Goal: Transaction & Acquisition: Purchase product/service

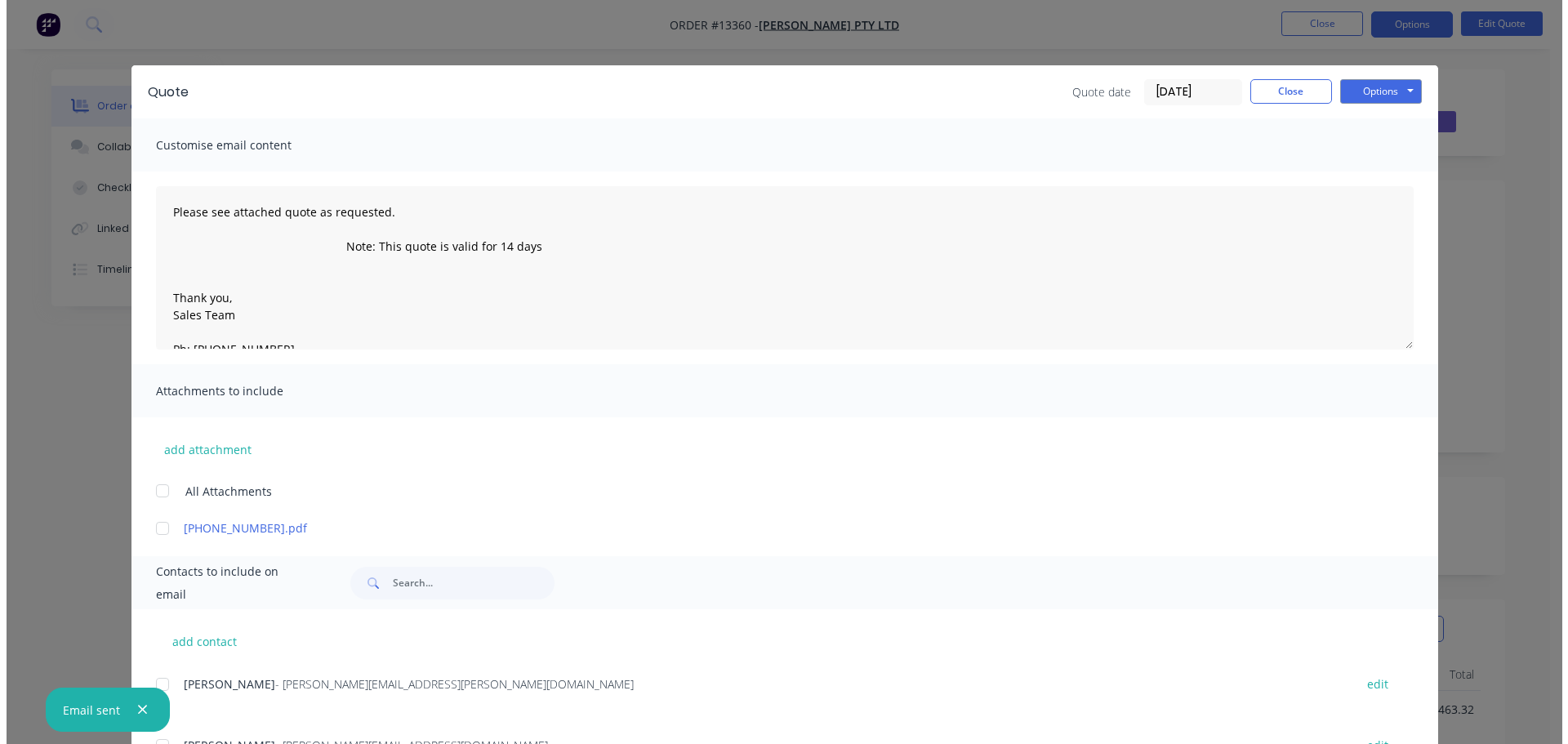
scroll to position [82, 0]
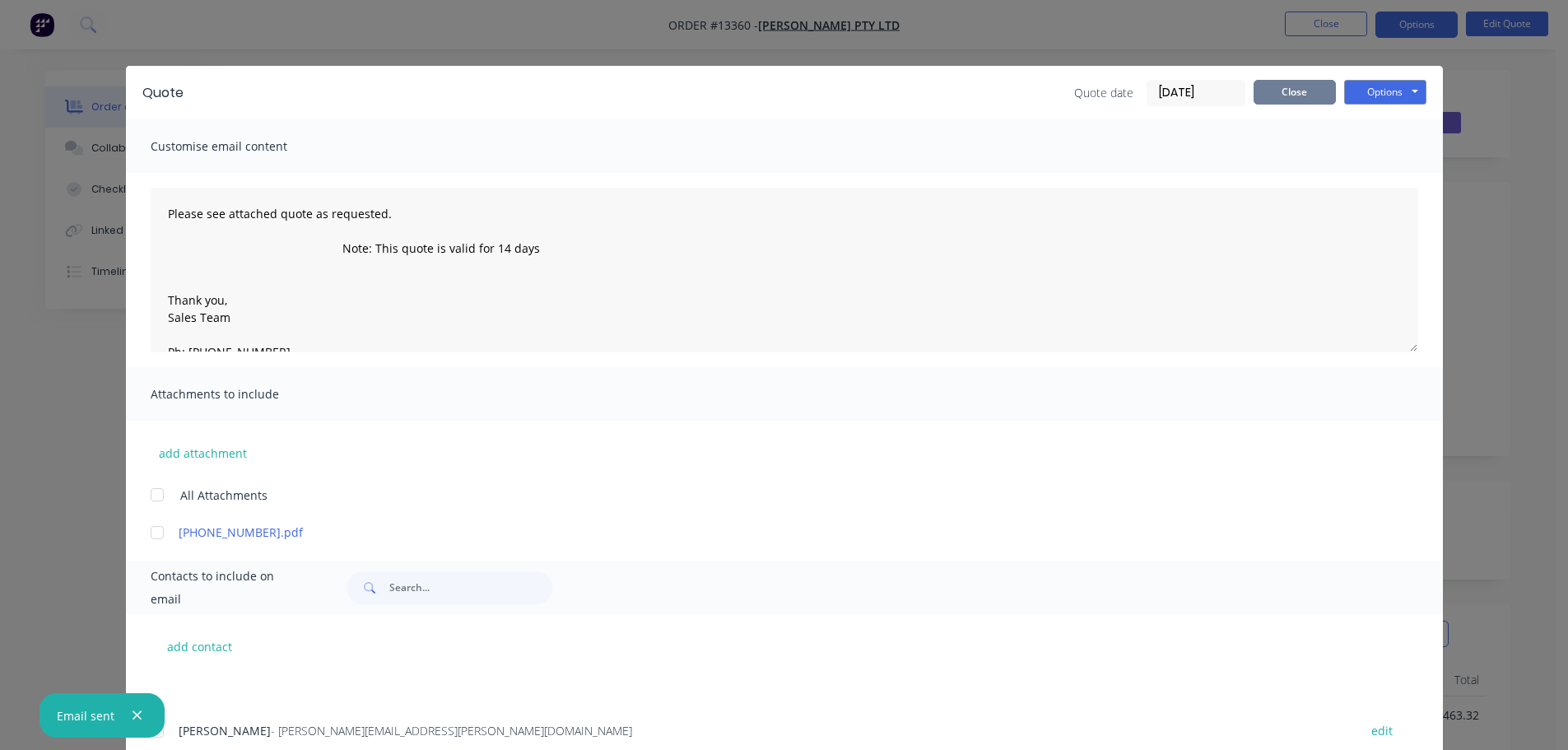
click at [1289, 87] on button "Close" at bounding box center [1295, 93] width 83 height 25
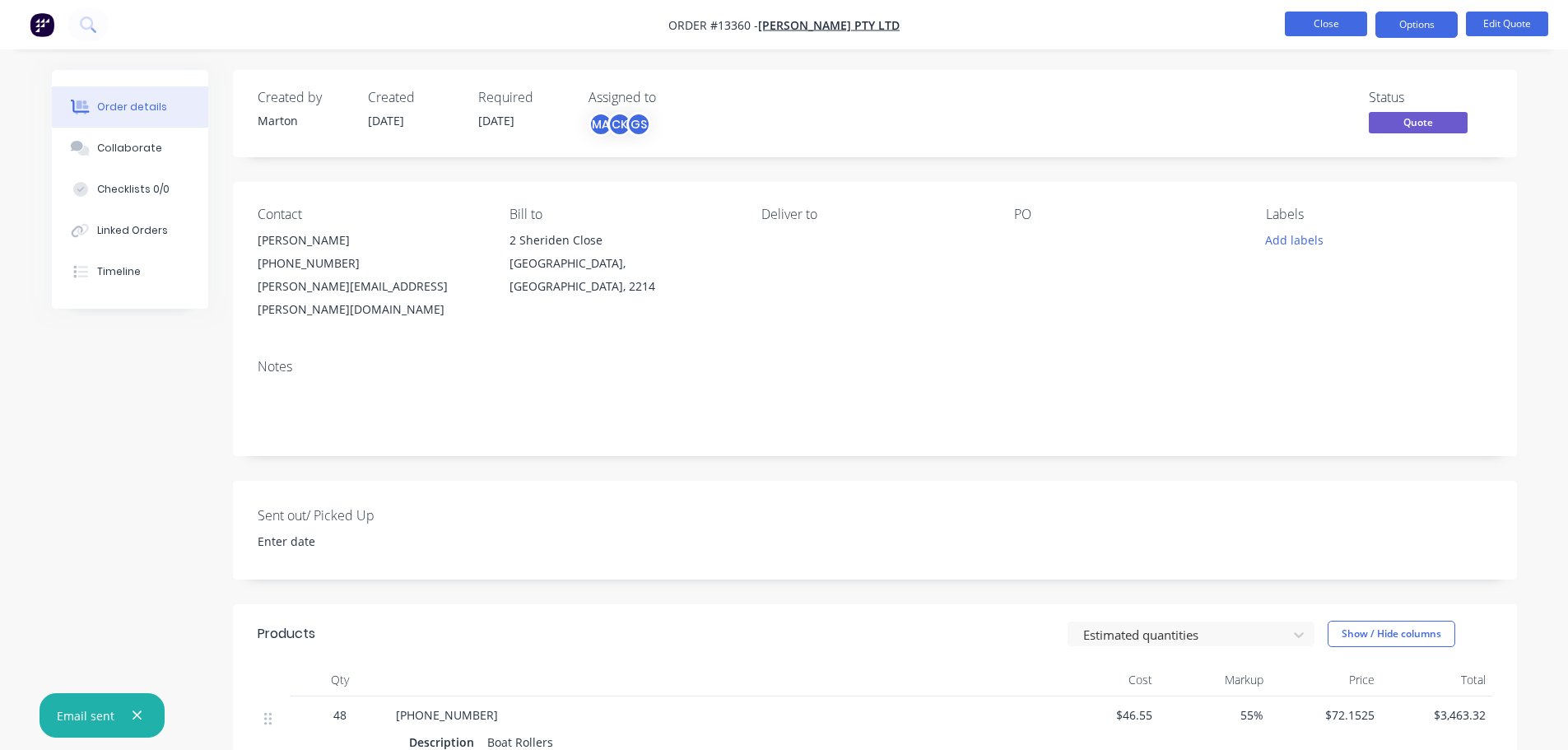
click at [1337, 19] on button "Close" at bounding box center [1326, 24] width 83 height 25
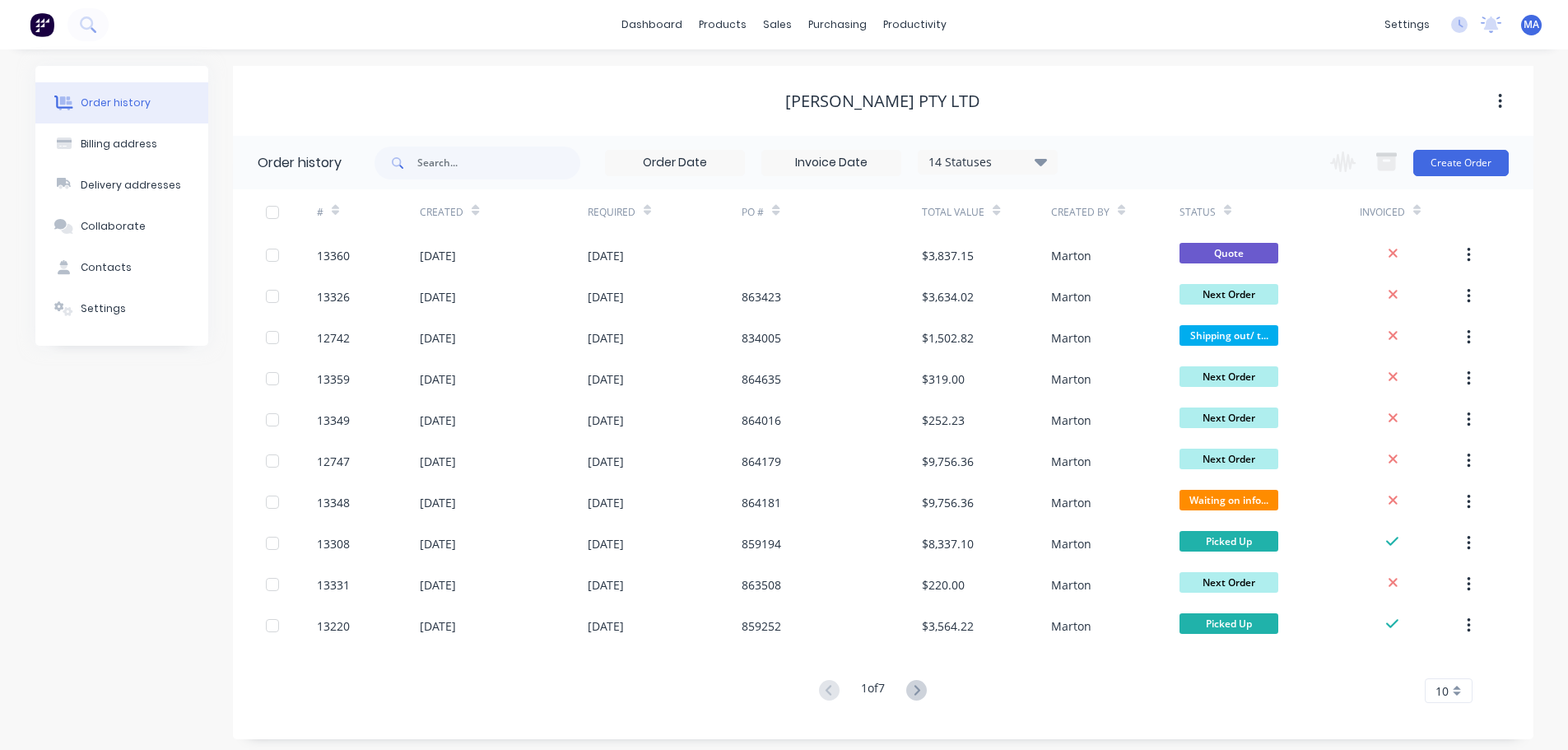
click at [683, 86] on div "[PERSON_NAME] Pty Ltd" at bounding box center [884, 101] width 1301 height 29
click at [867, 73] on div "Purchase Orders" at bounding box center [891, 78] width 87 height 15
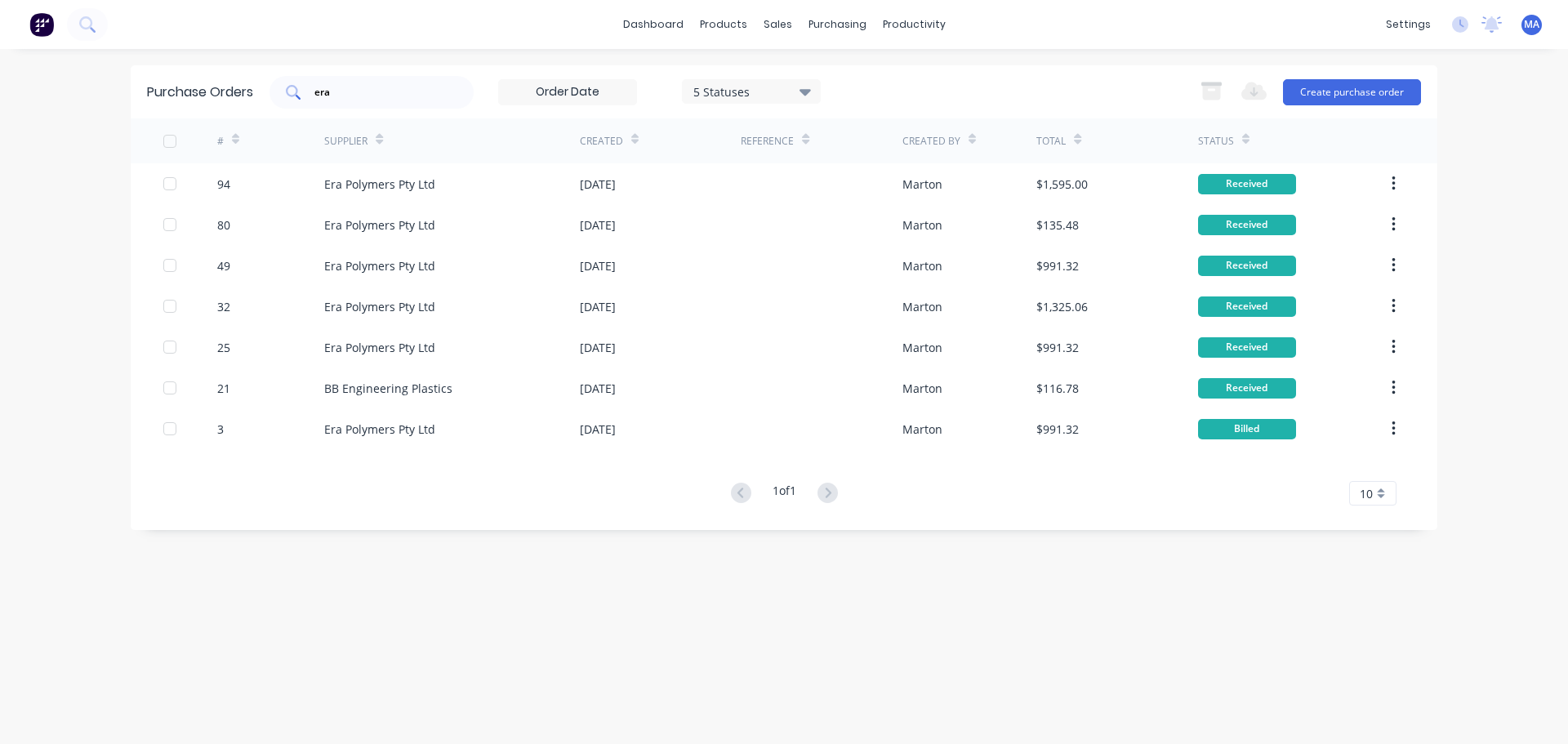
click at [375, 96] on input "era" at bounding box center [381, 92] width 136 height 17
click at [374, 95] on input "era" at bounding box center [381, 92] width 136 height 17
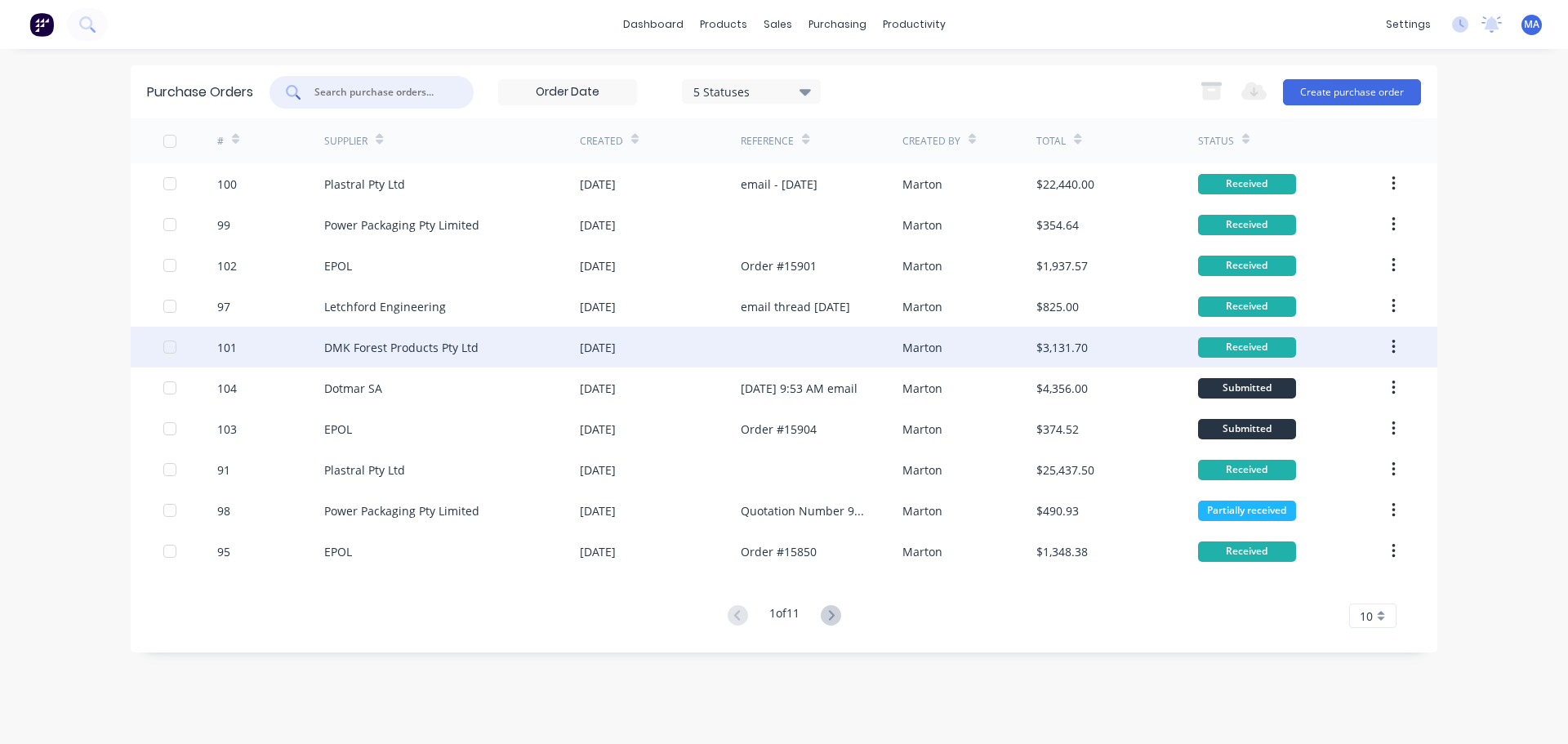
click at [452, 346] on div "DMK Forest Products Pty Ltd" at bounding box center [401, 347] width 155 height 17
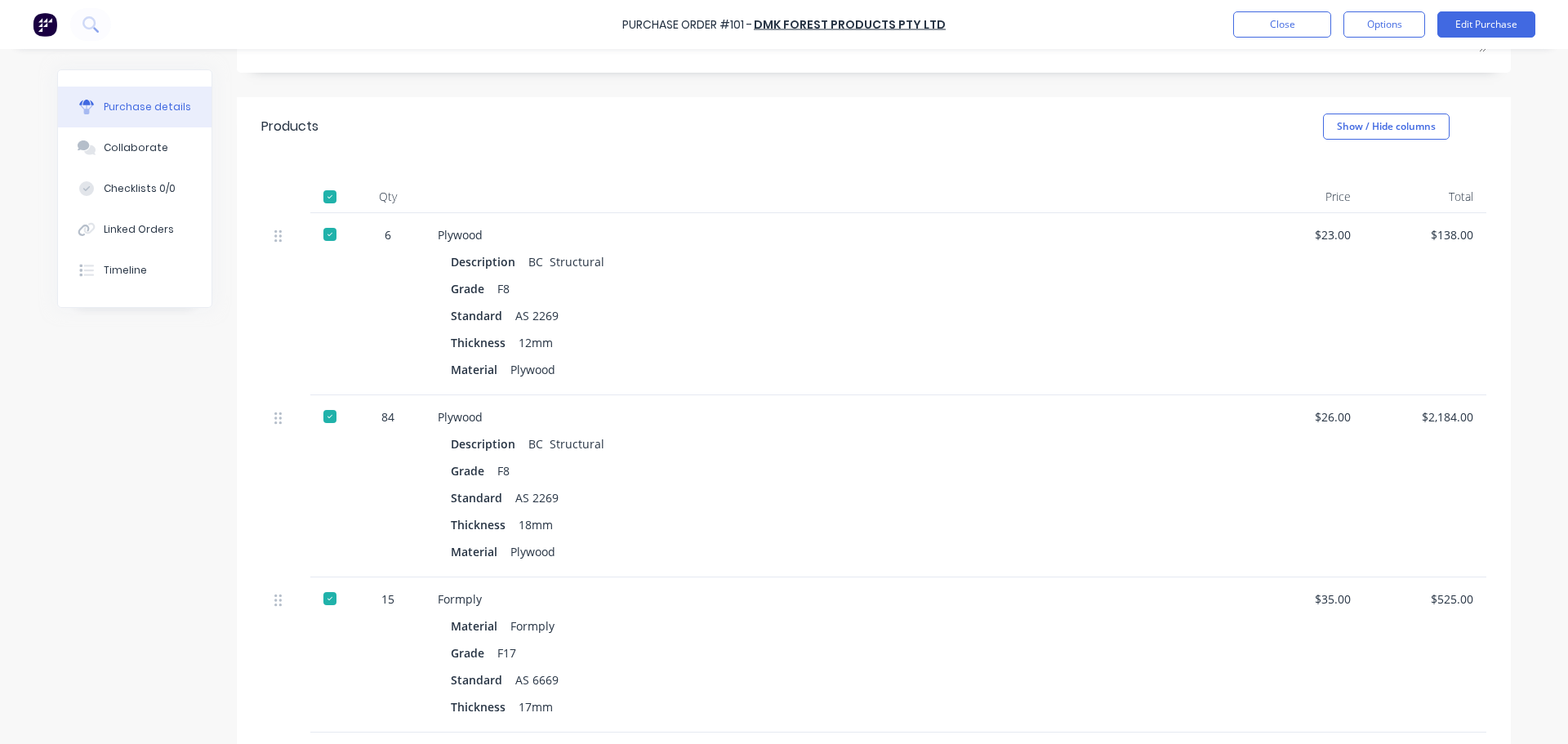
scroll to position [327, 0]
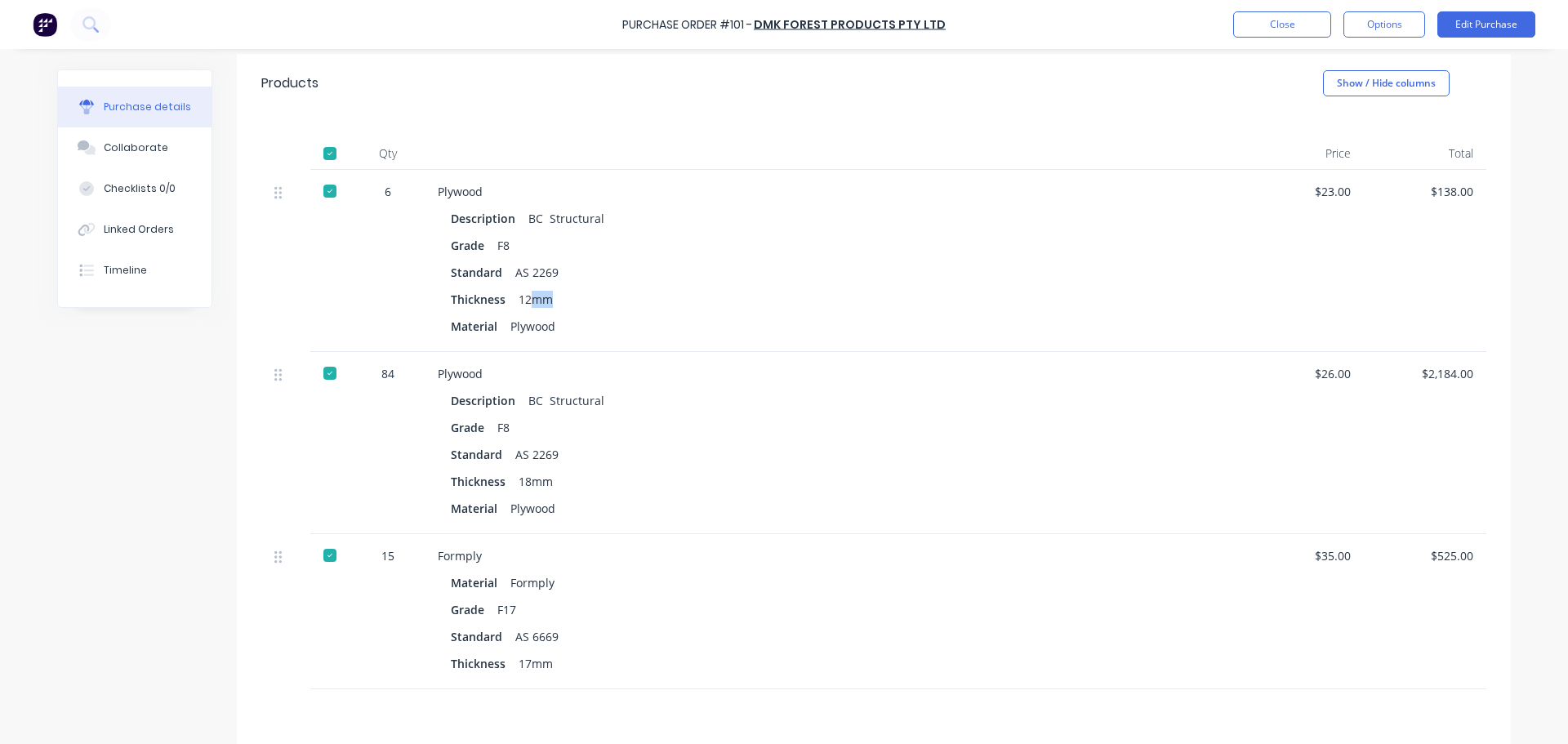
drag, startPoint x: 529, startPoint y: 299, endPoint x: 509, endPoint y: 306, distance: 21.2
click at [525, 300] on div "12mm" at bounding box center [535, 299] width 34 height 24
drag, startPoint x: 553, startPoint y: 478, endPoint x: 521, endPoint y: 482, distance: 32.2
click at [529, 478] on div "Thickness 18mm" at bounding box center [833, 481] width 765 height 24
drag, startPoint x: 533, startPoint y: 666, endPoint x: 509, endPoint y: 669, distance: 24.2
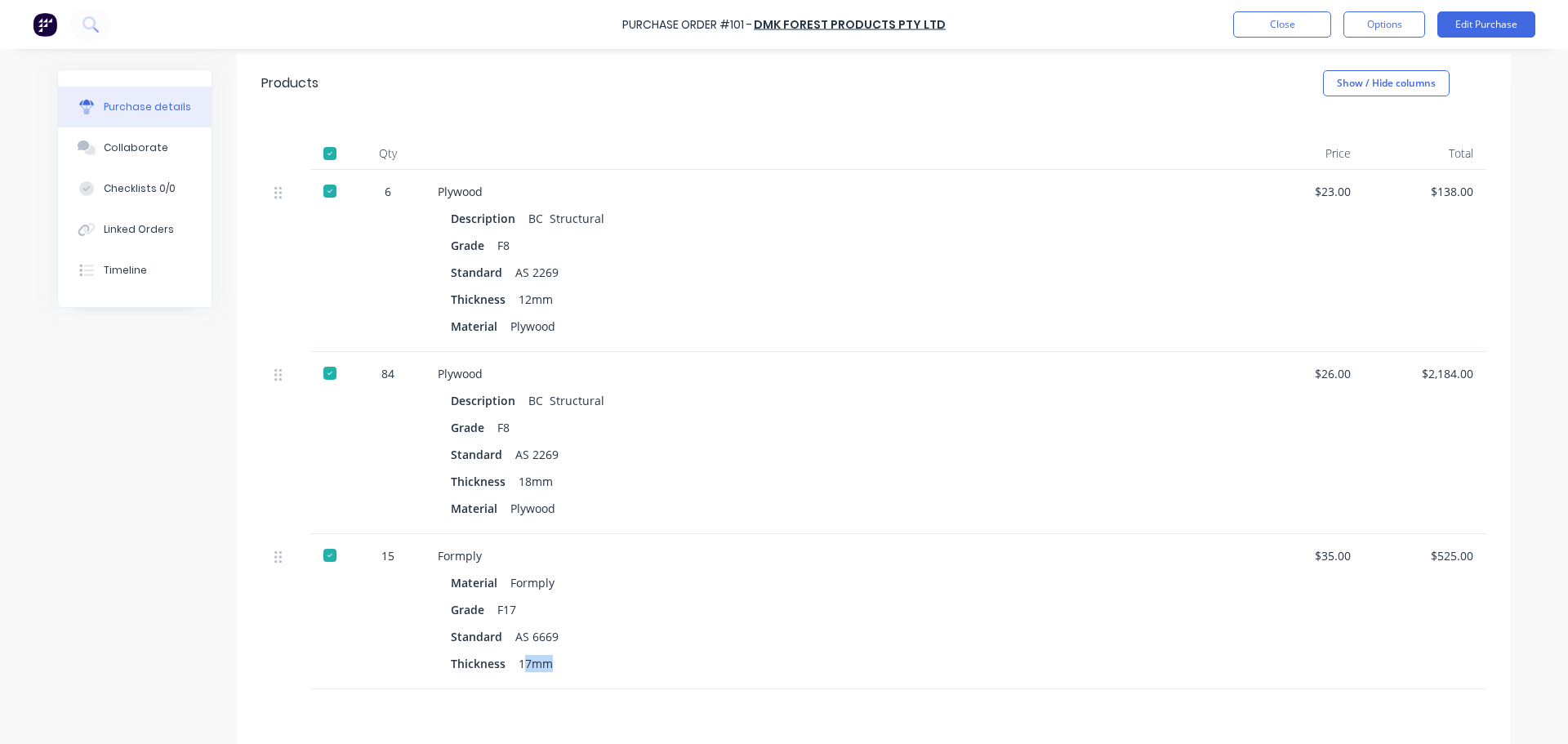
click at [516, 666] on div "Thickness 17mm" at bounding box center [833, 663] width 765 height 24
click at [722, 455] on div "Standard AS 2269" at bounding box center [833, 454] width 765 height 24
click at [1265, 21] on button "Close" at bounding box center [1282, 25] width 98 height 26
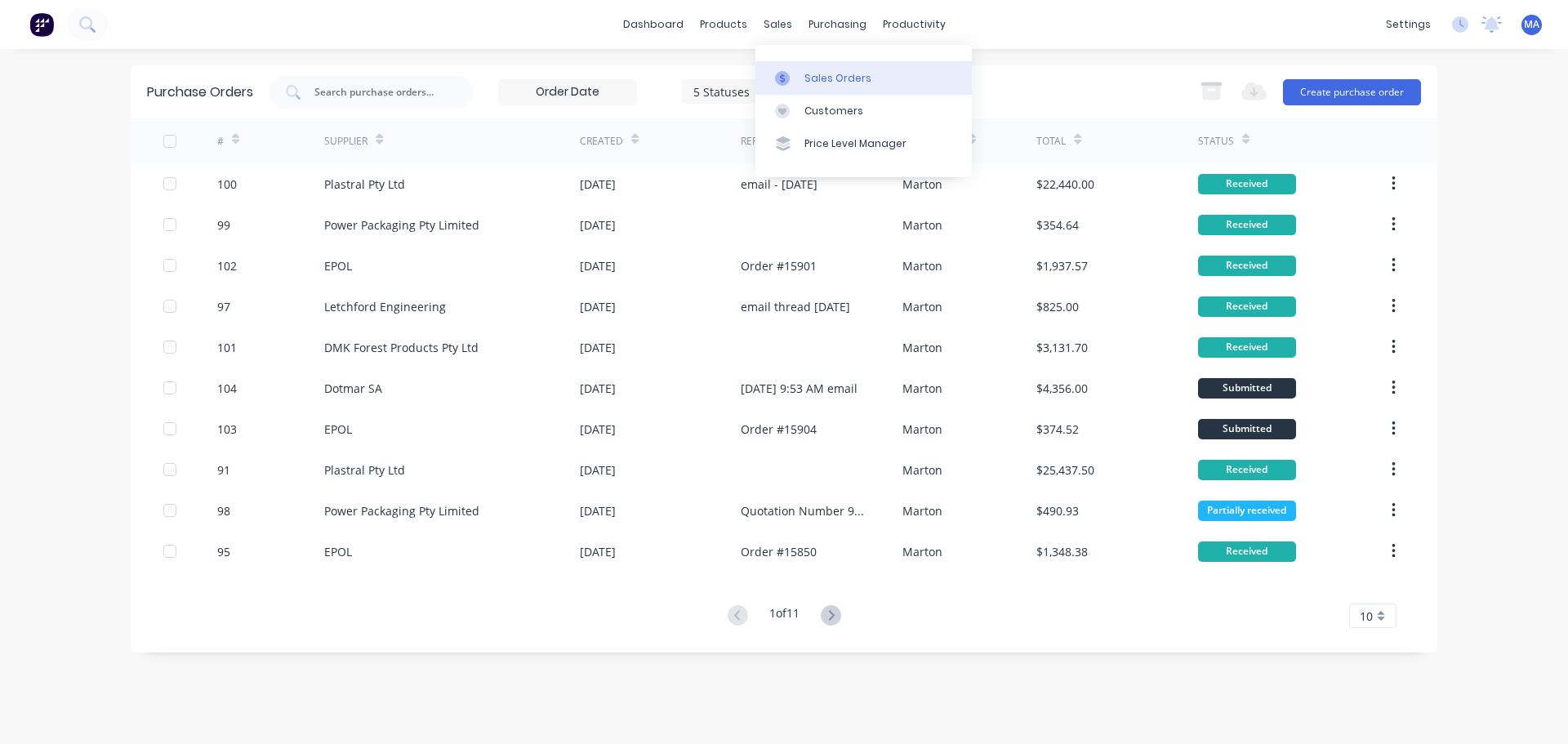
click at [790, 65] on link "Sales Orders" at bounding box center [863, 77] width 216 height 33
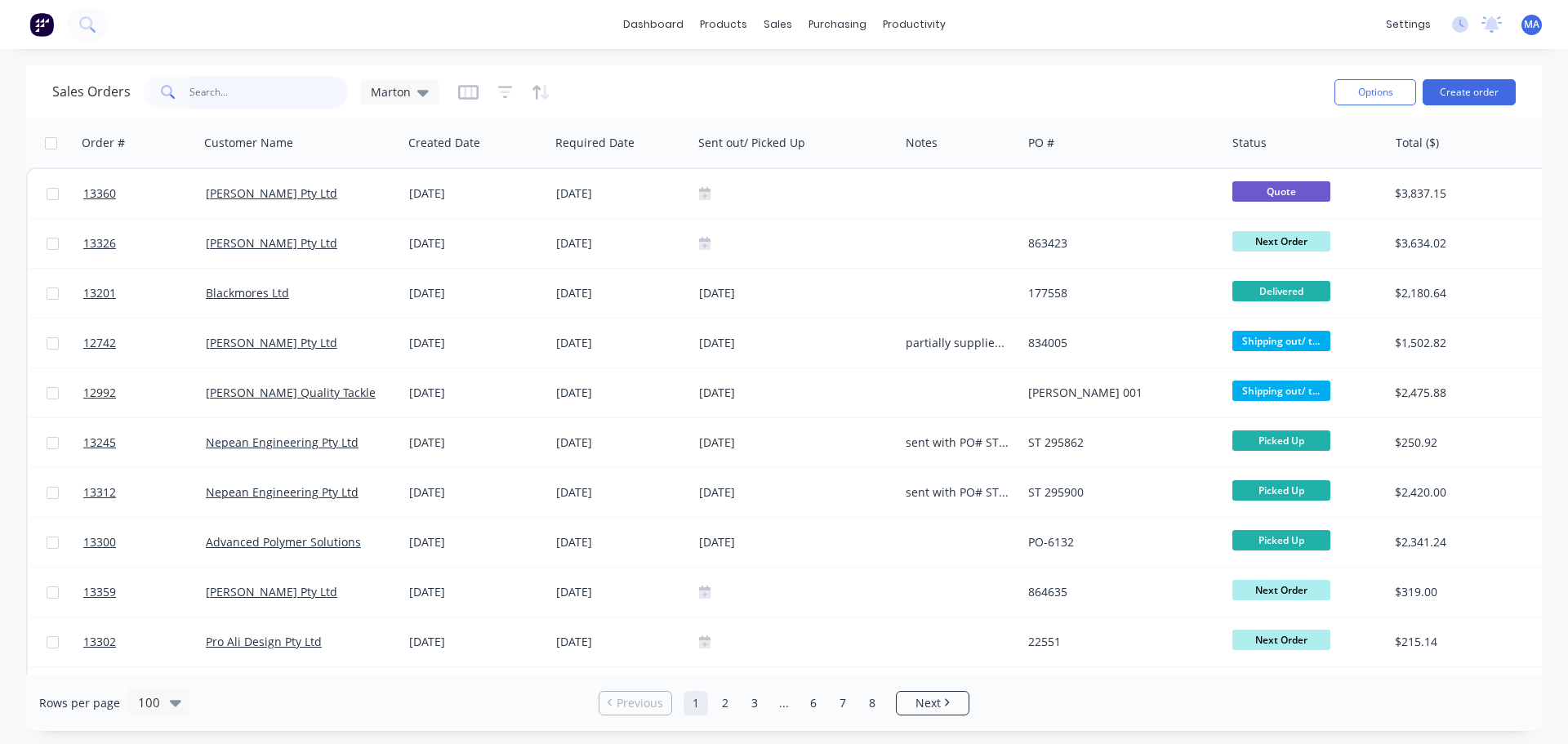
click at [317, 97] on input "text" at bounding box center [269, 92] width 159 height 33
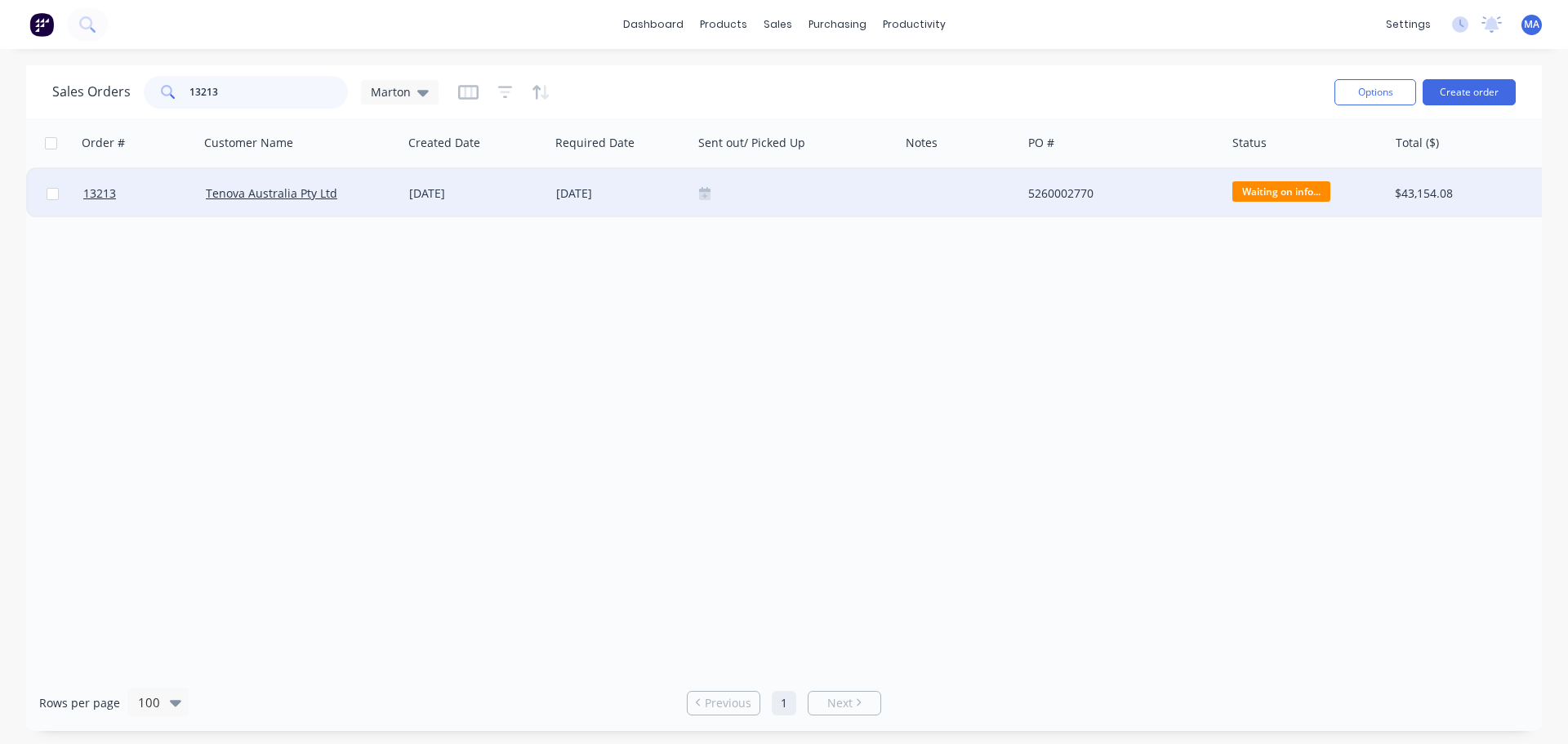
type input "13213"
click at [380, 202] on div "Tenova Australia Pty Ltd" at bounding box center [301, 194] width 204 height 49
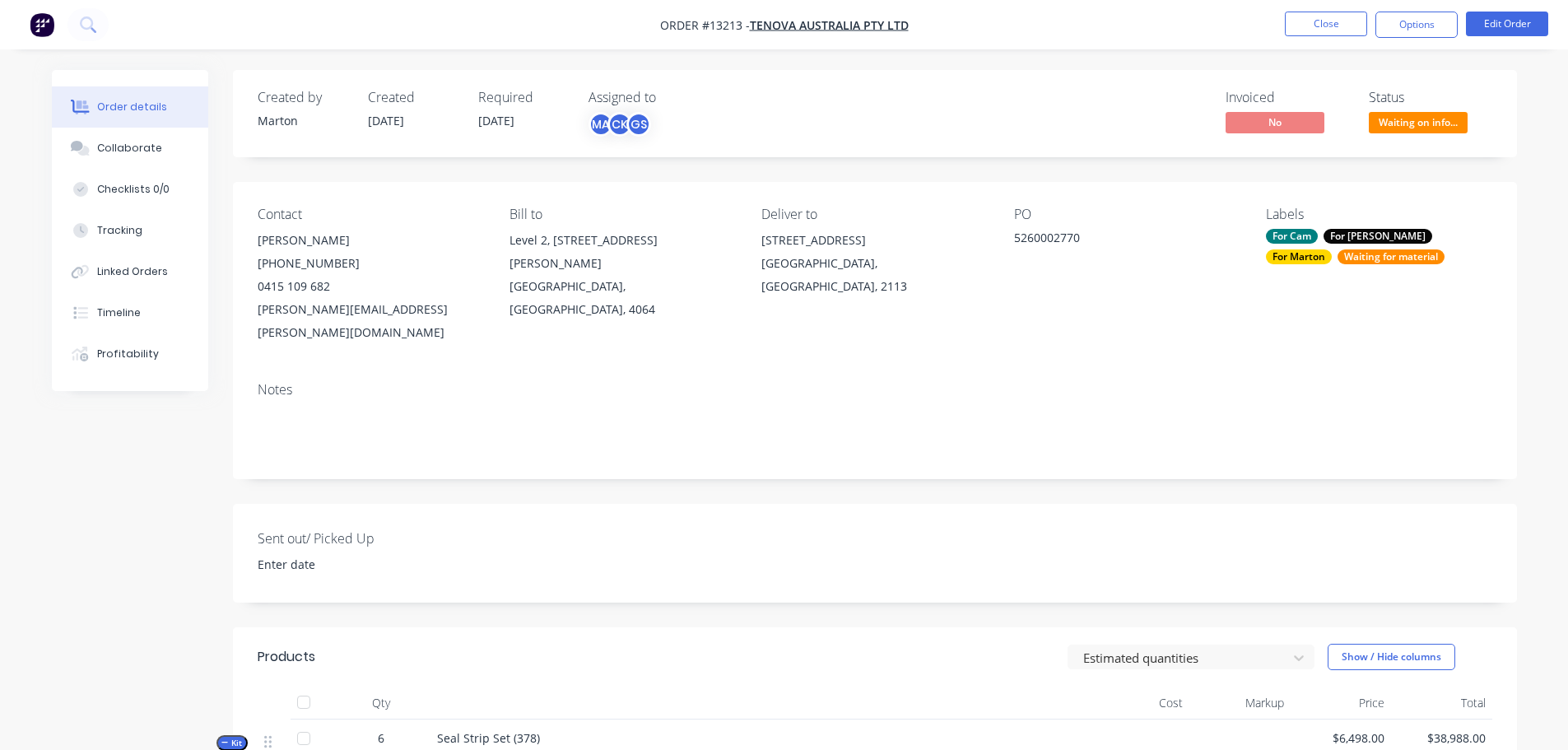
drag, startPoint x: 412, startPoint y: 120, endPoint x: 362, endPoint y: 124, distance: 50.2
click at [362, 124] on div "Created by [PERSON_NAME] Created [DATE] Required [DATE] Assigned to MA CK GS" at bounding box center [505, 114] width 496 height 48
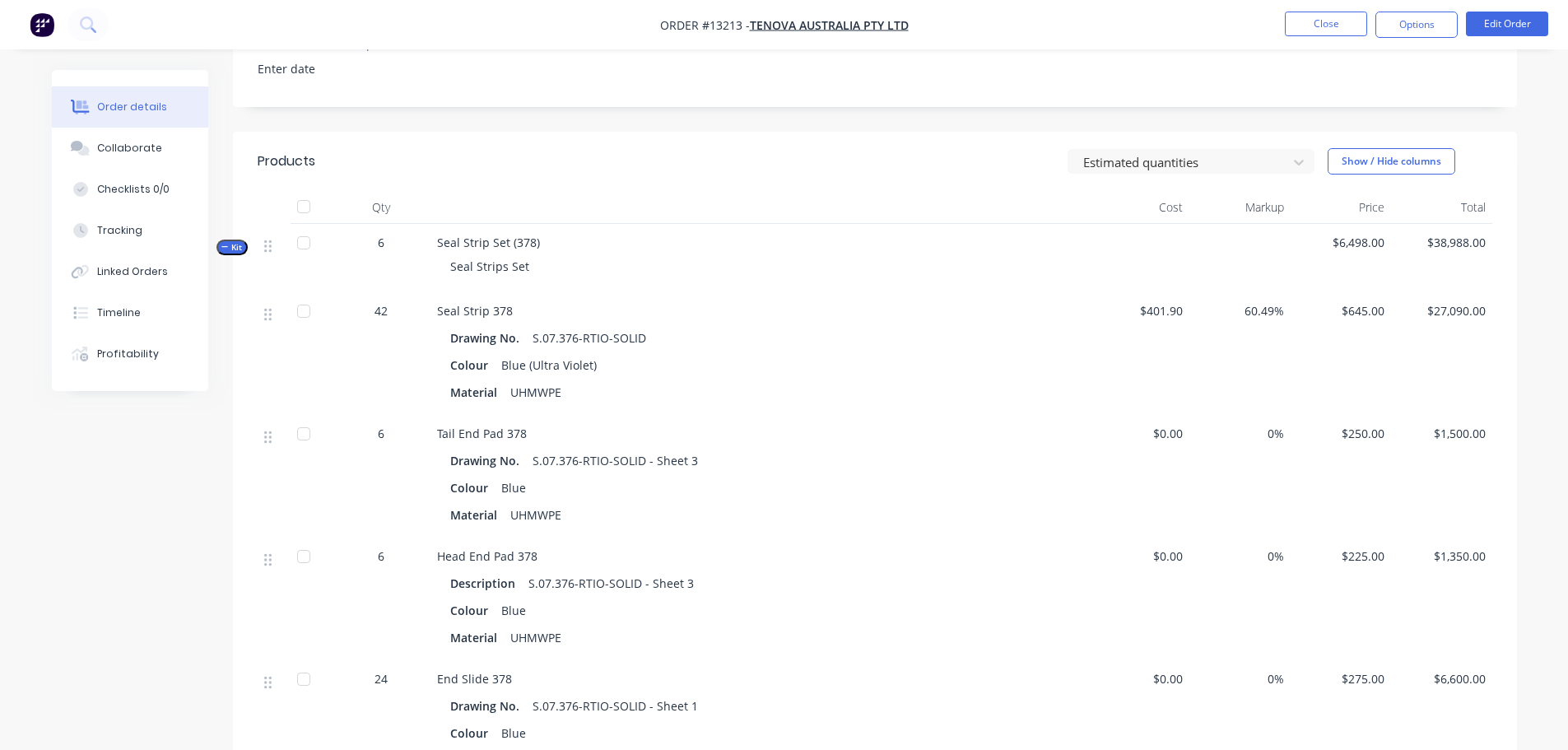
scroll to position [494, 0]
click at [233, 243] on span "Kit" at bounding box center [232, 249] width 21 height 12
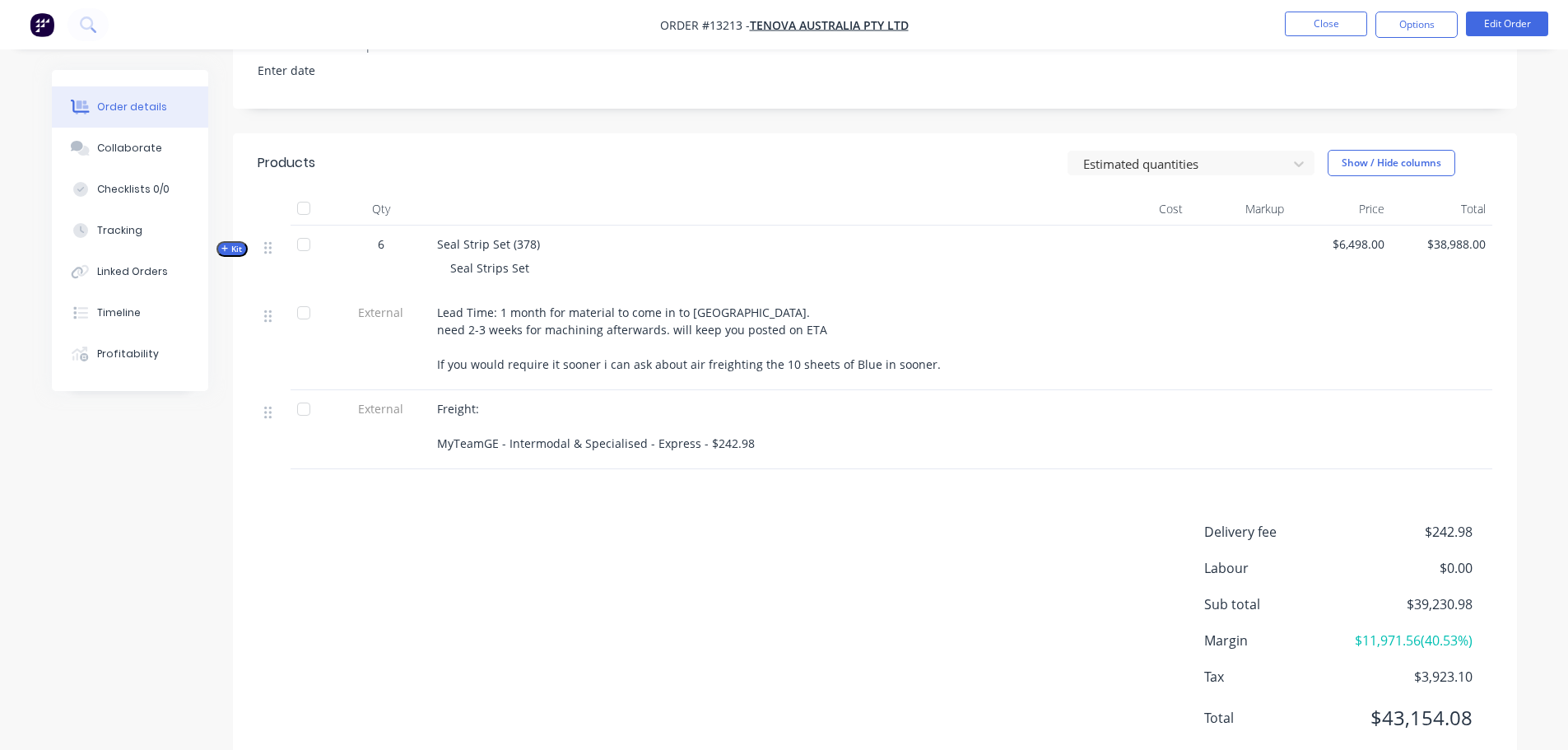
click at [557, 402] on div "Freight: MyTeamGE - Intermodal & Specialised - Express - $242.98" at bounding box center [759, 426] width 645 height 52
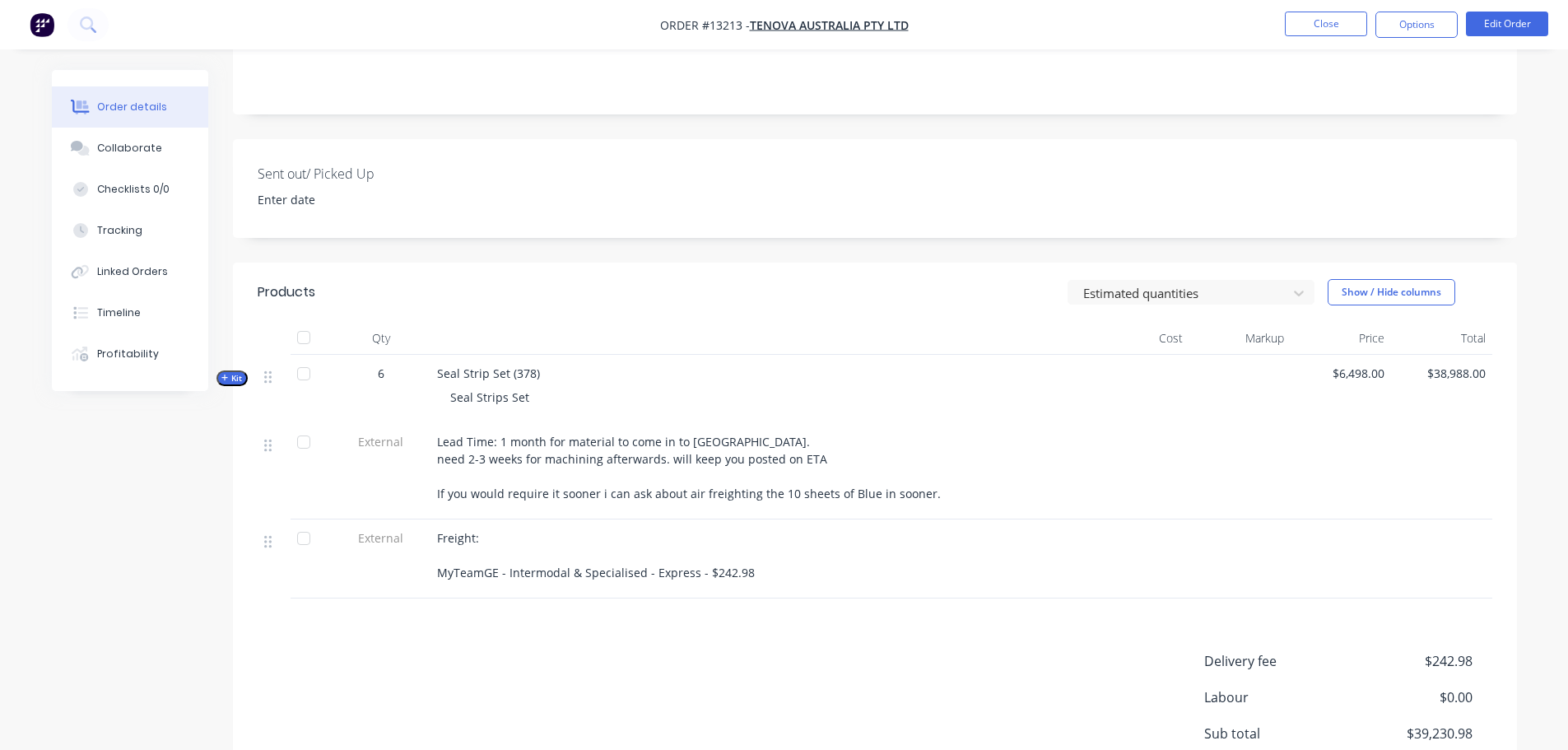
scroll to position [412, 0]
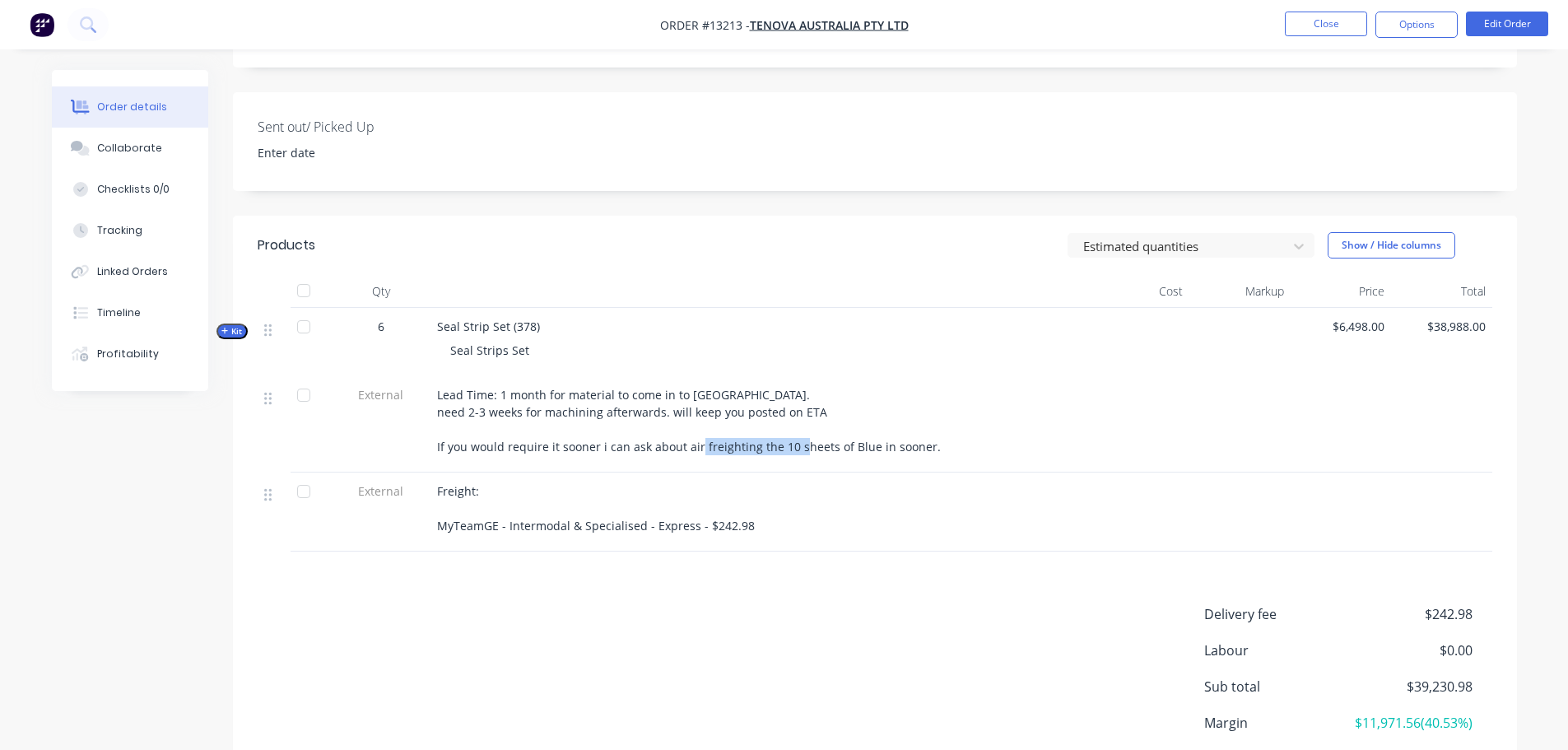
drag, startPoint x: 731, startPoint y: 430, endPoint x: 903, endPoint y: 427, distance: 172.0
click at [842, 428] on span "Lead Time: 1 month for material to come in to [GEOGRAPHIC_DATA]. need 2-3 weeks…" at bounding box center [689, 421] width 504 height 68
click at [942, 399] on div "Lead Time: 1 month for material to come in to [GEOGRAPHIC_DATA]. need 2-3 weeks…" at bounding box center [759, 421] width 645 height 69
drag, startPoint x: 498, startPoint y: 370, endPoint x: 740, endPoint y: 375, distance: 242.1
click at [740, 386] on div "Lead Time: 1 month for material to come in to [GEOGRAPHIC_DATA]. need 2-3 weeks…" at bounding box center [759, 421] width 645 height 69
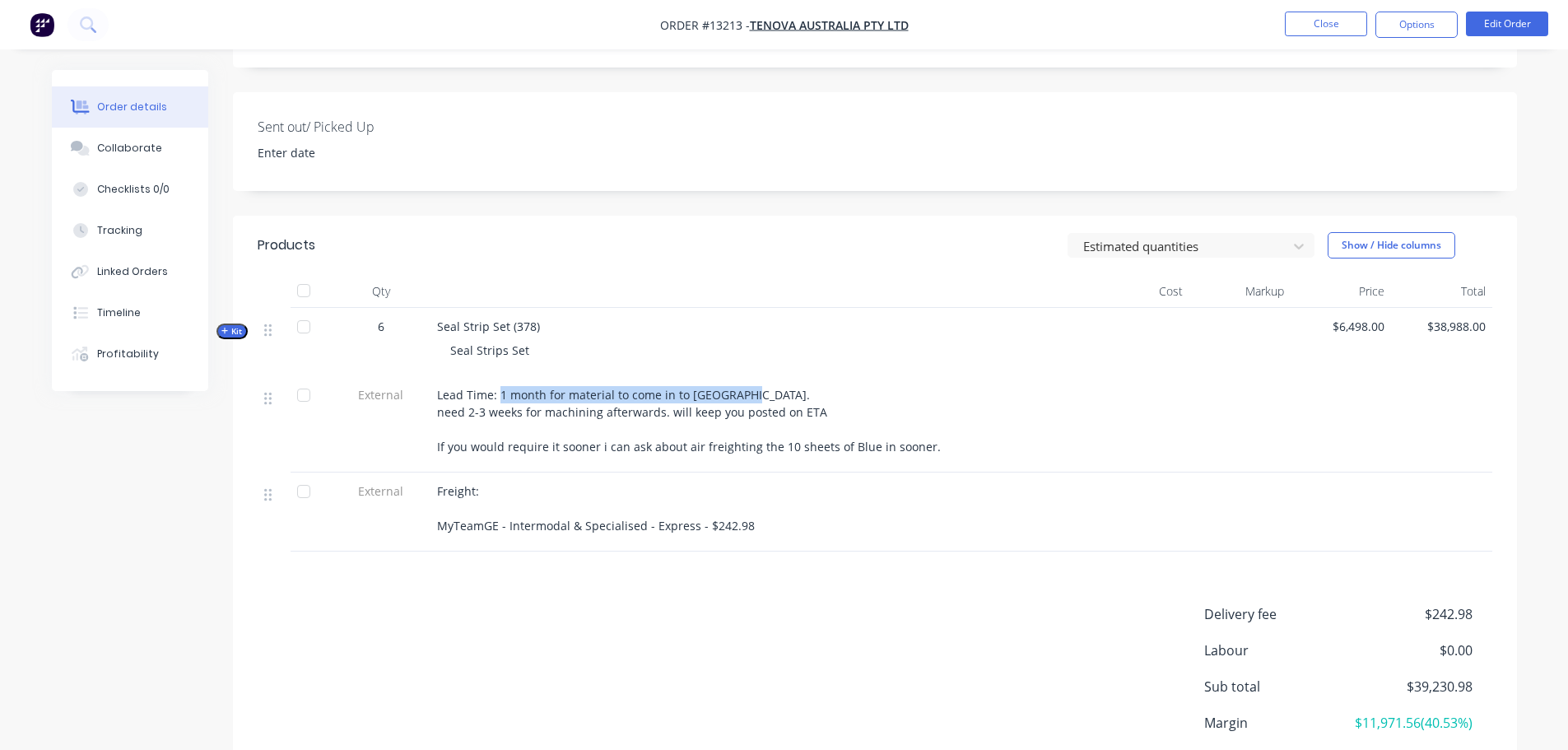
click at [795, 376] on div "Lead Time: 1 month for material to come in to [GEOGRAPHIC_DATA]. need 2-3 weeks…" at bounding box center [760, 424] width 659 height 96
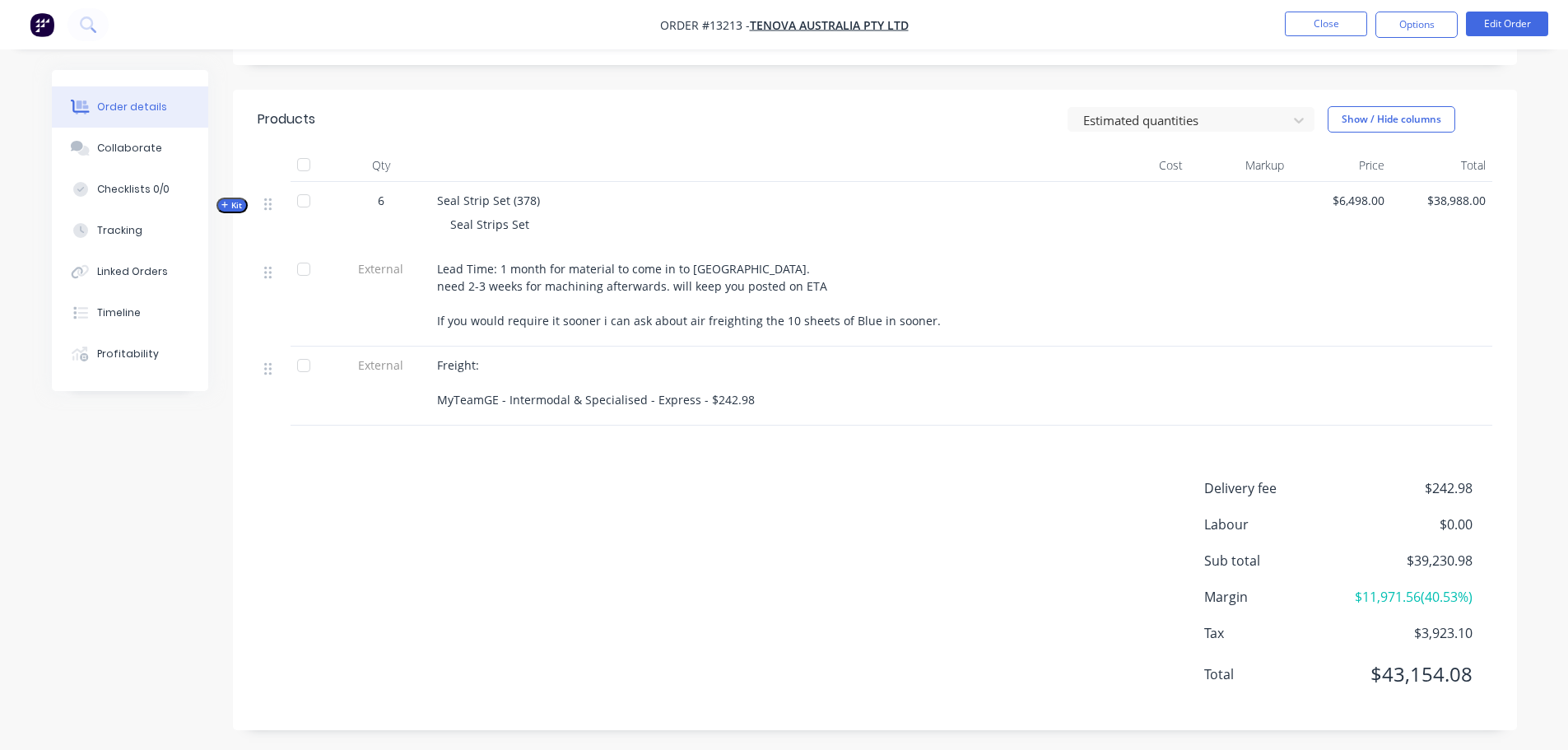
scroll to position [539, 0]
click at [251, 186] on div "Qty Cost Markup Price Total Kit 6 Seal Strip Set (378) Seal Strips Set $6,498.0…" at bounding box center [875, 286] width 1284 height 277
click at [241, 196] on button "Kit" at bounding box center [231, 204] width 31 height 16
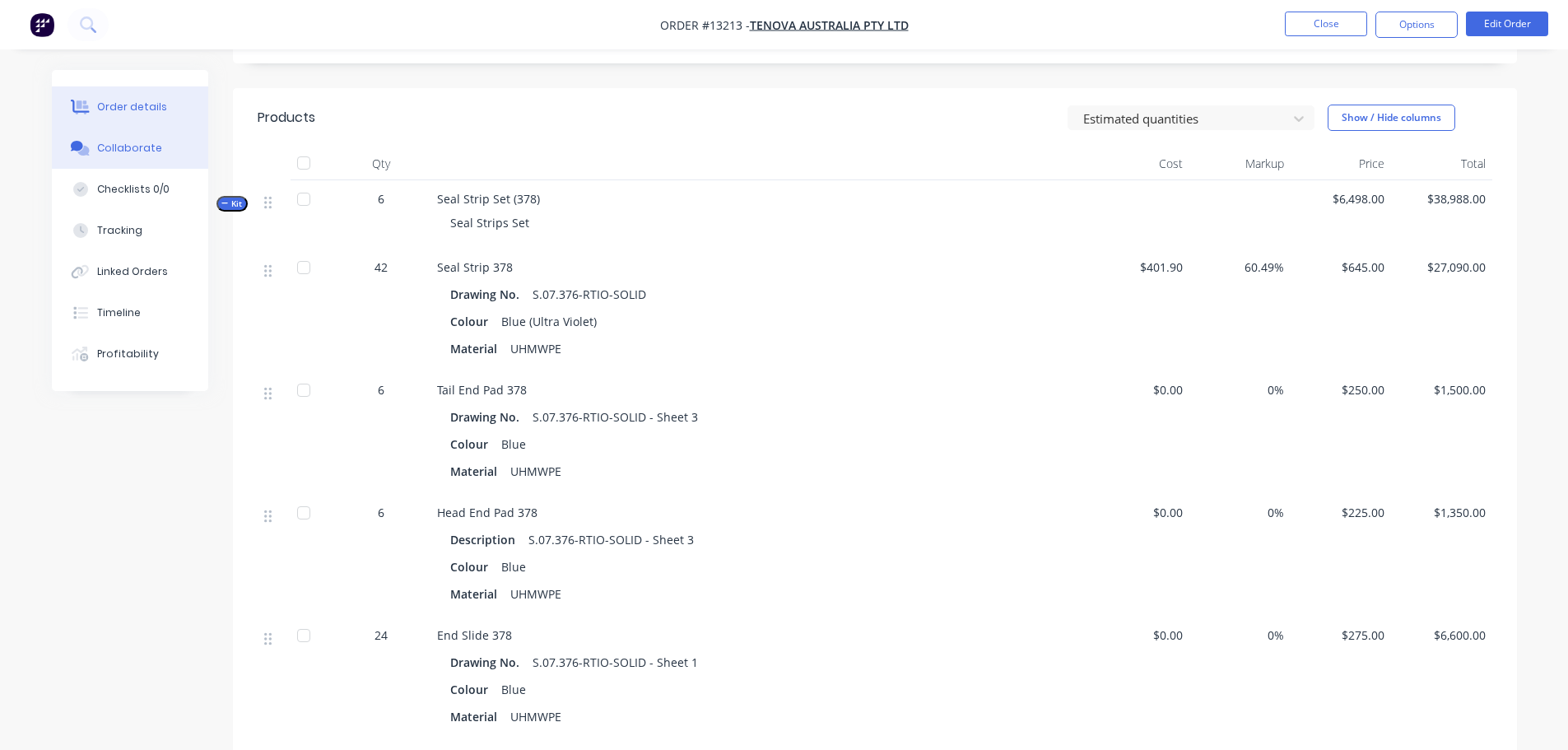
click at [140, 157] on button "Collaborate" at bounding box center [130, 148] width 157 height 41
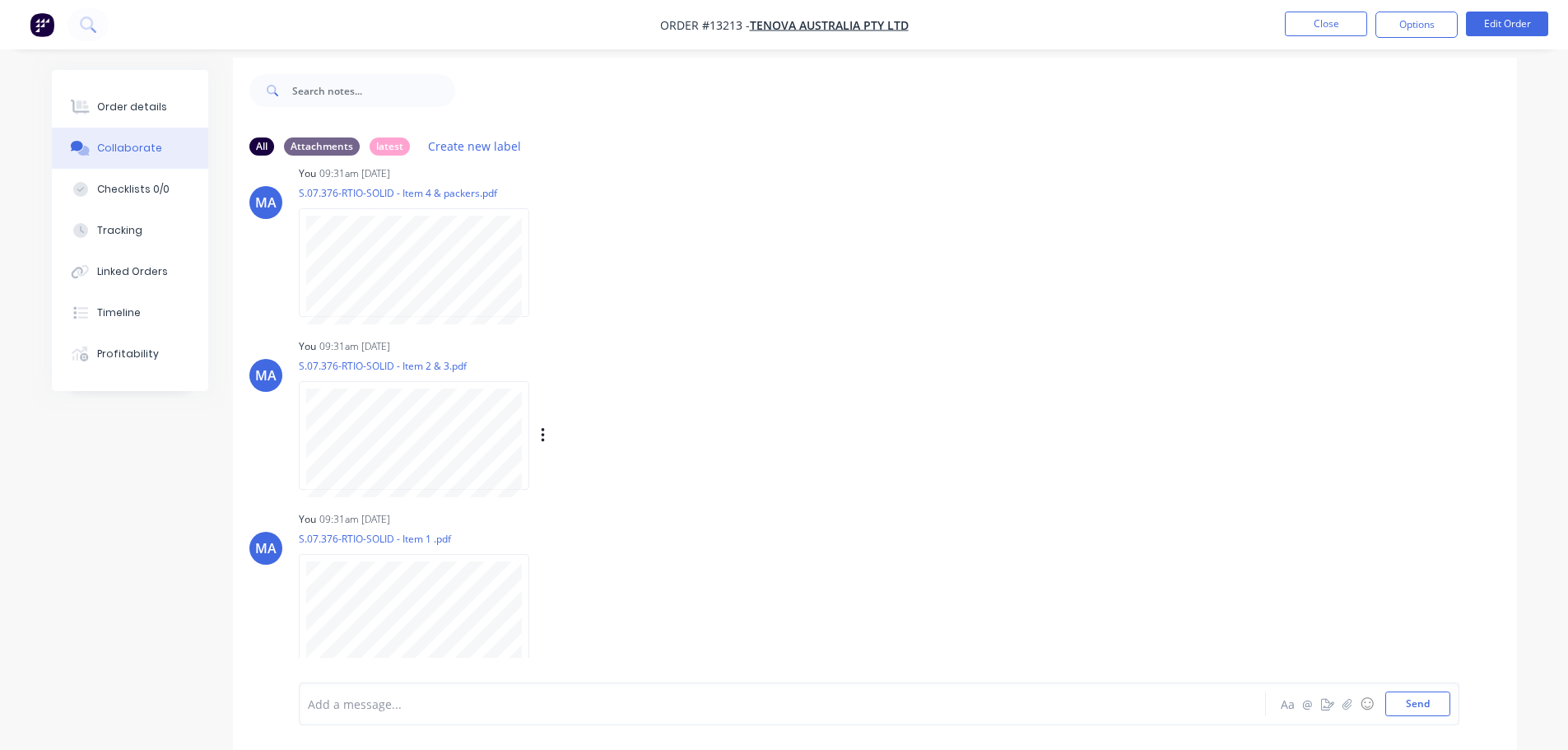
scroll to position [25, 0]
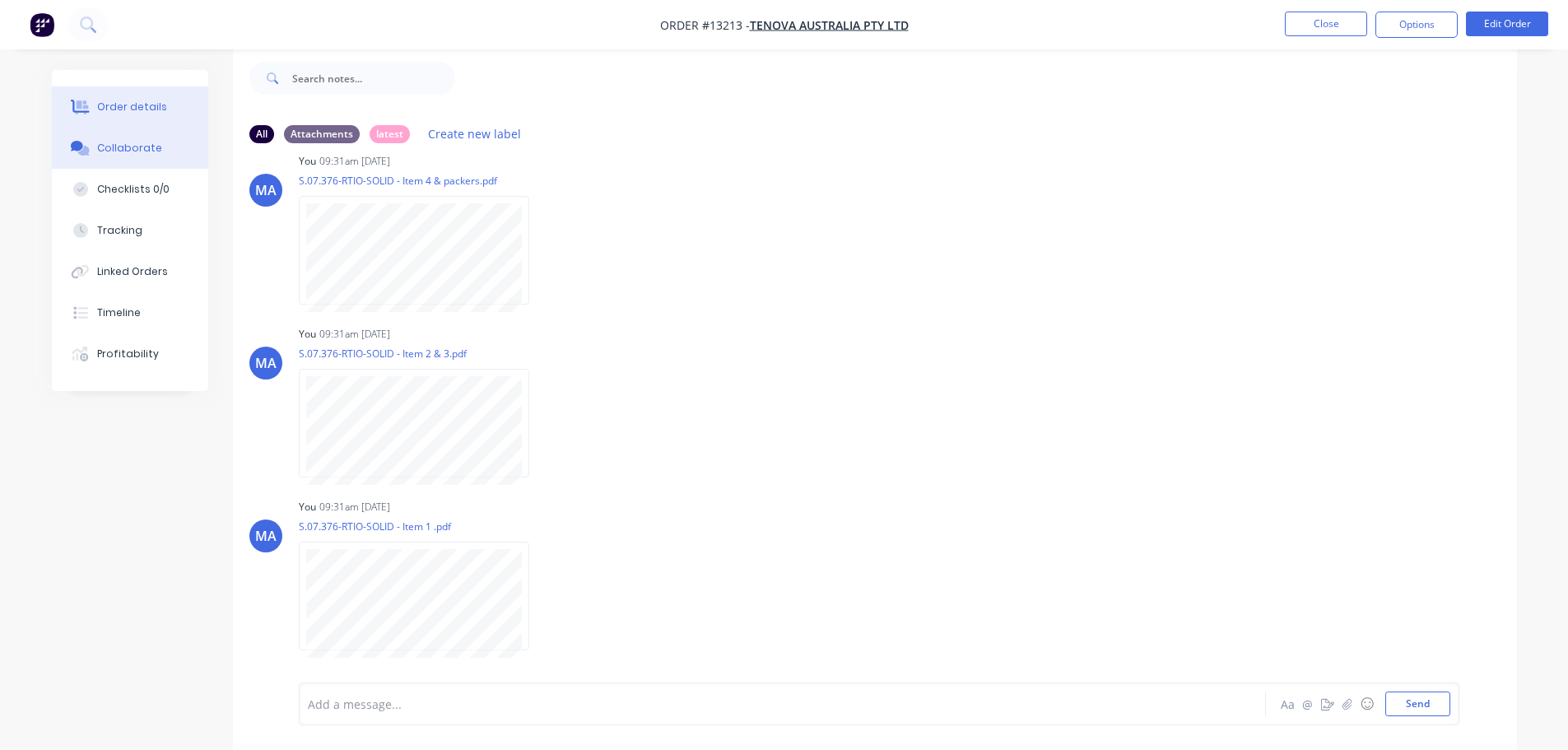
click at [135, 117] on button "Order details" at bounding box center [130, 107] width 157 height 41
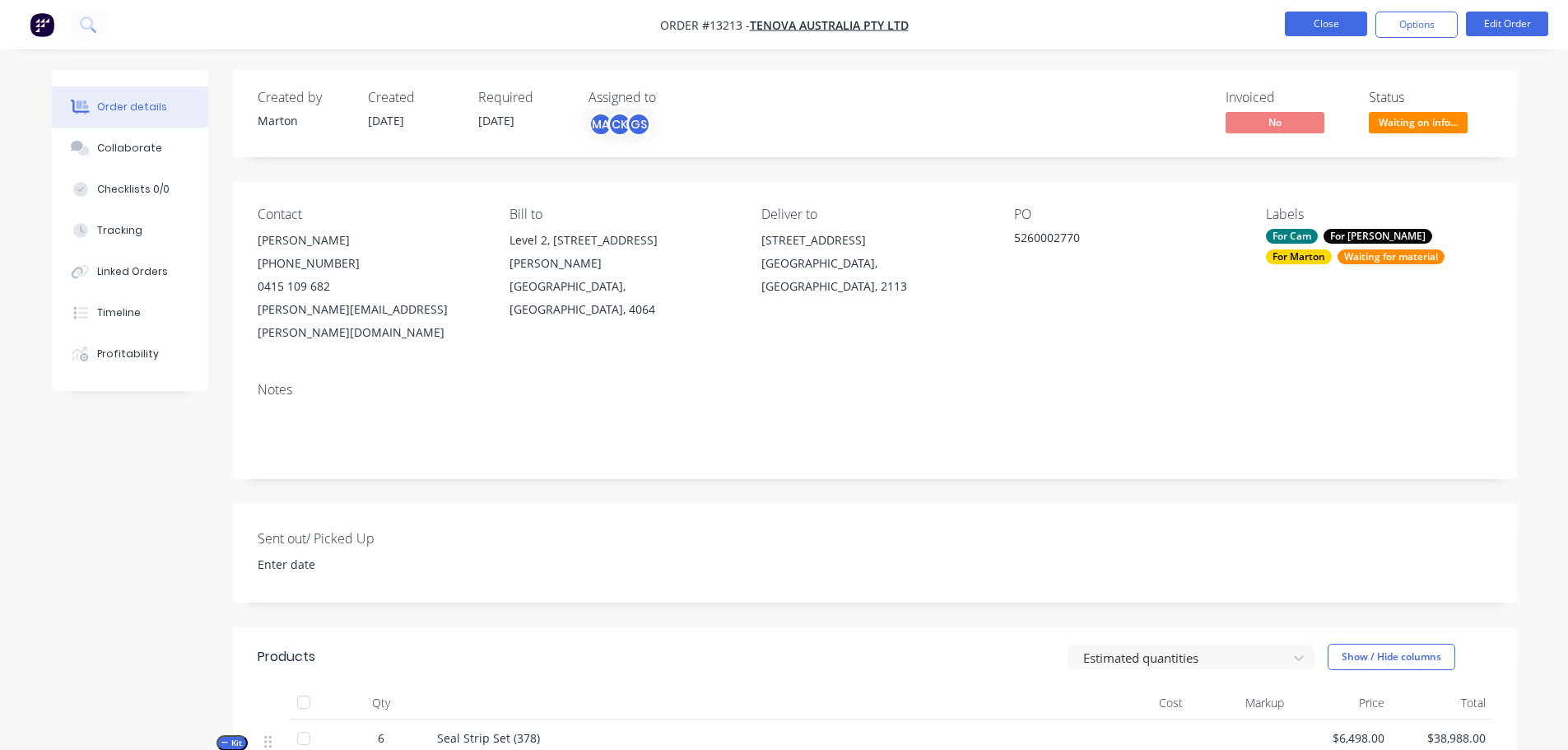
click at [1305, 22] on button "Close" at bounding box center [1326, 24] width 83 height 25
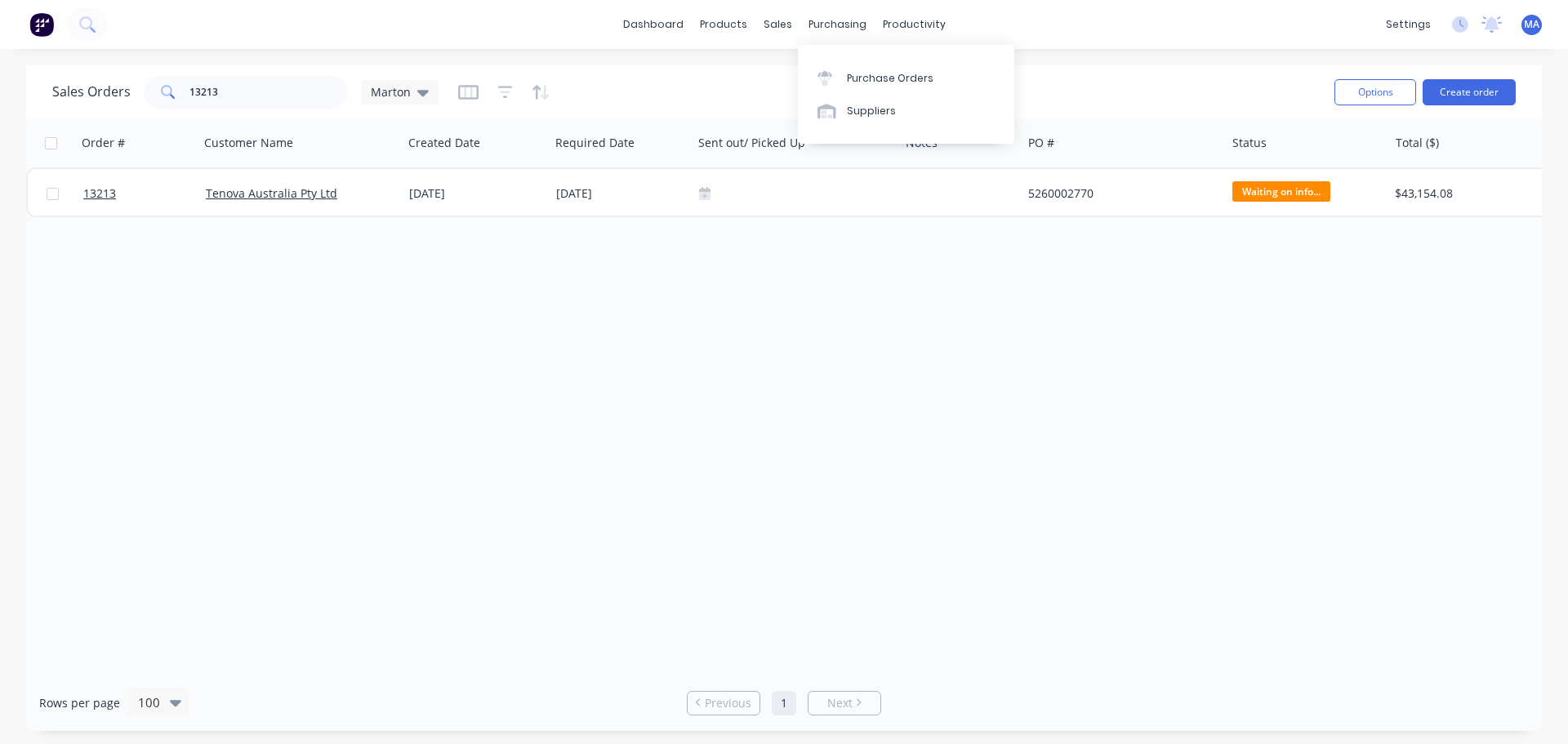
click at [761, 68] on div "Sales Orders 13213 Marton Options Create order" at bounding box center [784, 92] width 1516 height 53
click at [856, 111] on div "Suppliers" at bounding box center [871, 110] width 49 height 15
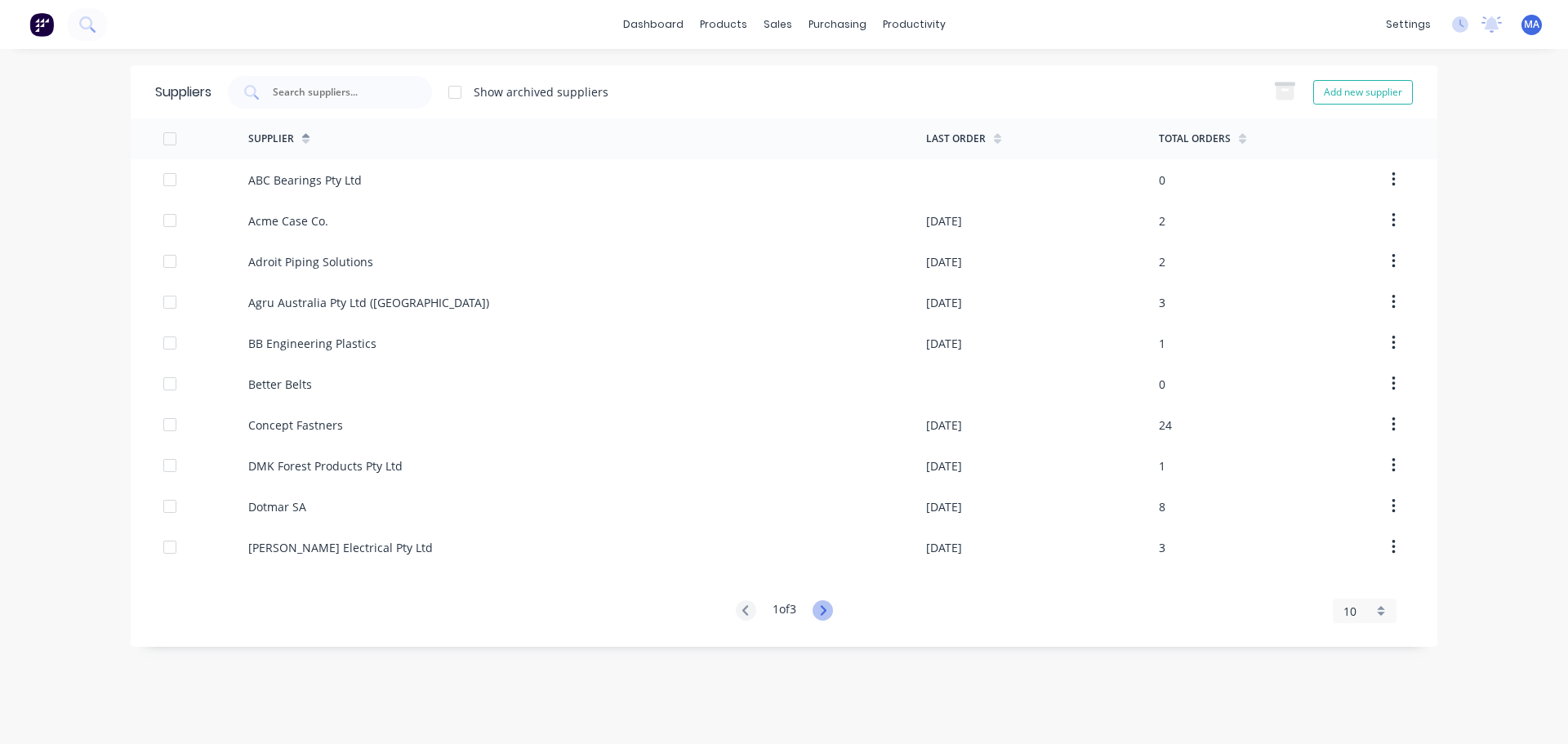
click at [824, 612] on icon at bounding box center [823, 610] width 20 height 20
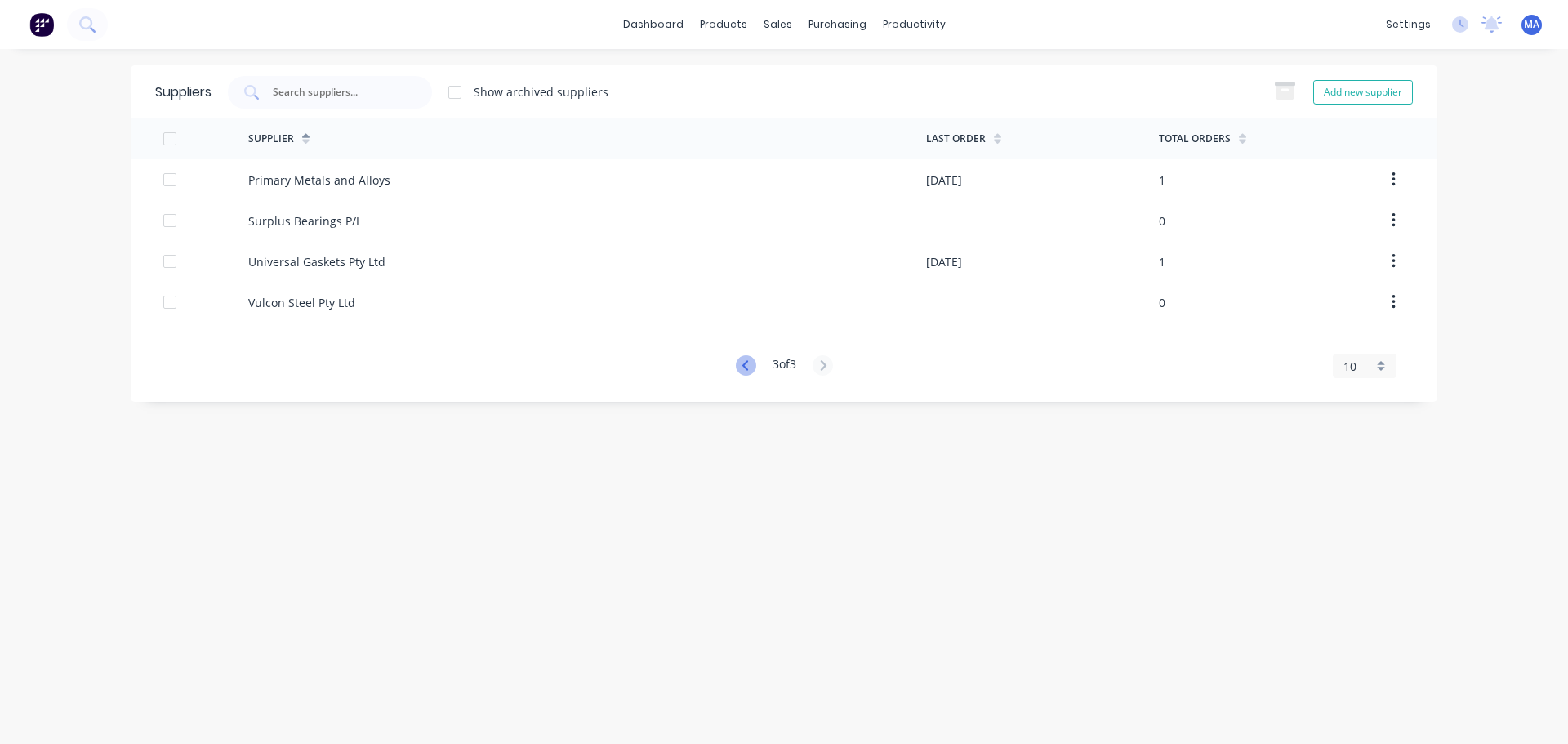
click at [742, 365] on icon at bounding box center [744, 364] width 5 height 10
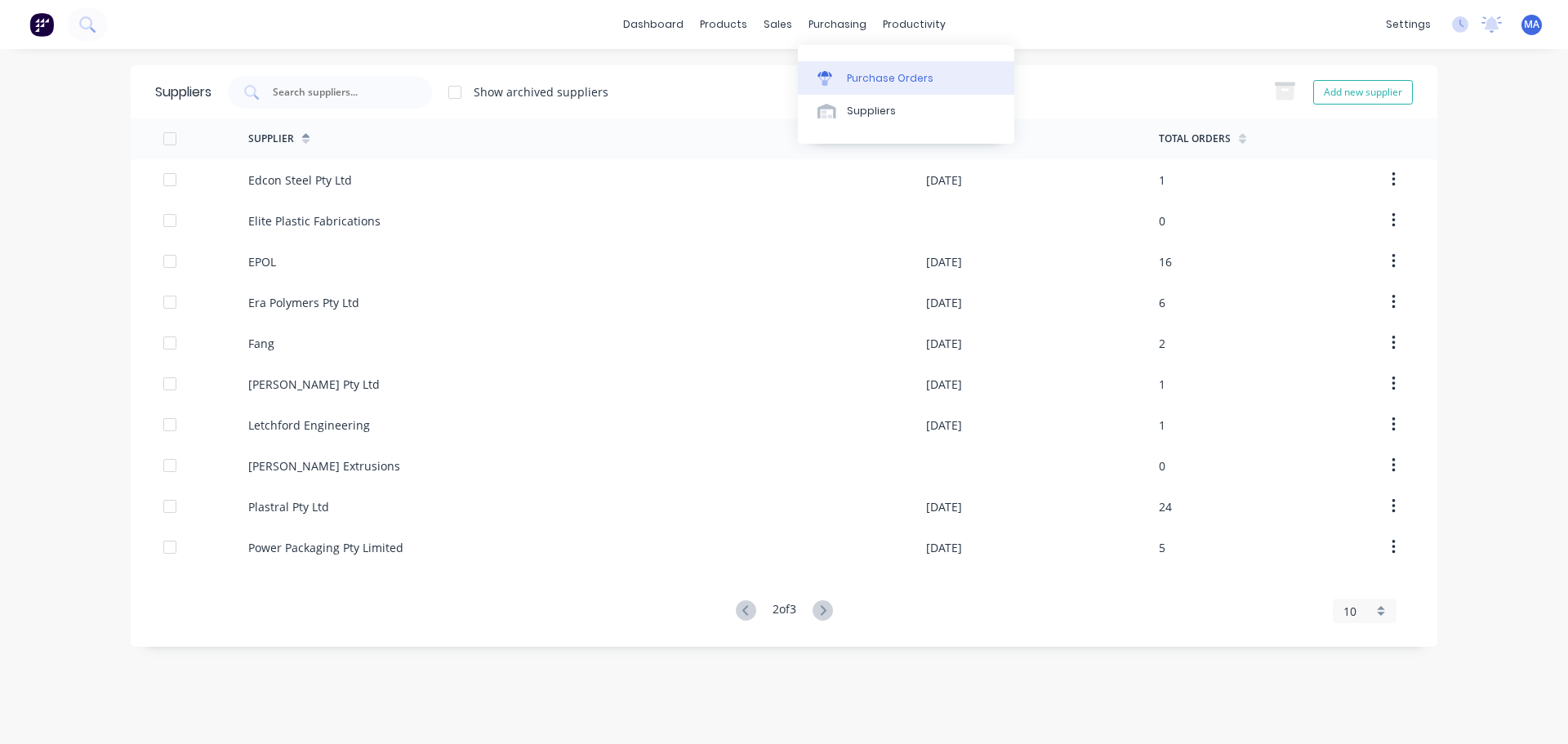
click at [855, 77] on div "Purchase Orders" at bounding box center [890, 78] width 87 height 15
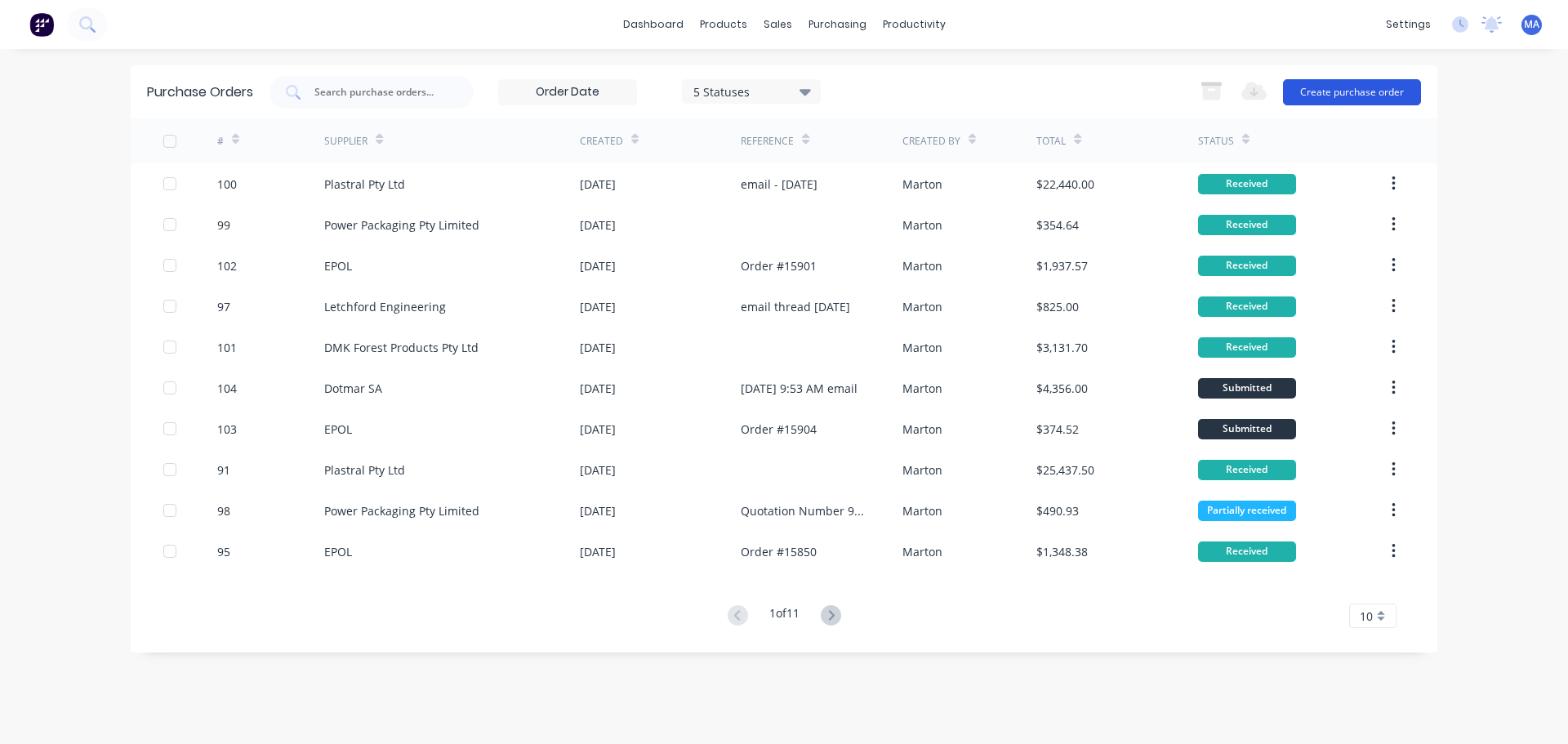
click at [1315, 90] on button "Create purchase order" at bounding box center [1352, 93] width 138 height 26
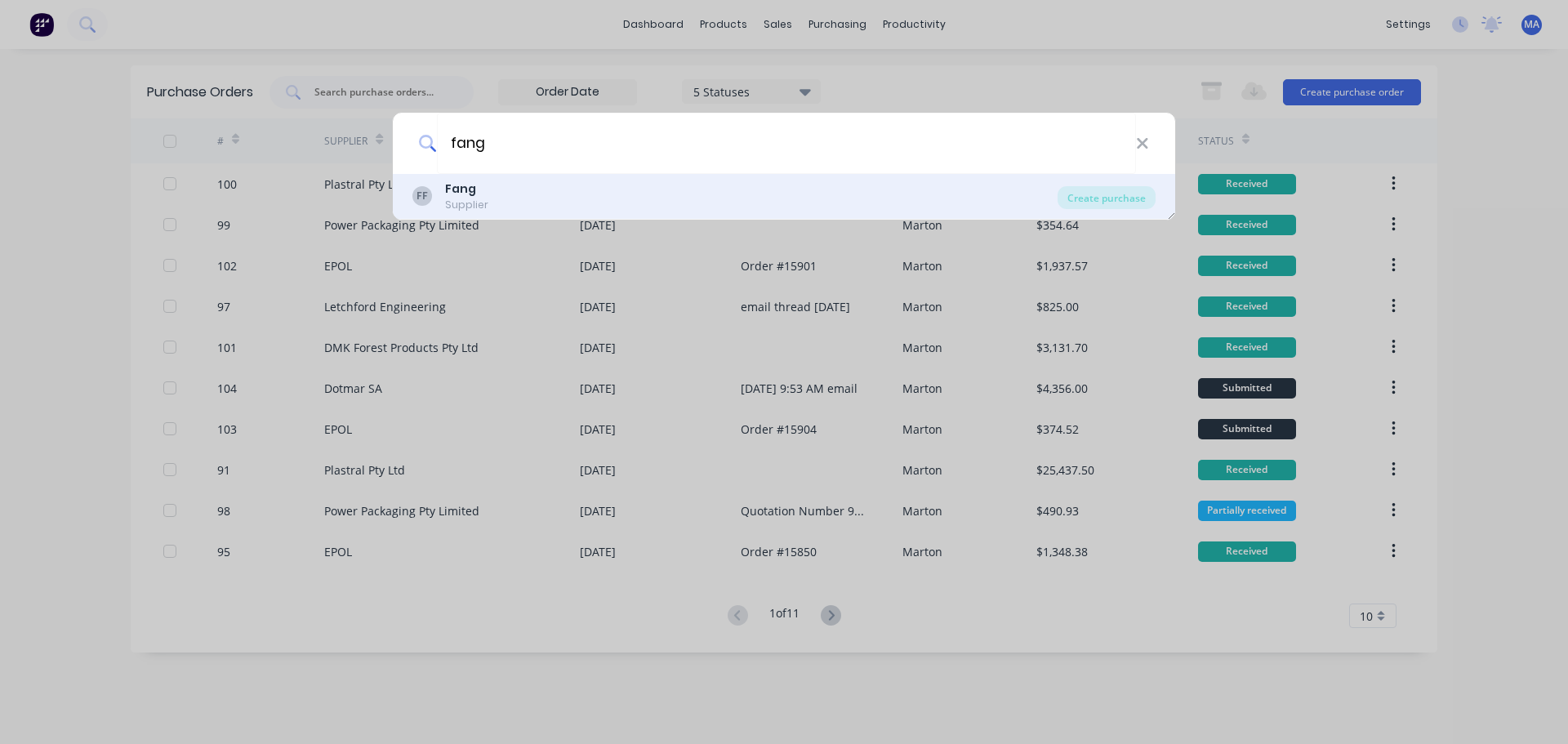
type input "fang"
click at [554, 191] on div "FF Fang Supplier" at bounding box center [735, 196] width 645 height 32
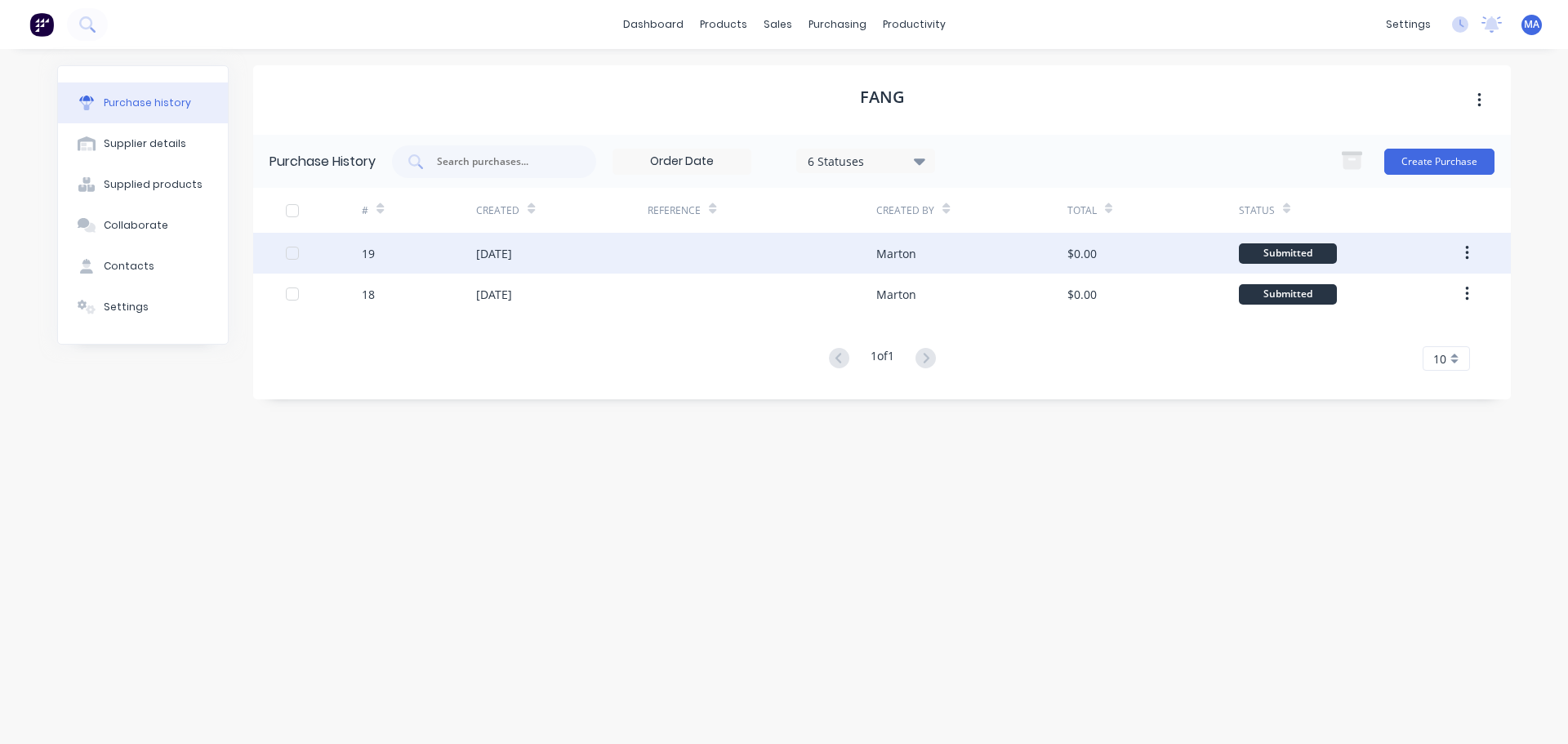
click at [989, 252] on div "Marton" at bounding box center [972, 253] width 191 height 41
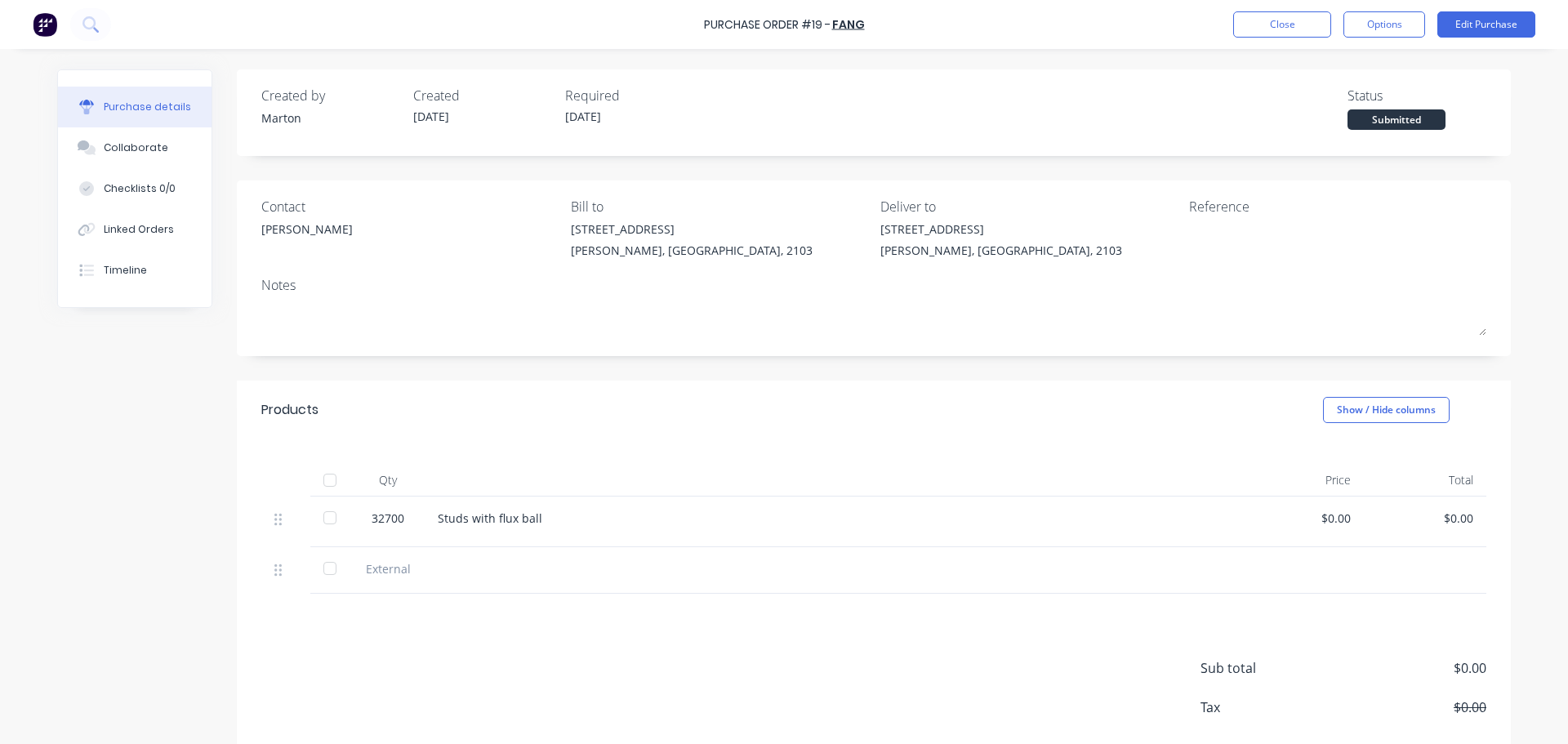
click at [329, 482] on div at bounding box center [329, 479] width 33 height 33
click at [1297, 17] on button "Close" at bounding box center [1282, 25] width 98 height 26
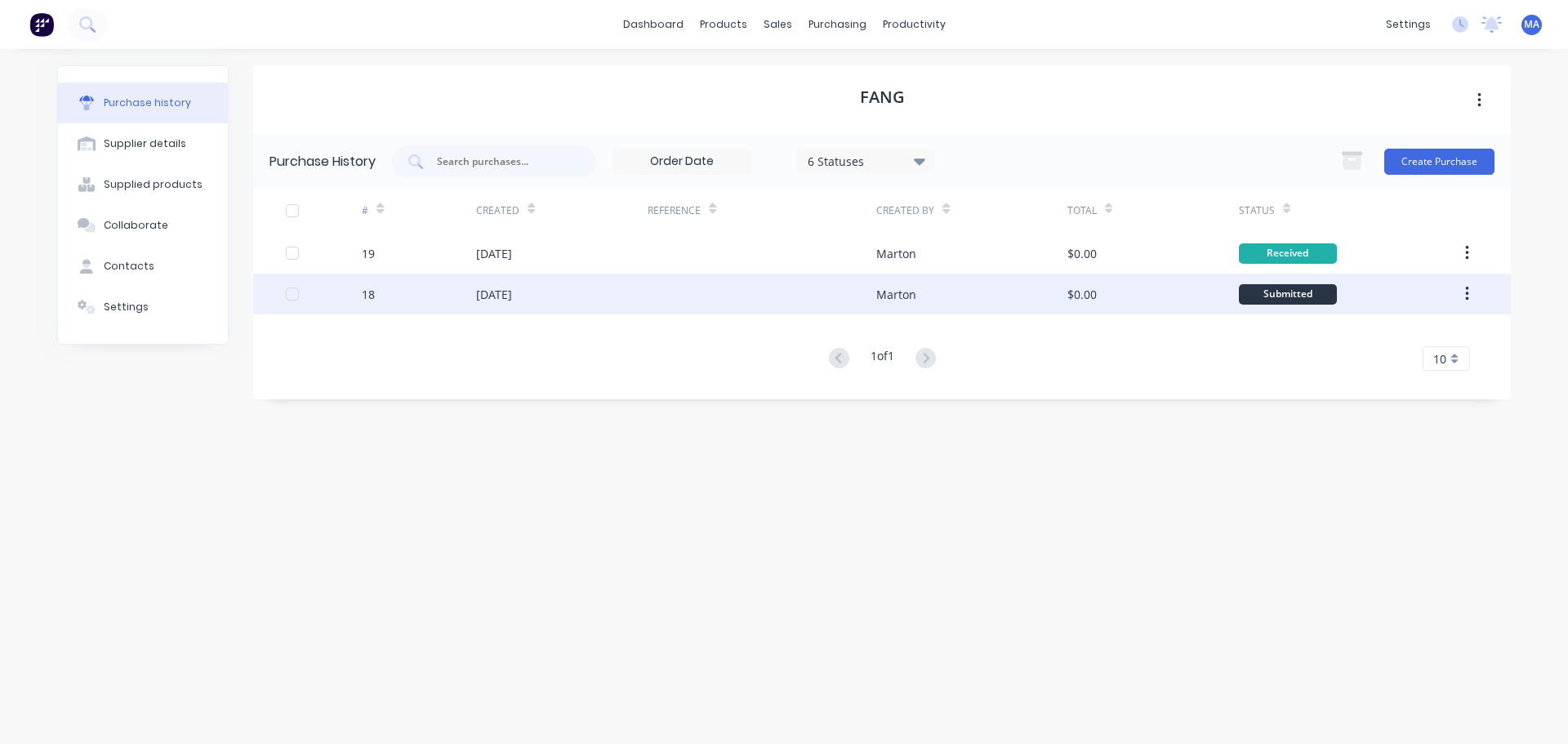
click at [563, 291] on div "[DATE]" at bounding box center [562, 294] width 171 height 41
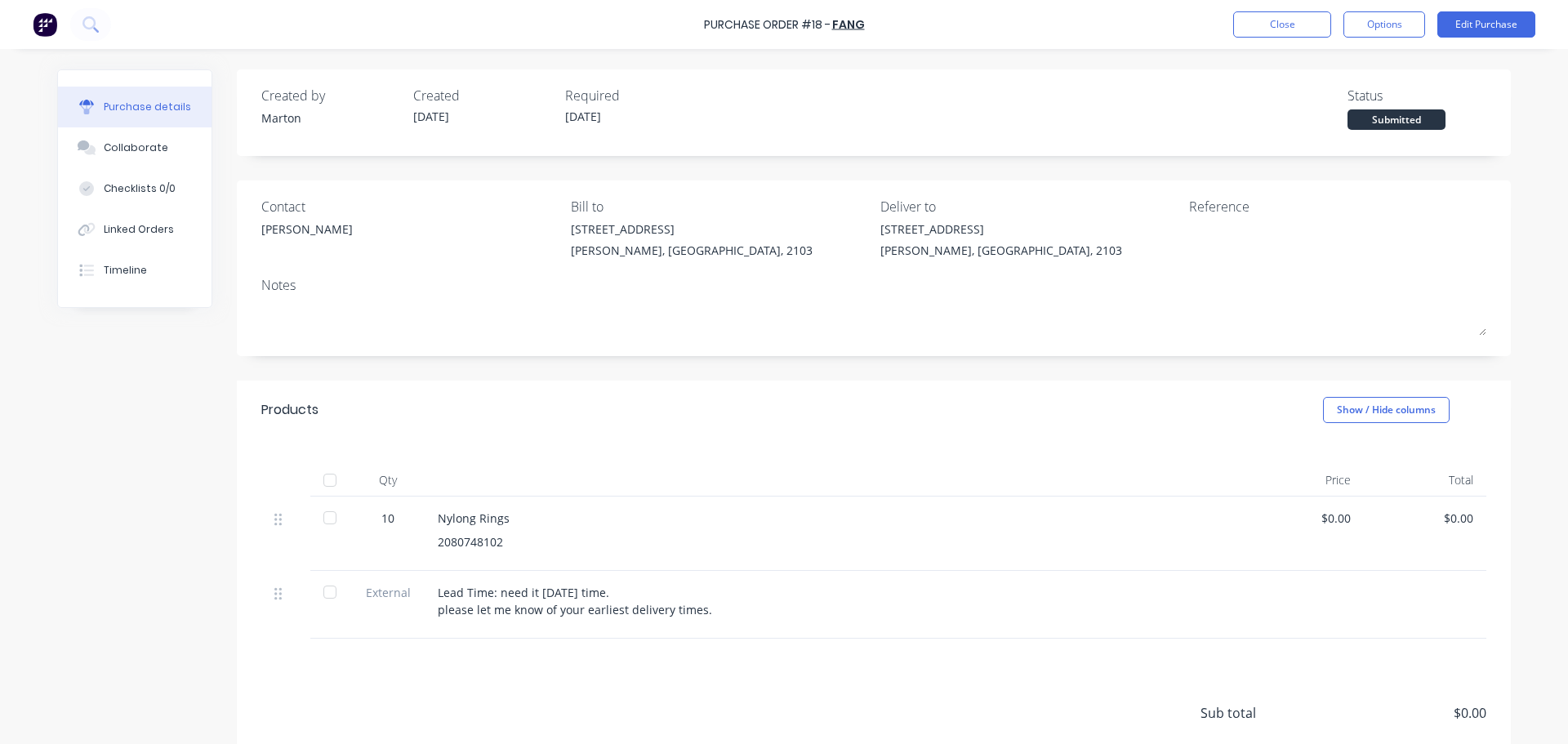
click at [324, 481] on div at bounding box center [329, 479] width 33 height 33
click at [1267, 20] on button "Close" at bounding box center [1282, 25] width 98 height 26
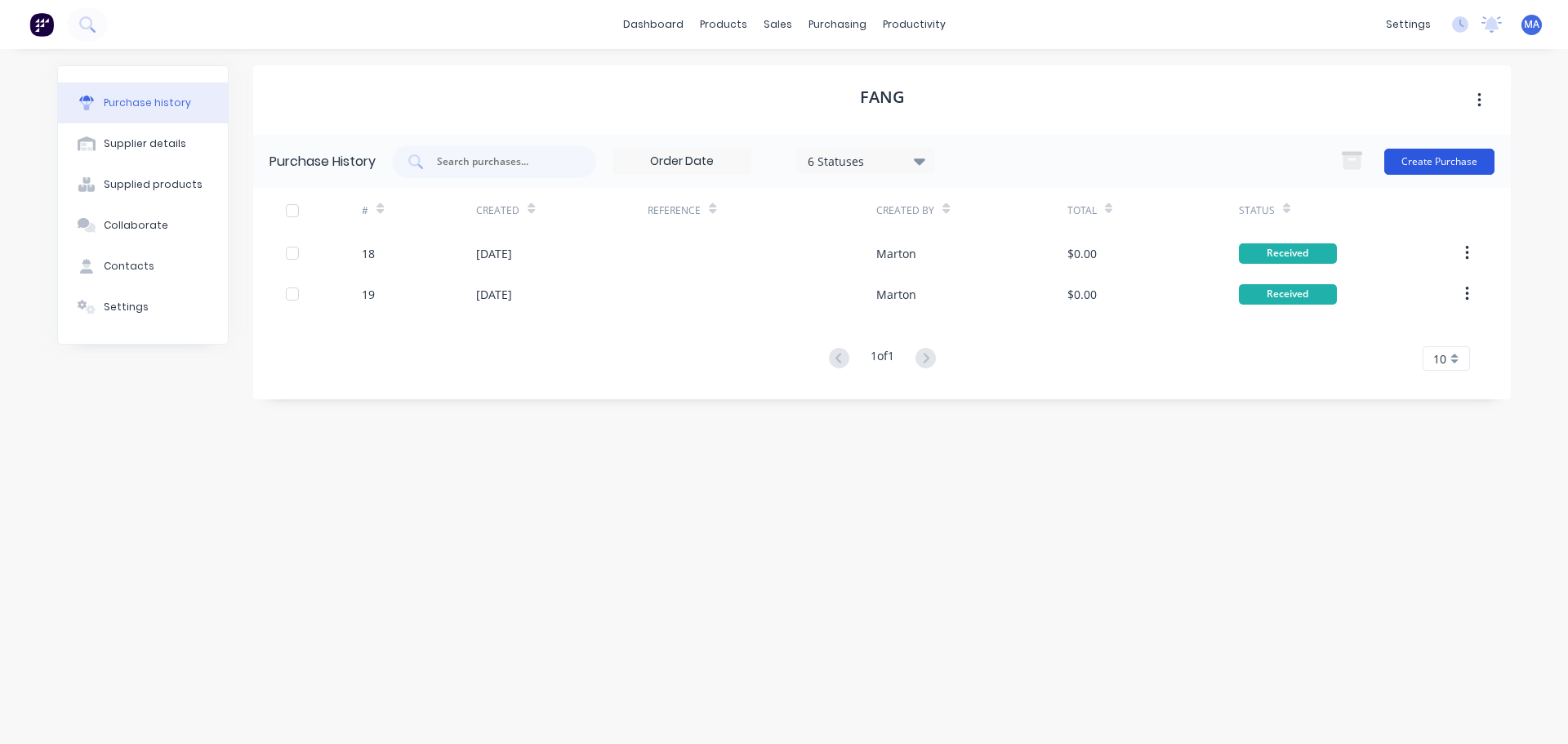
click at [1437, 161] on button "Create Purchase" at bounding box center [1439, 162] width 110 height 26
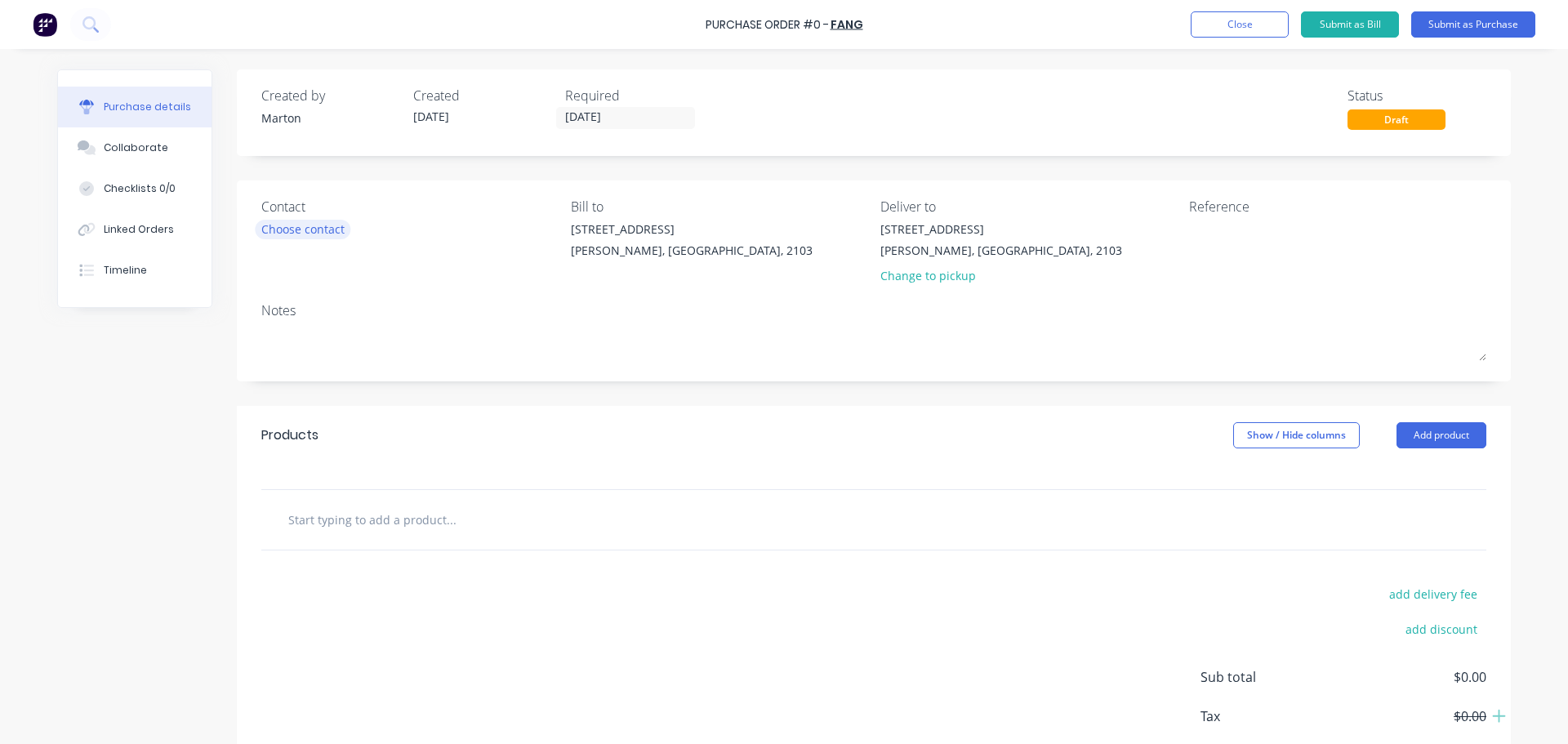
click at [309, 222] on div "Choose contact" at bounding box center [303, 229] width 83 height 17
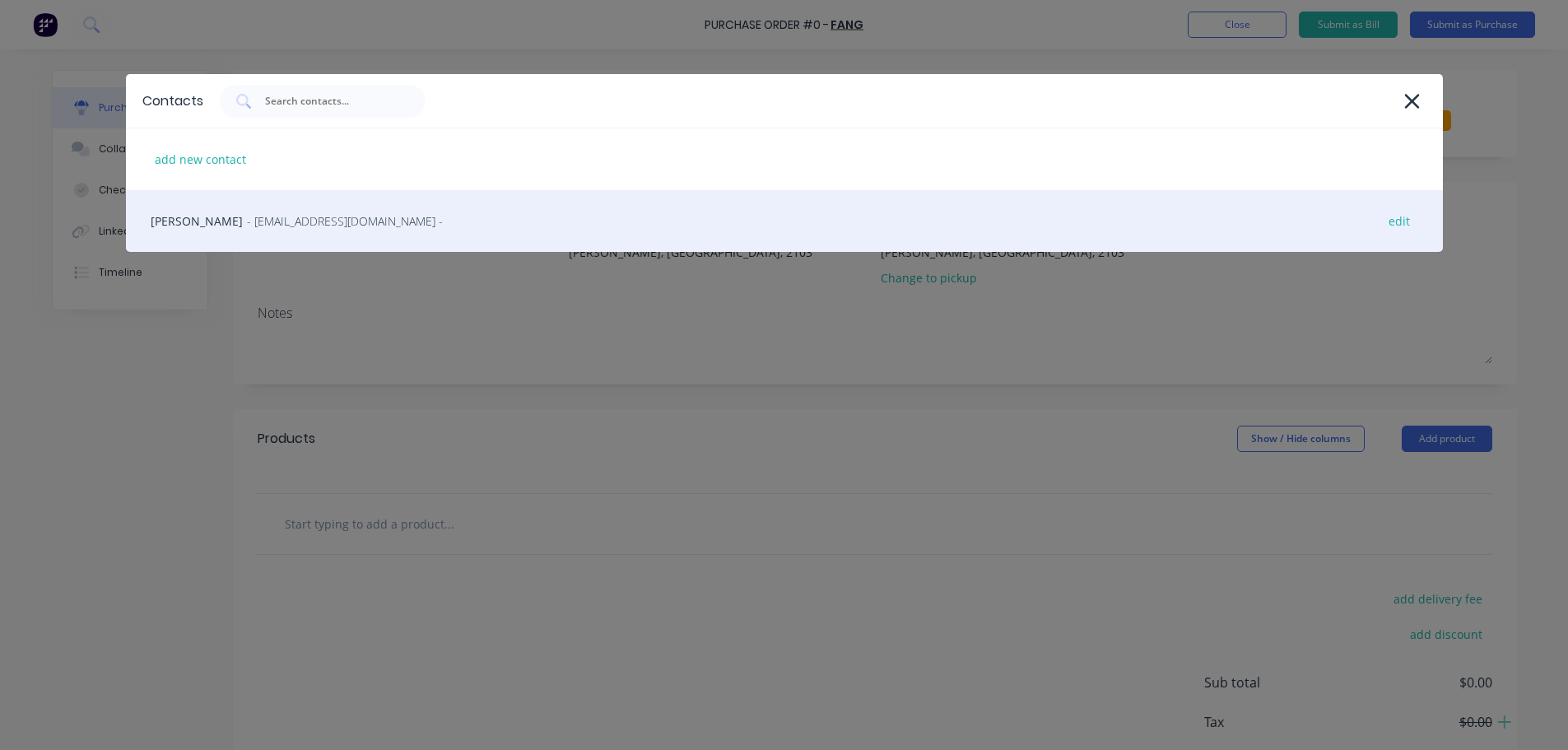
click at [276, 222] on span "- [EMAIL_ADDRESS][DOMAIN_NAME] -" at bounding box center [345, 221] width 196 height 17
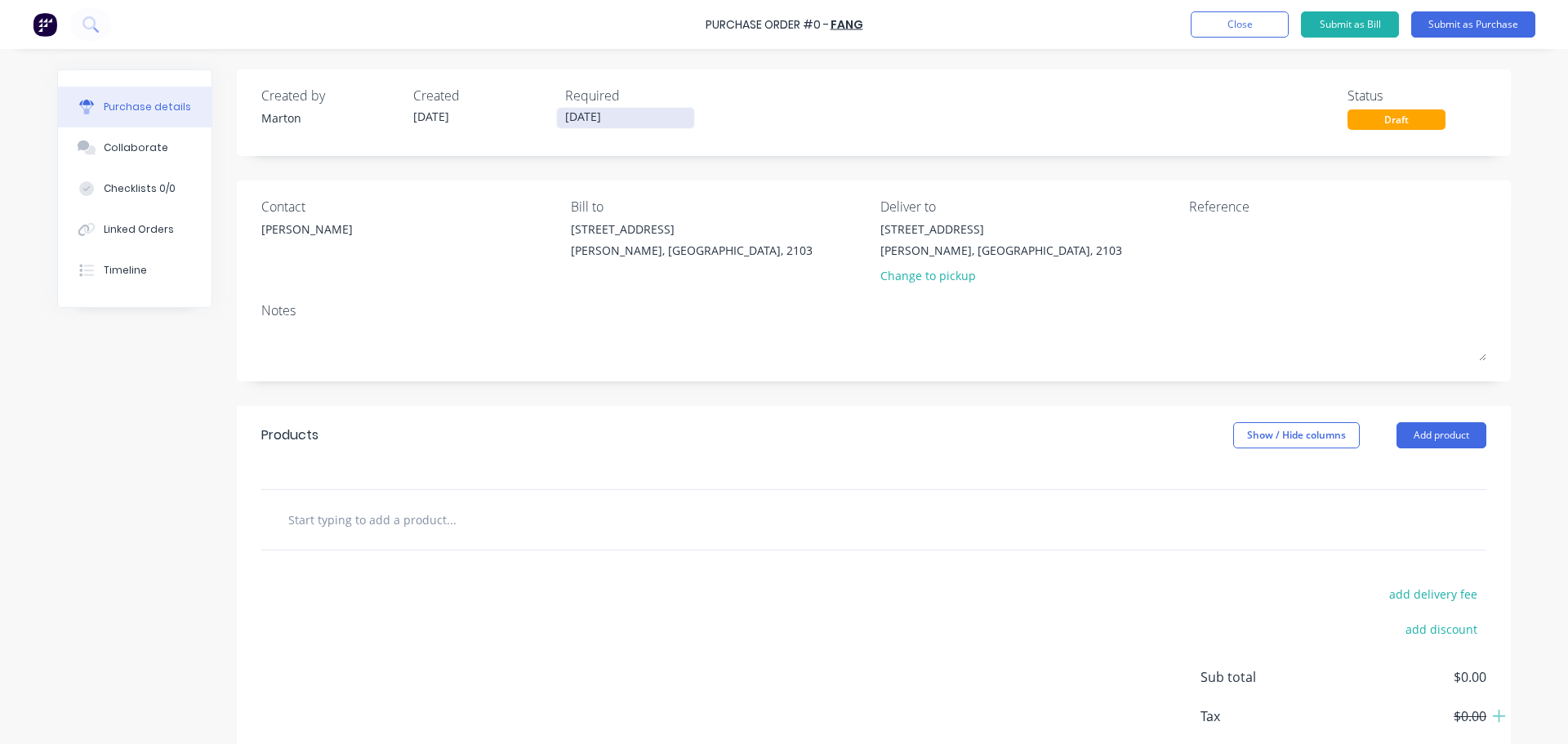
click at [599, 115] on input "[DATE]" at bounding box center [625, 117] width 137 height 20
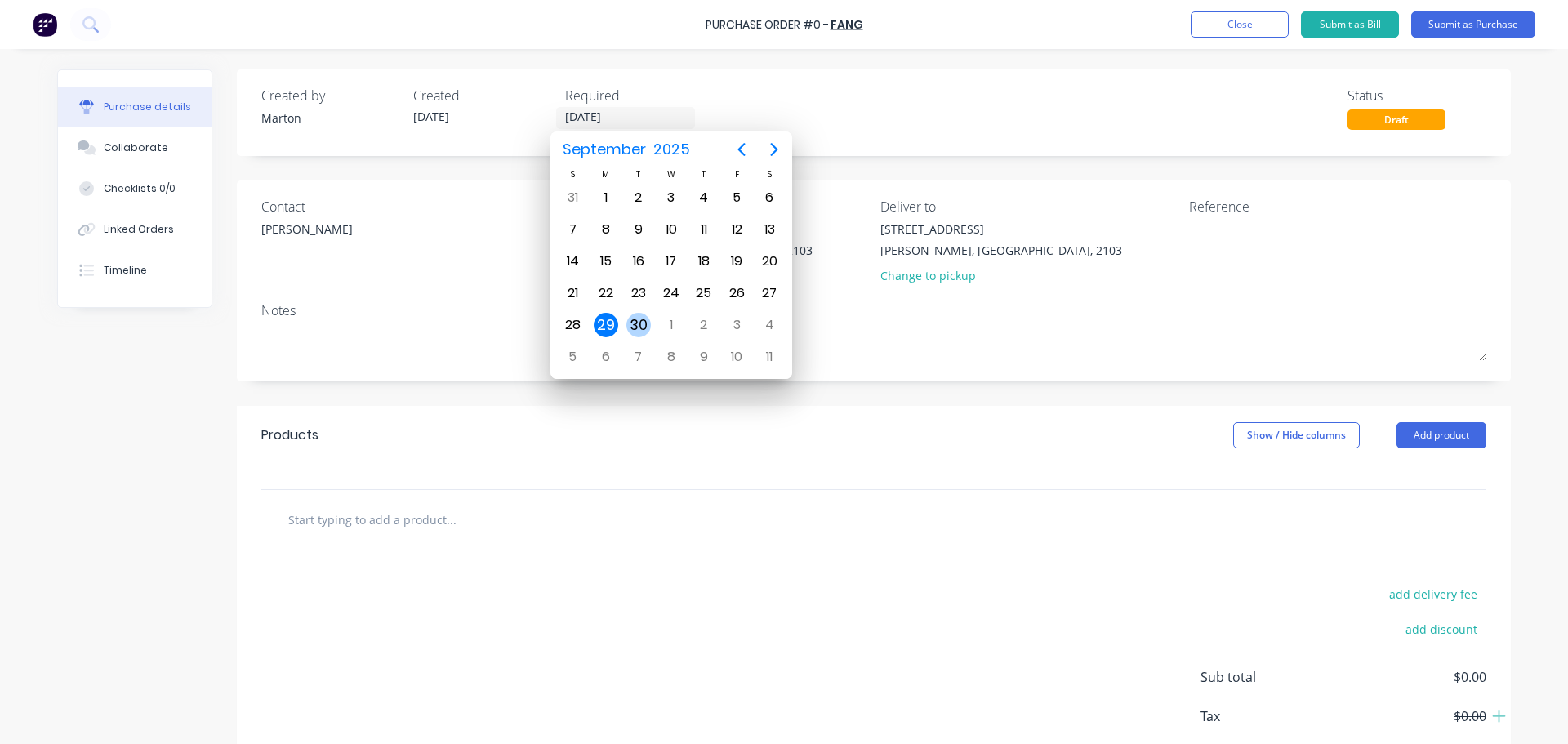
click at [634, 322] on div "30" at bounding box center [639, 325] width 25 height 25
type input "[DATE]"
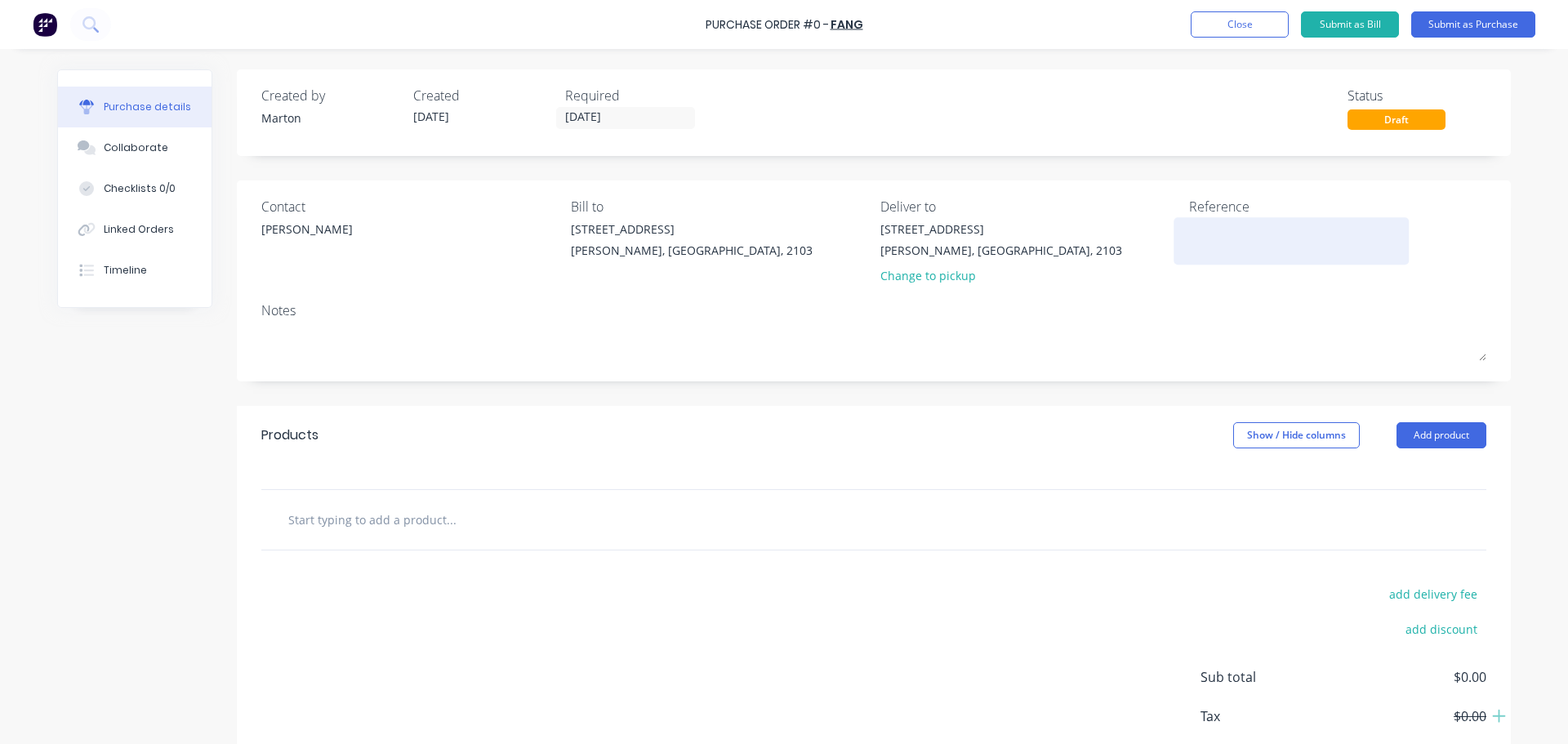
click at [1205, 227] on textarea at bounding box center [1291, 239] width 204 height 37
type textarea "email from [DATE]"
type textarea "x"
type textarea "email from [DATE]"
click at [498, 530] on input "text" at bounding box center [451, 519] width 327 height 33
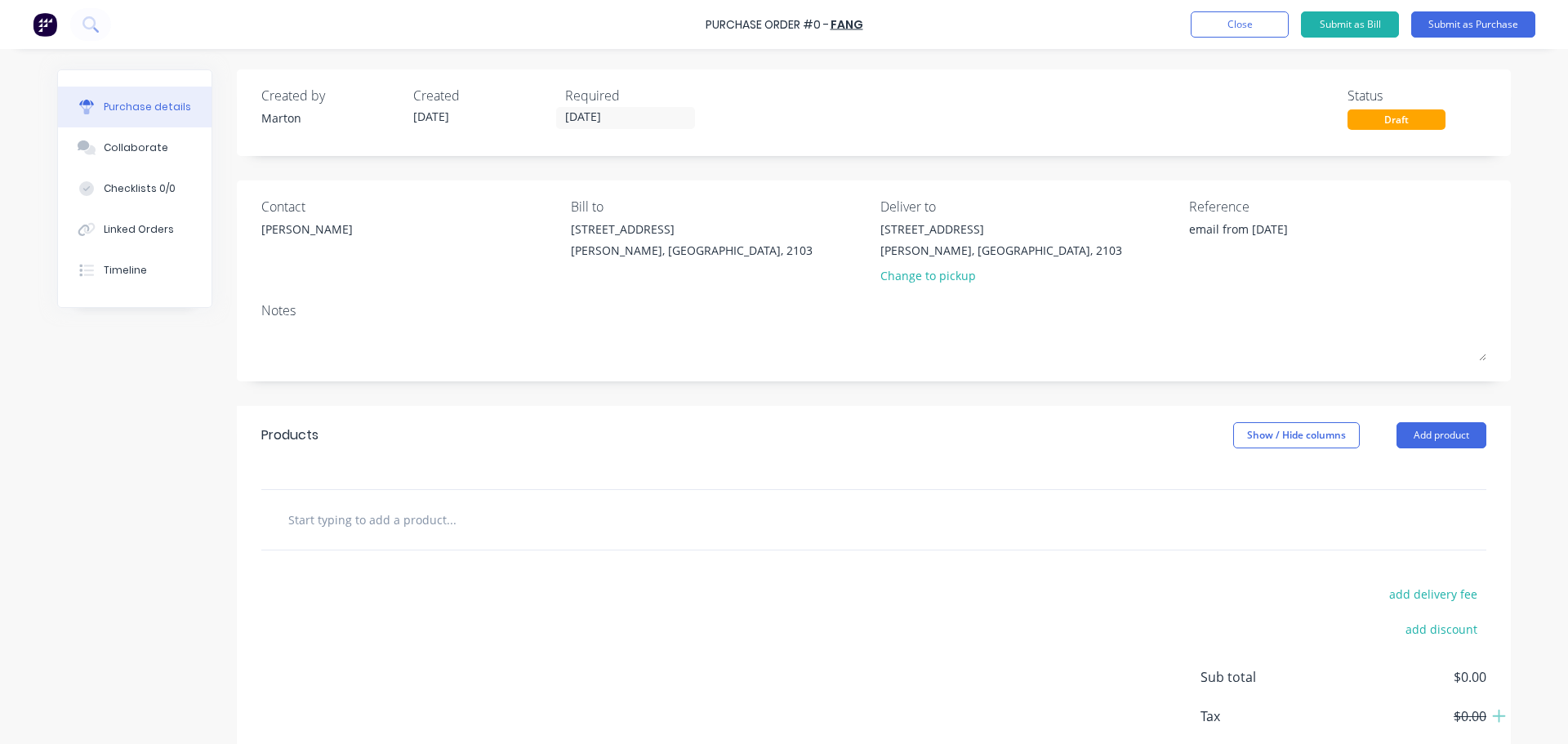
click at [386, 524] on input "text" at bounding box center [451, 519] width 327 height 33
type textarea "x"
type input "U"
type textarea "x"
type input "UH"
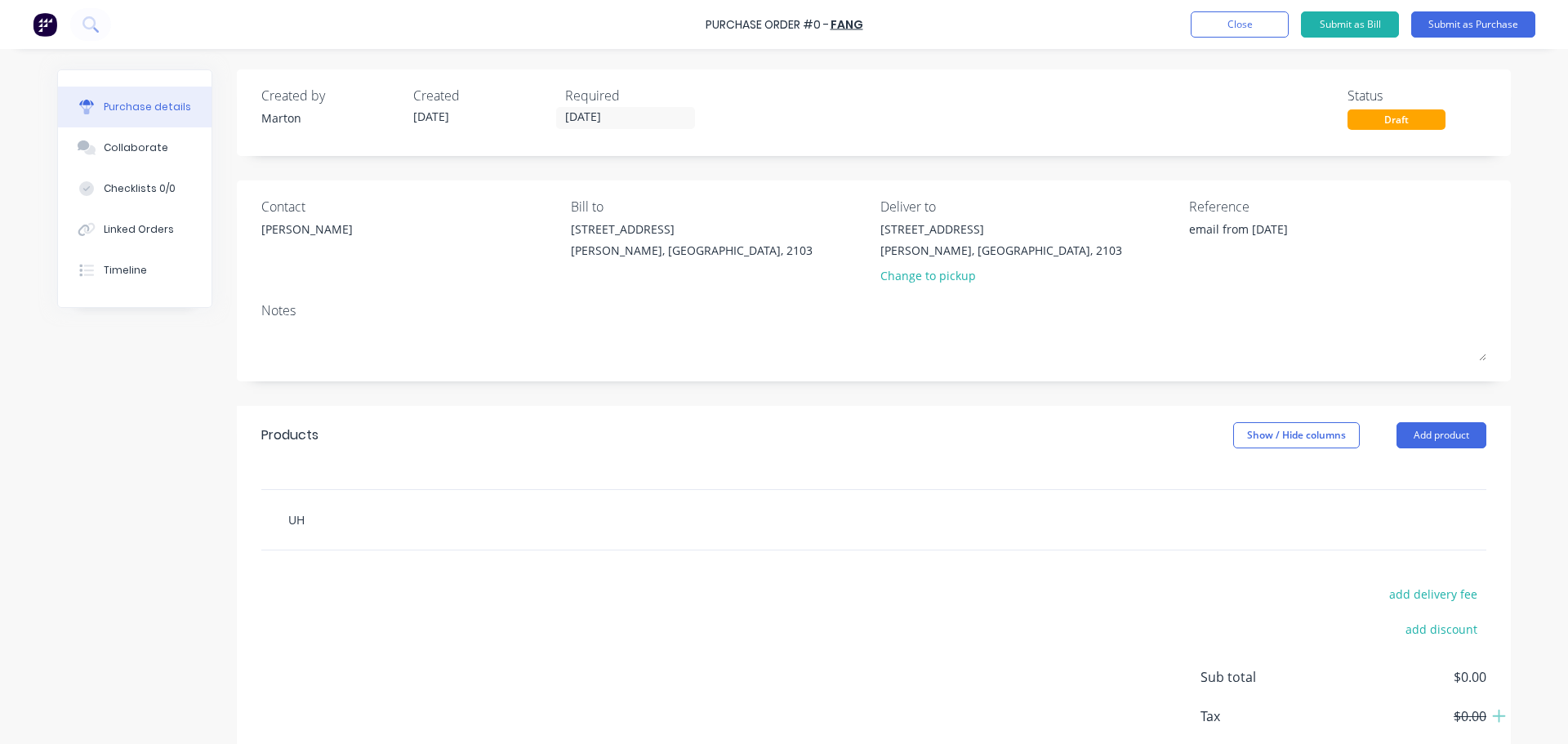
type textarea "x"
type input "UHM"
type textarea "x"
type input "UHMW"
type textarea "x"
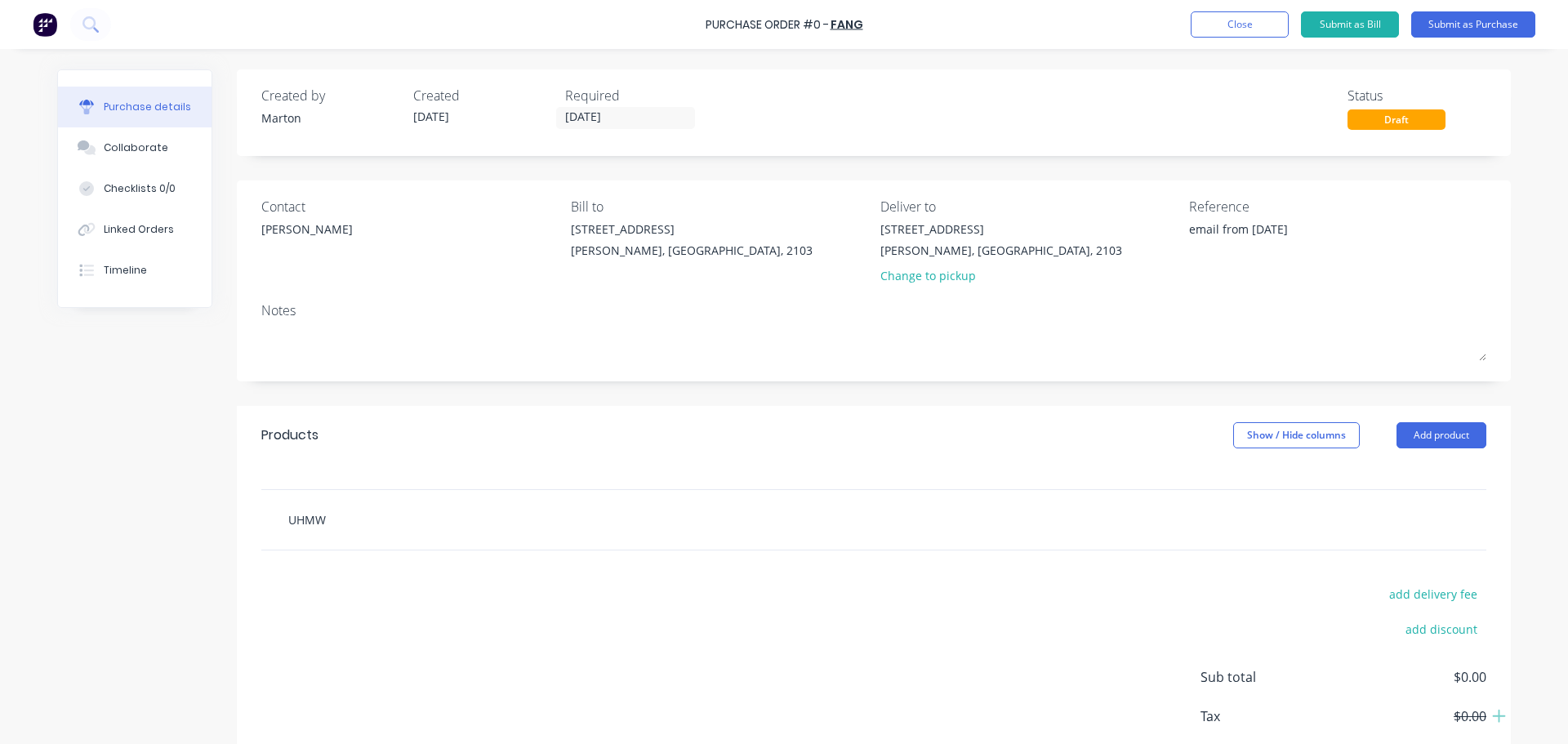
type input "UHMWP"
type textarea "x"
type input "UHMWPE"
type textarea "x"
type input "UHMWPE"
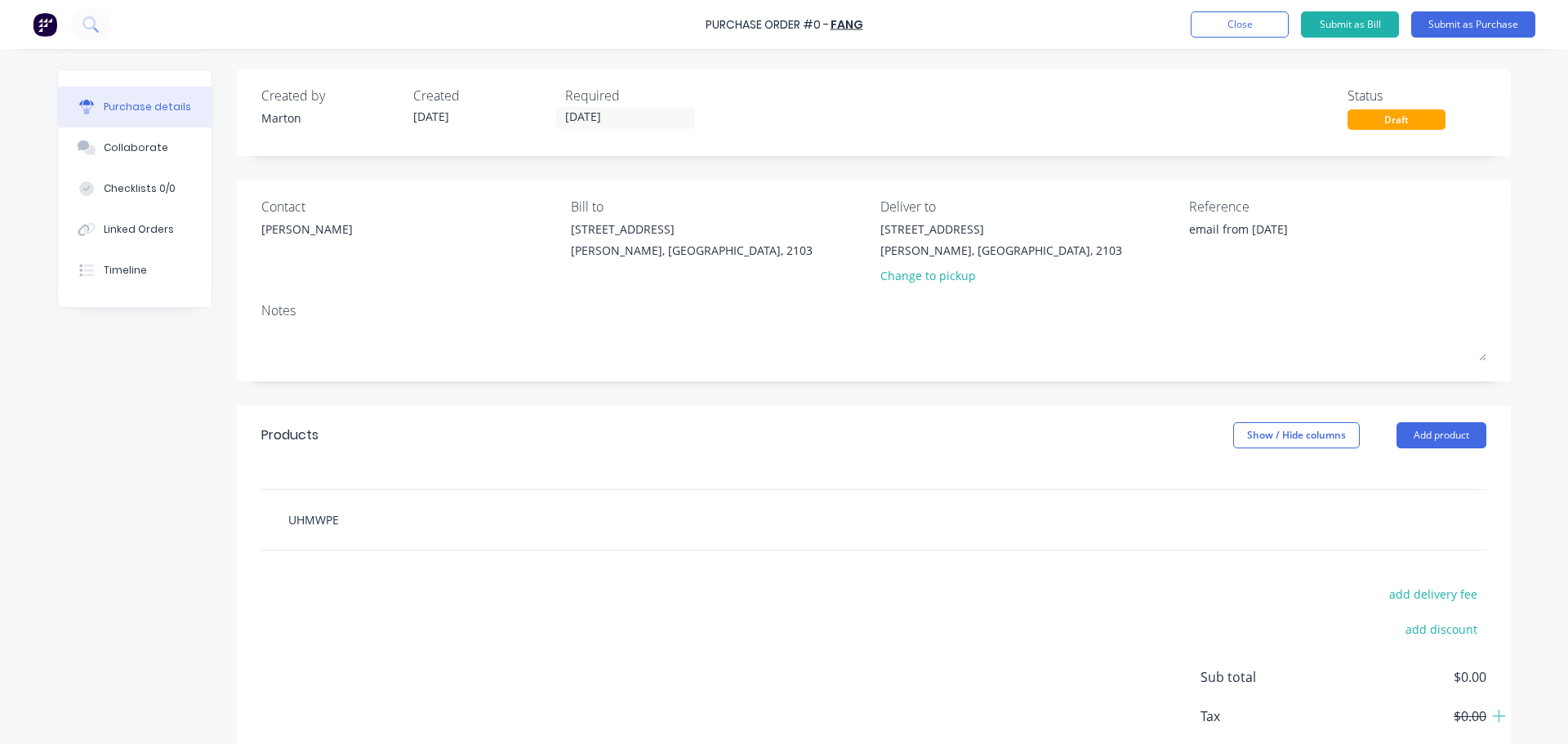
type textarea "x"
type input "UHMWPE s"
type textarea "x"
type input "UHMWPE sh"
type textarea "x"
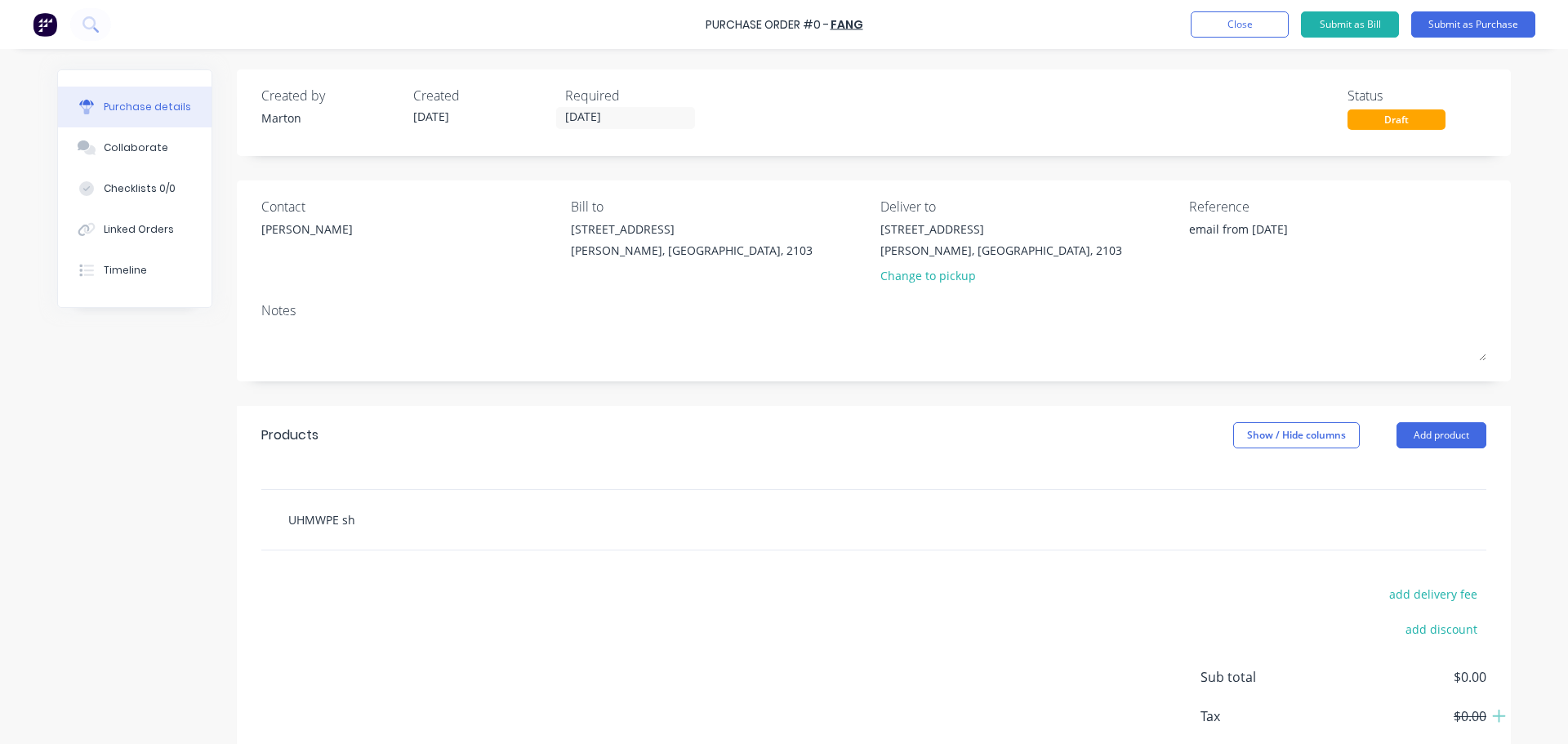
type input "UHMWPE she"
type textarea "x"
type input "UHMWPE shee"
type textarea "x"
type input "UHMWPE sheet"
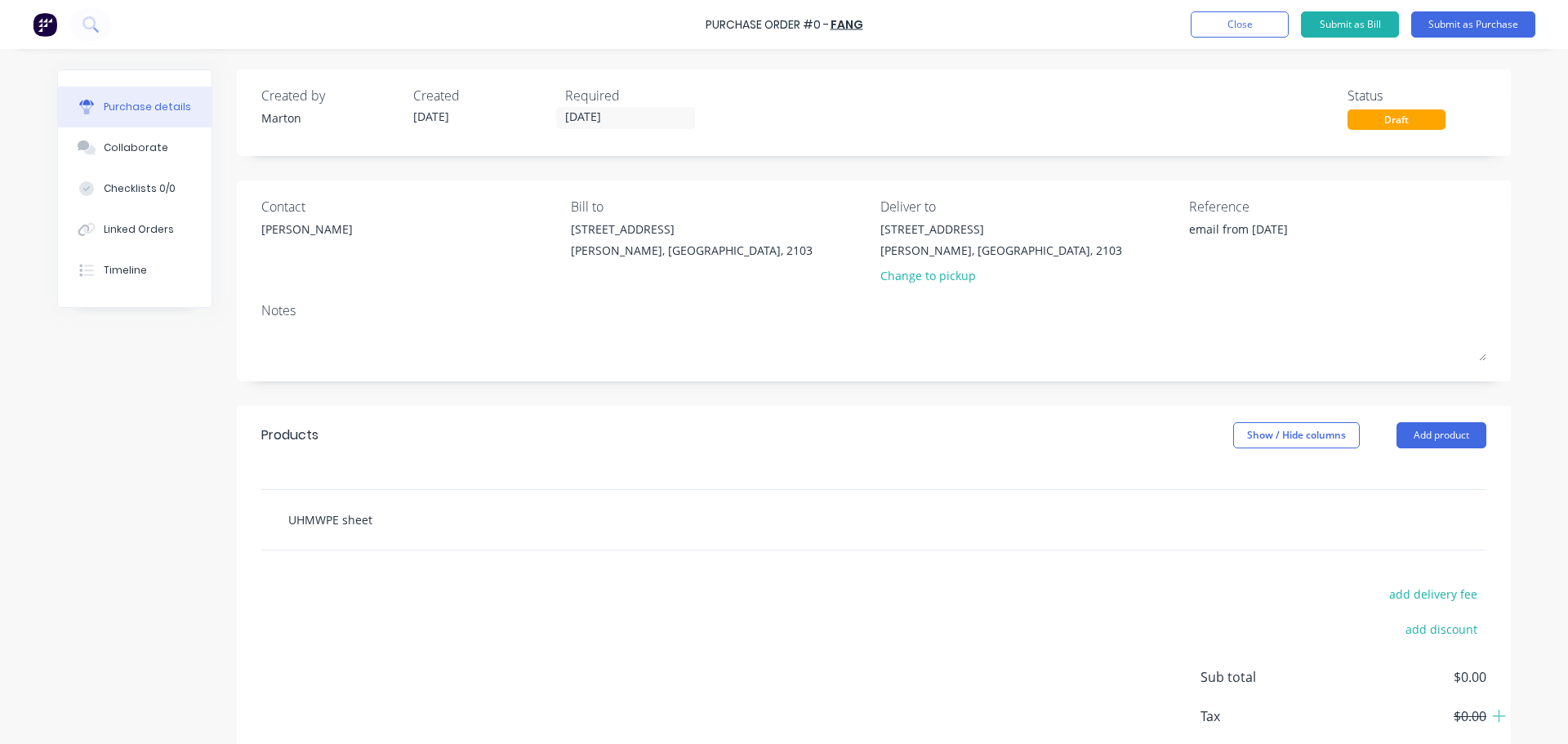
type textarea "x"
type input "UHMWPE sheets"
type textarea "x"
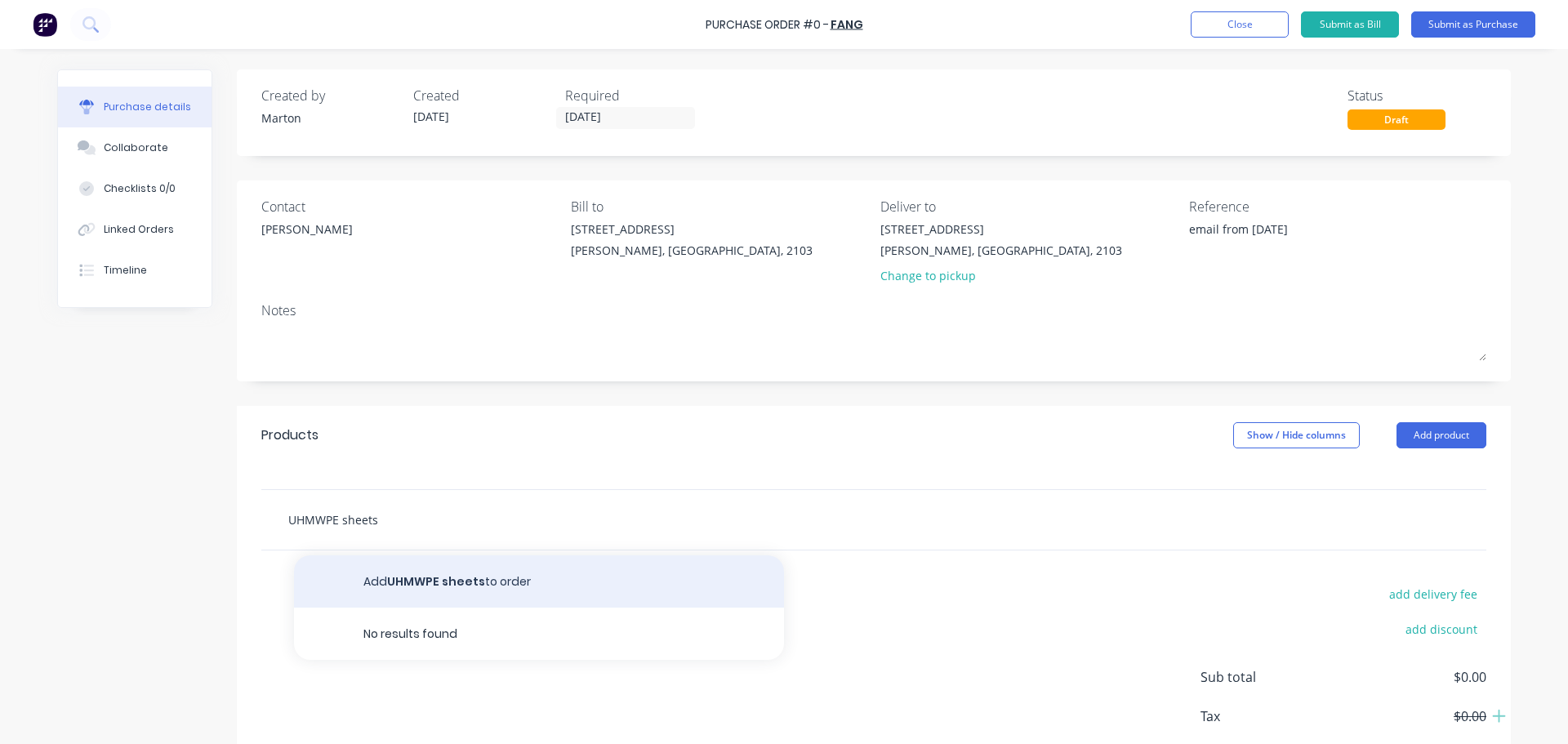
type input "UHMWPE sheets"
click at [409, 583] on button "Add UHMWPE sheets to order" at bounding box center [539, 581] width 490 height 52
type textarea "x"
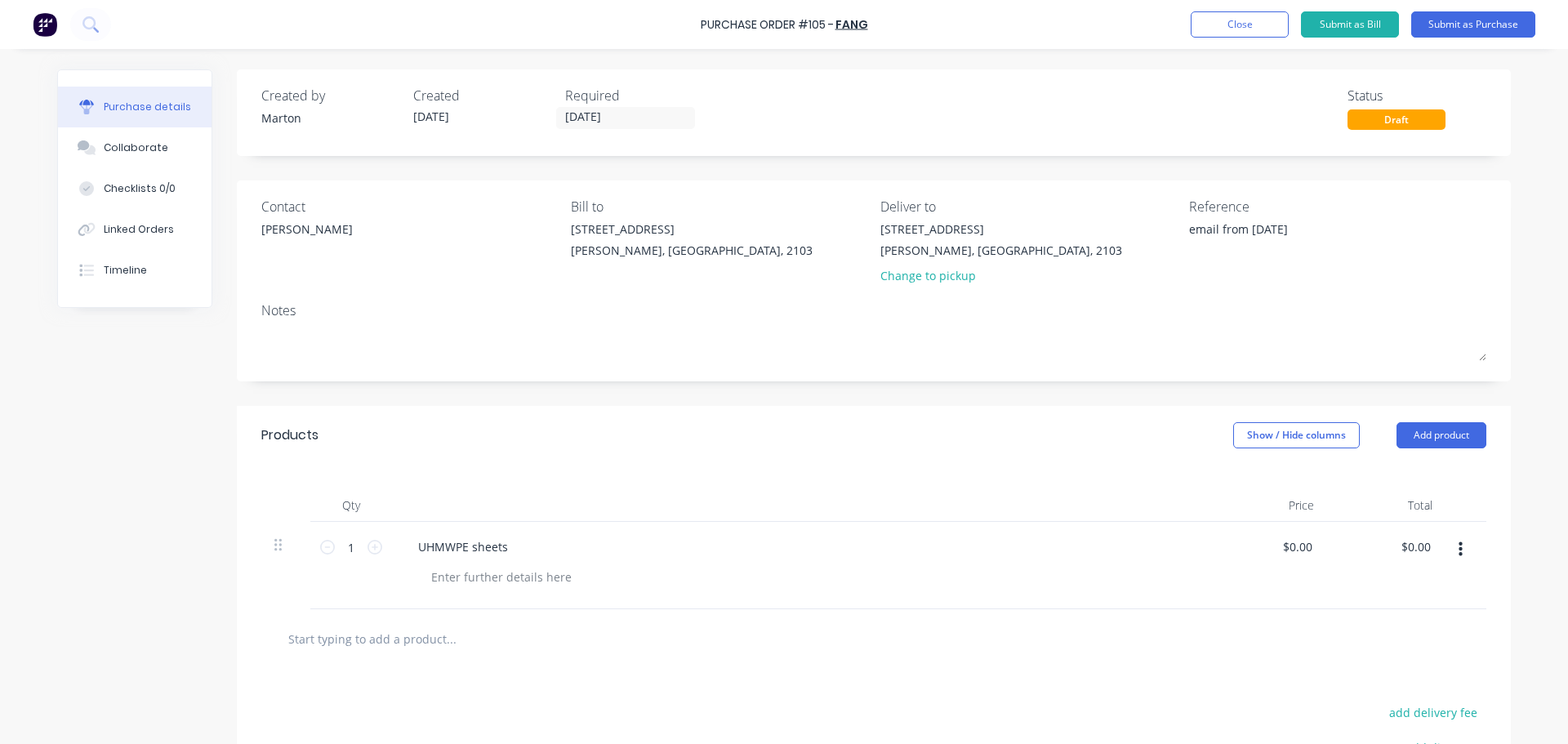
click at [1459, 547] on icon "button" at bounding box center [1460, 549] width 4 height 18
click at [1408, 632] on button "Duplicate" at bounding box center [1410, 625] width 139 height 33
click at [1458, 642] on button "button" at bounding box center [1460, 636] width 38 height 29
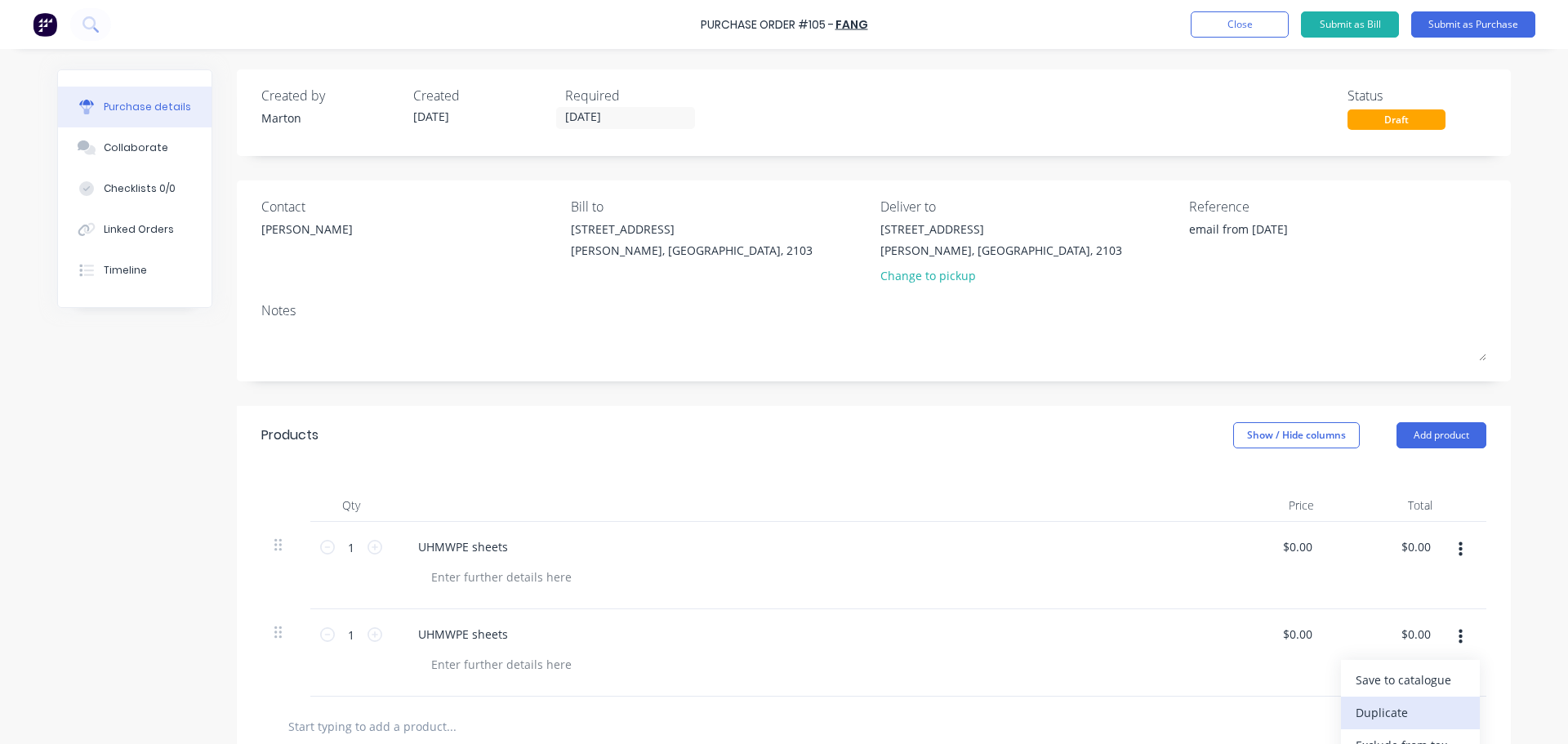
click at [1413, 703] on button "Duplicate" at bounding box center [1410, 712] width 139 height 33
type textarea "x"
drag, startPoint x: 494, startPoint y: 585, endPoint x: 553, endPoint y: 592, distance: 59.4
click at [495, 585] on div at bounding box center [501, 576] width 167 height 24
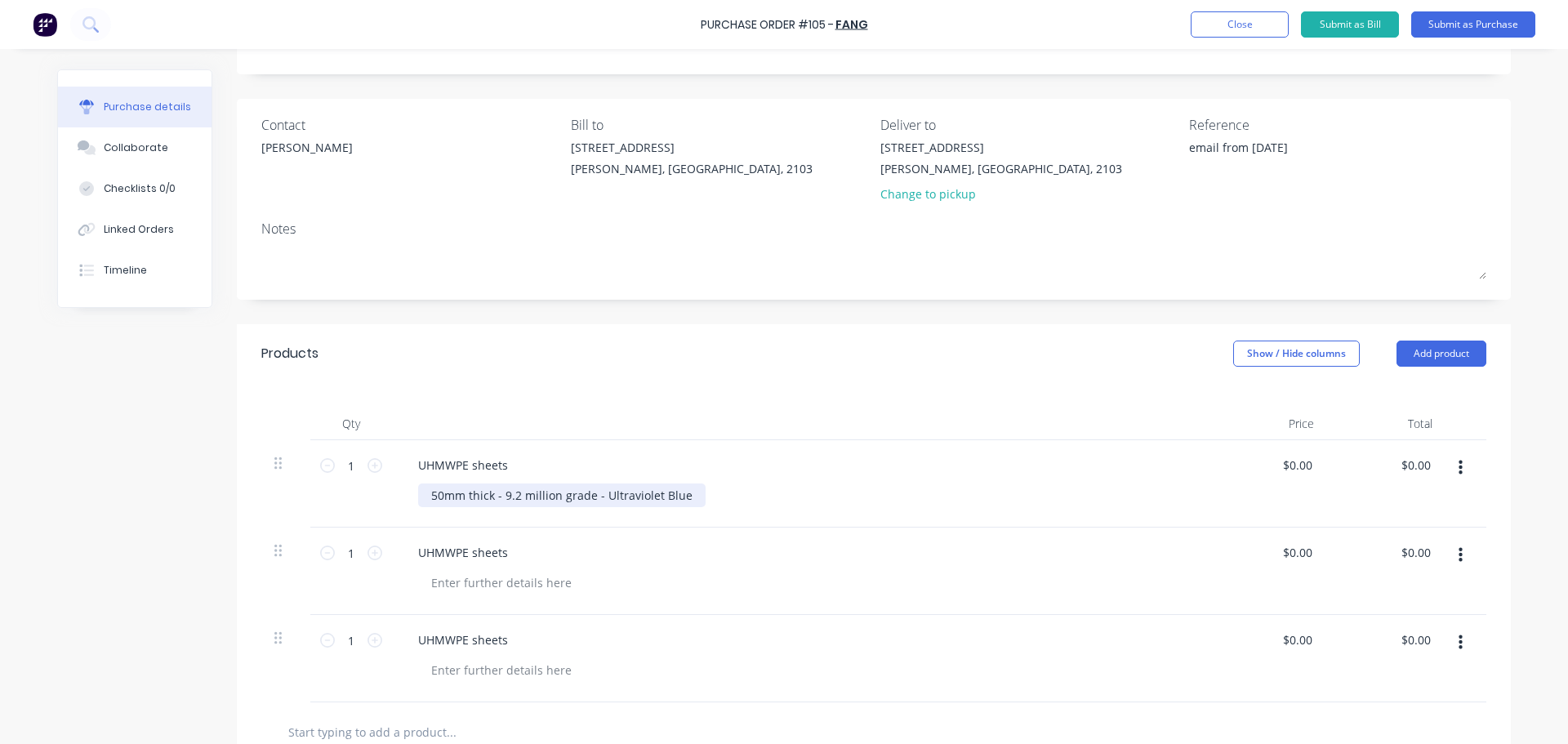
scroll to position [163, 0]
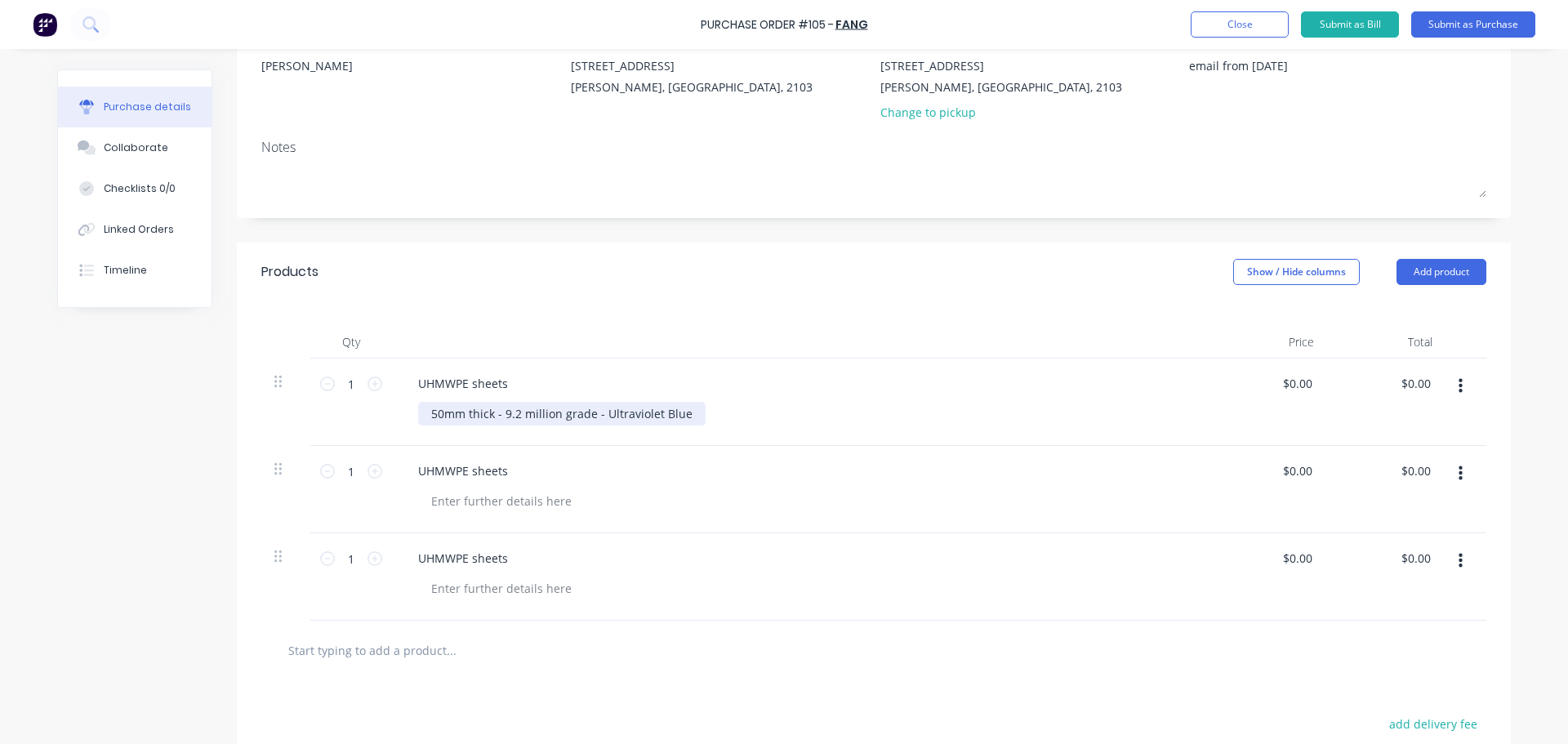
click at [438, 416] on div "50mm thick - 9.2 million grade - Ultraviolet Blue" at bounding box center [562, 413] width 288 height 24
drag, startPoint x: 426, startPoint y: 417, endPoint x: 687, endPoint y: 424, distance: 261.1
click at [689, 418] on div "50mm thick - 9.2 million grade - Ultraviolet Blue" at bounding box center [562, 413] width 288 height 24
copy div "50mm thick - 9.2 million grade - Ultraviolet Blue"
type textarea "x"
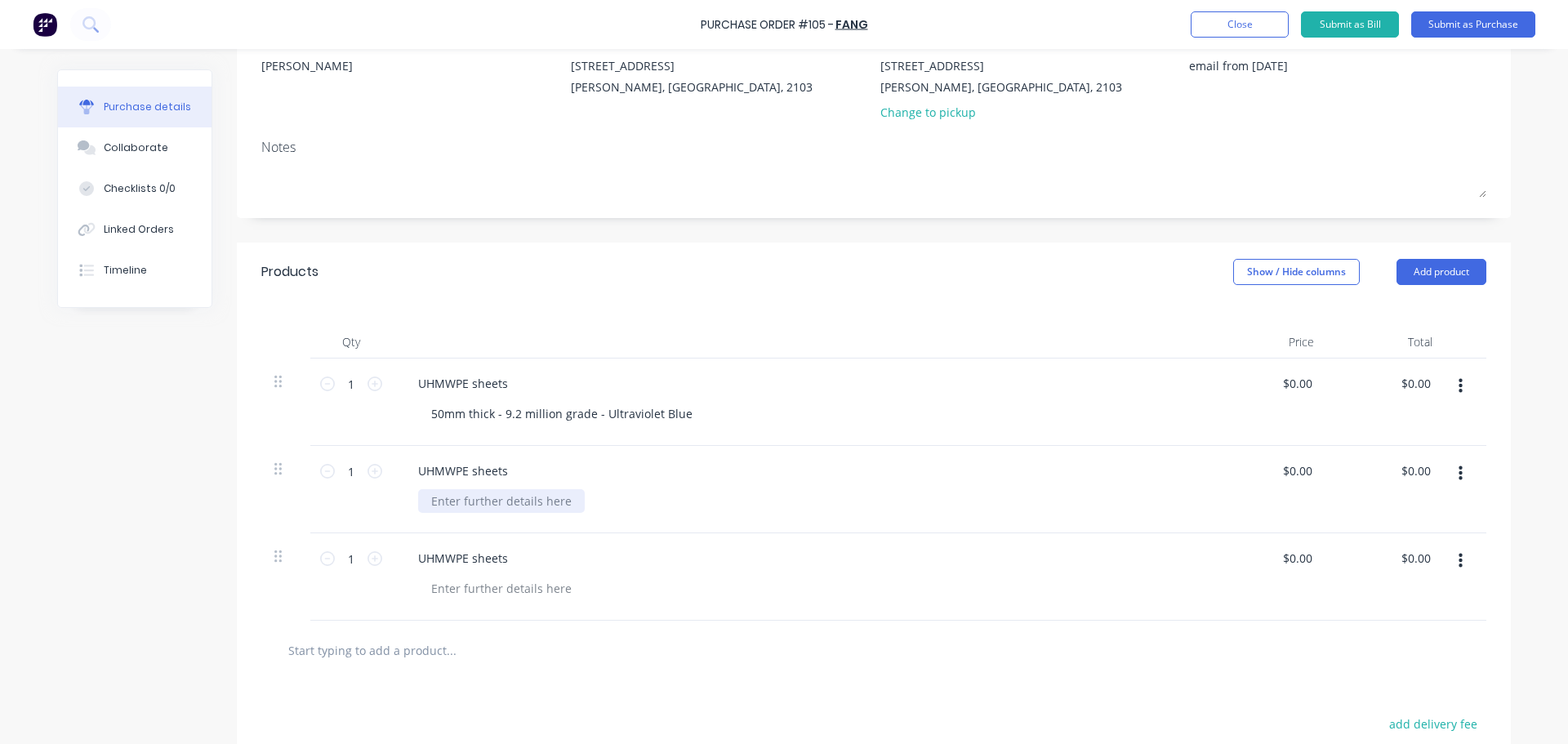
click at [497, 498] on div at bounding box center [501, 500] width 167 height 24
paste div
type textarea "x"
click at [466, 587] on div at bounding box center [501, 588] width 167 height 24
paste div
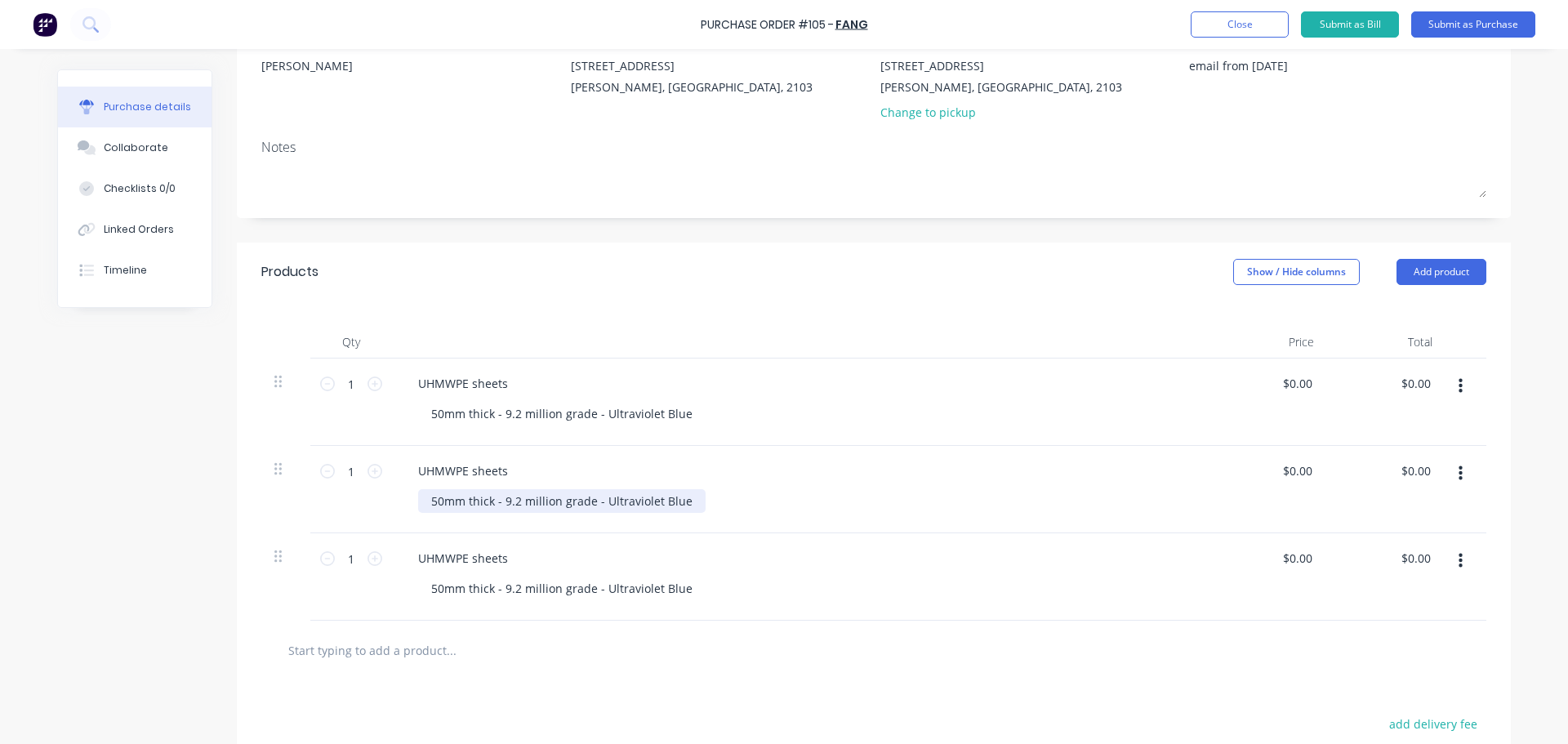
click at [433, 501] on div "50mm thick - 9.2 million grade - Ultraviolet Blue" at bounding box center [562, 500] width 288 height 24
click at [431, 410] on div "50mm thick - 9.2 million grade - Ultraviolet Blue" at bounding box center [562, 413] width 288 height 24
click at [426, 411] on div "50mm thick - 9.2 million grade - Ultraviolet Blue" at bounding box center [562, 413] width 288 height 24
click at [440, 499] on div "50mm thick - 9.2 million grade - Ultraviolet Blue" at bounding box center [562, 500] width 288 height 24
click at [424, 500] on div "50mm thick - 9.2 million grade - Ultraviolet Blue" at bounding box center [562, 500] width 288 height 24
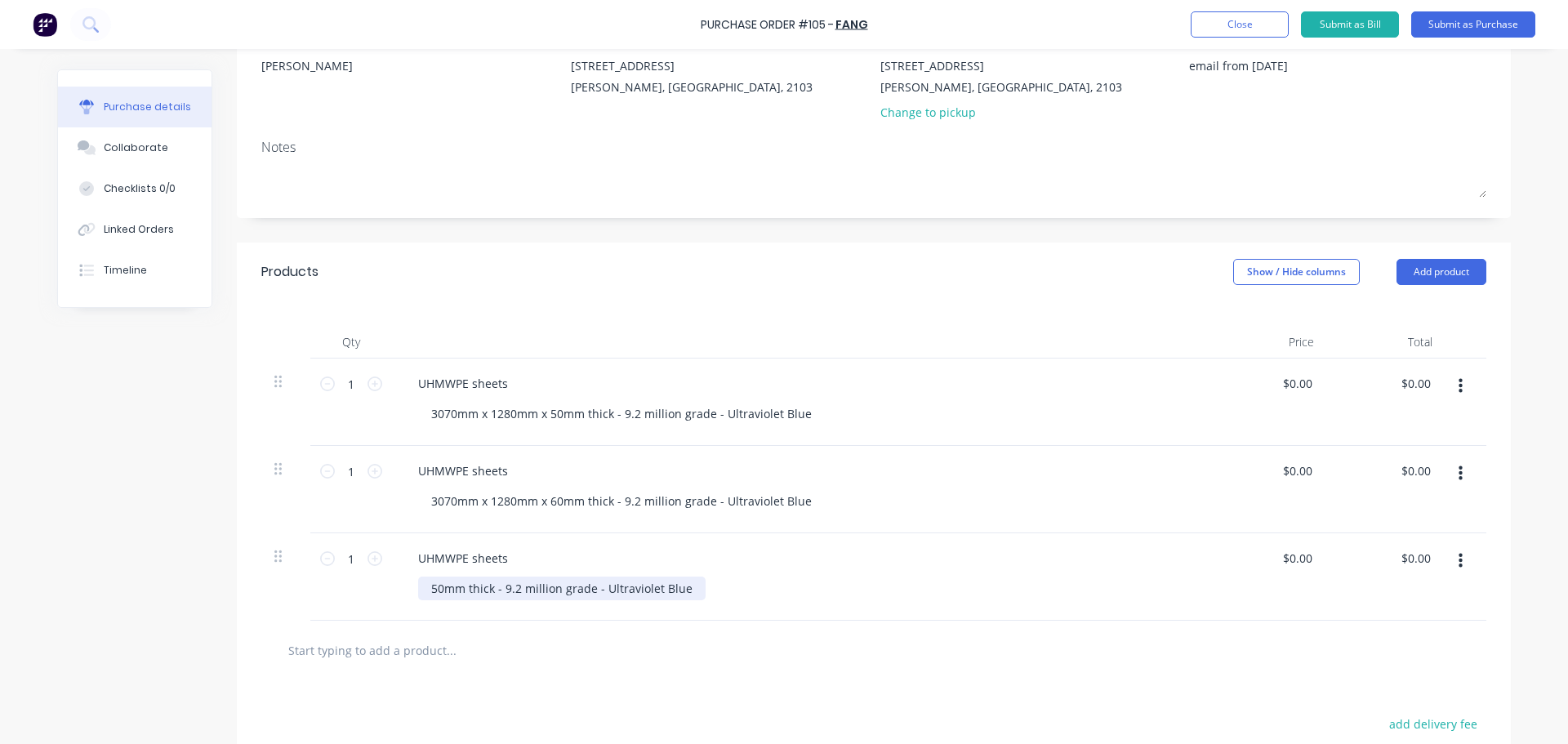
click at [425, 590] on div "50mm thick - 9.2 million grade - Ultraviolet Blue" at bounding box center [562, 588] width 288 height 24
click at [617, 557] on div "UHMWPE sheets" at bounding box center [801, 558] width 791 height 24
click at [353, 386] on input "1" at bounding box center [351, 384] width 33 height 25
type textarea "x"
type input "3"
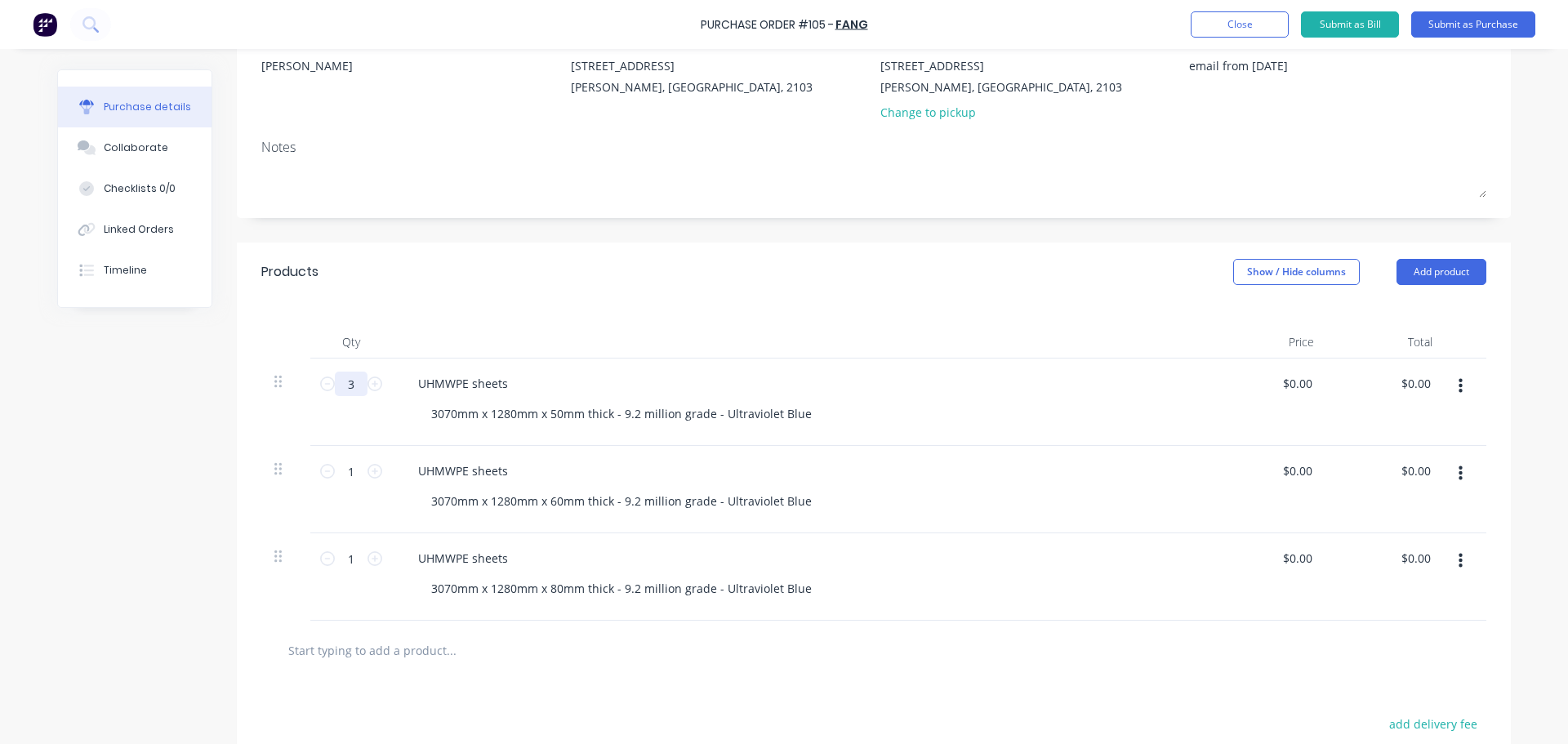
type textarea "x"
type input "30"
type textarea "x"
type input "30"
click at [353, 476] on input "1" at bounding box center [351, 471] width 33 height 25
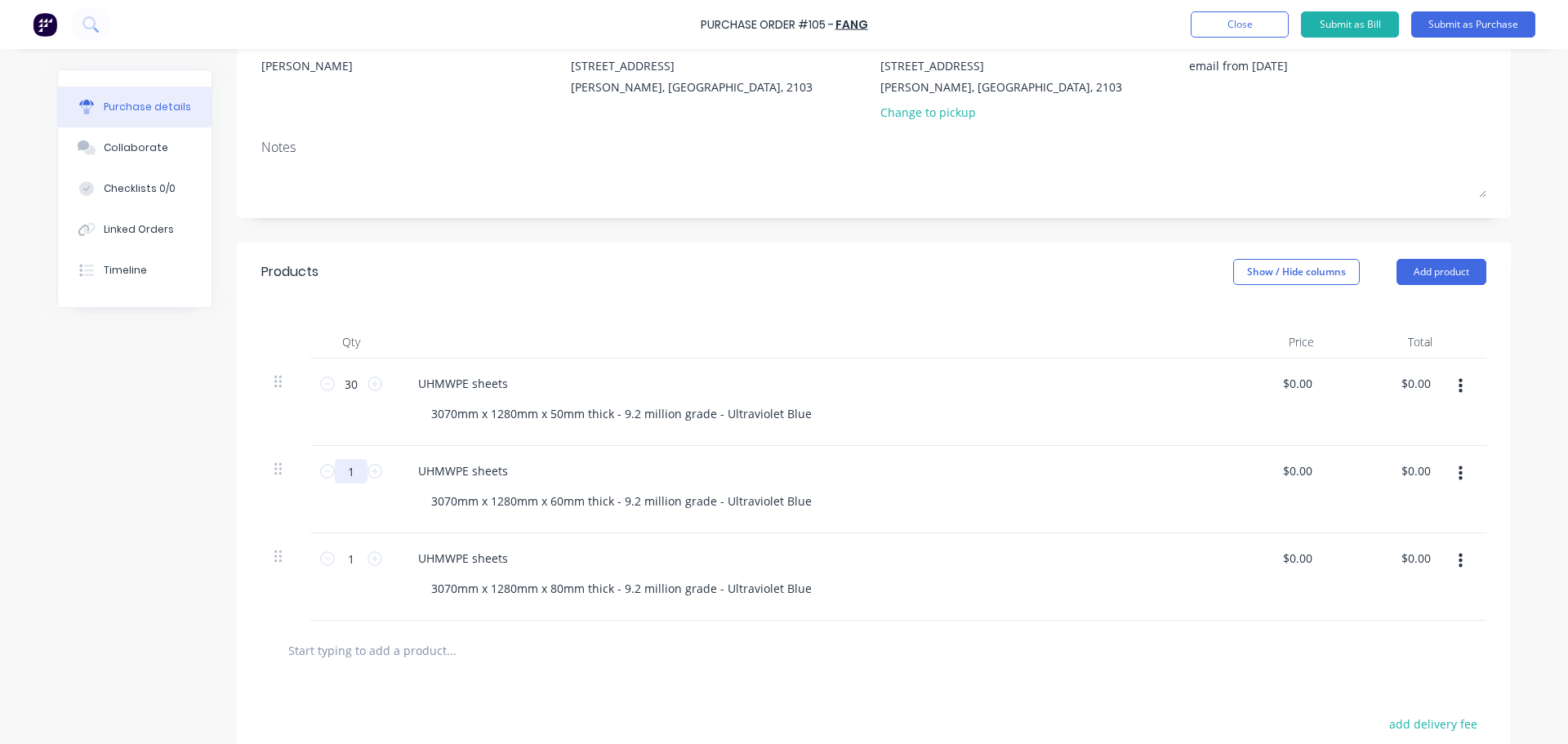
click at [359, 466] on input "1" at bounding box center [351, 471] width 33 height 25
click at [367, 470] on icon at bounding box center [374, 470] width 15 height 15
type textarea "x"
type input "2"
click at [367, 470] on icon at bounding box center [374, 470] width 15 height 15
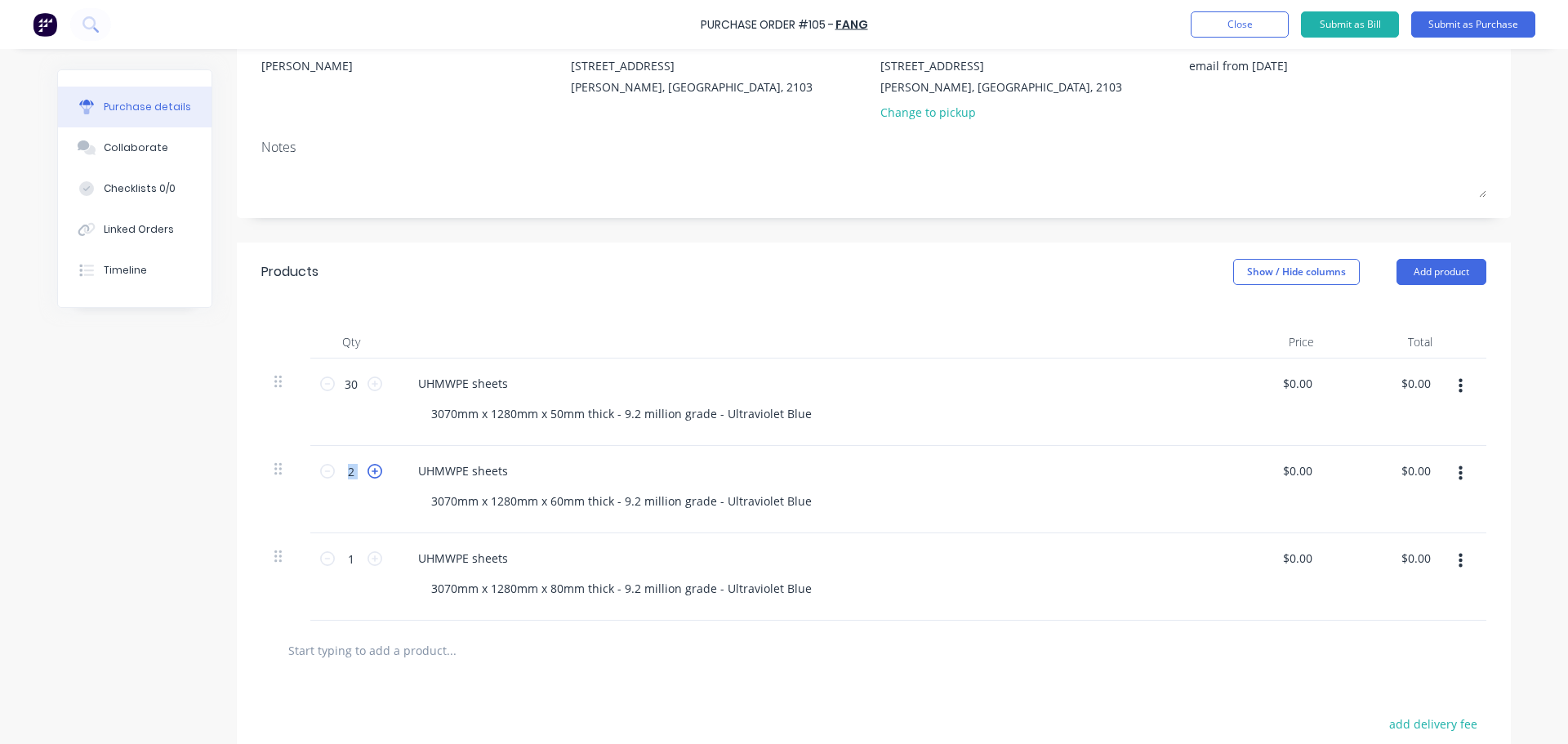
type textarea "x"
type input "3"
click at [367, 470] on icon at bounding box center [374, 470] width 15 height 15
type textarea "x"
type input "4"
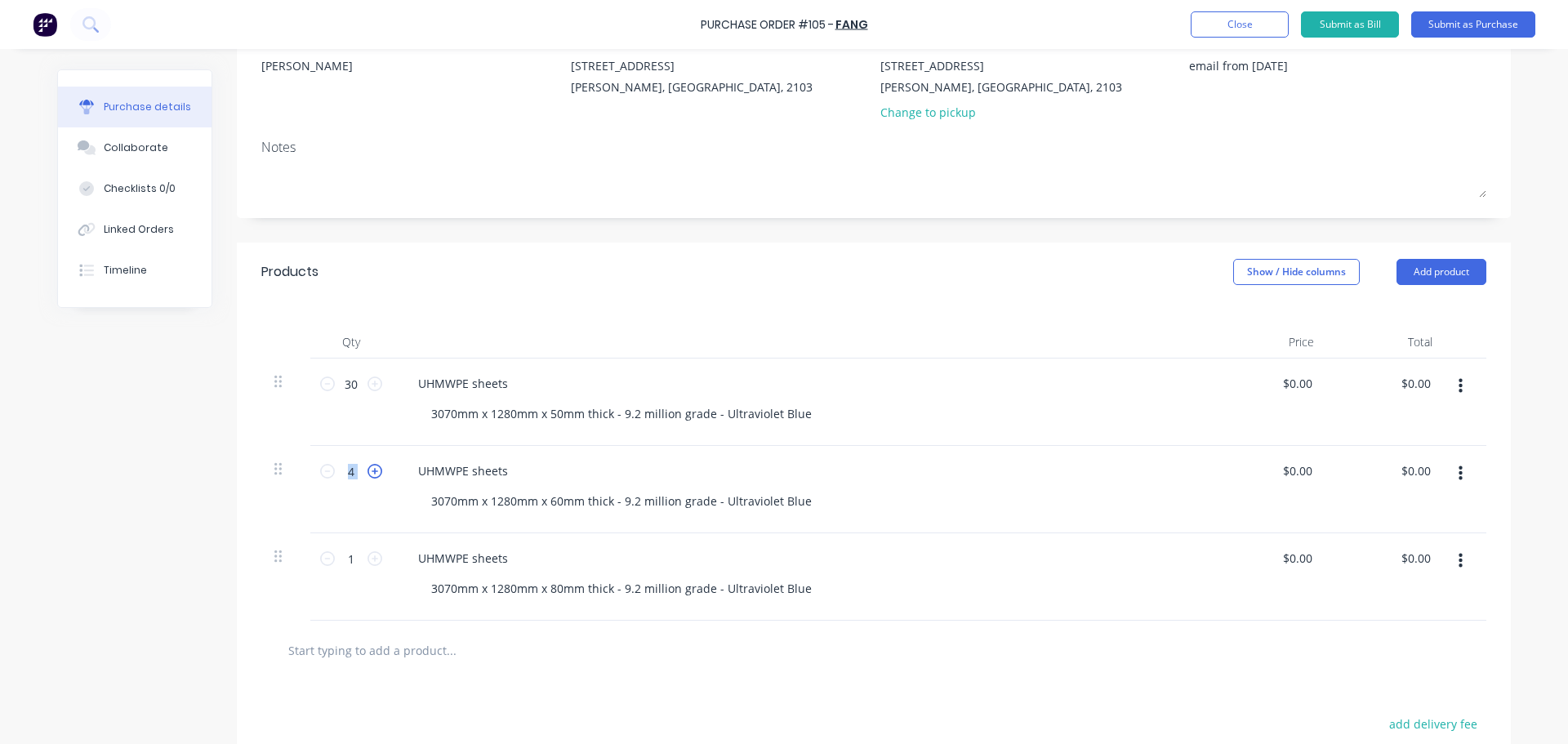
click at [367, 470] on icon at bounding box center [374, 470] width 15 height 15
type textarea "x"
type input "5"
click at [368, 562] on icon at bounding box center [374, 558] width 15 height 15
type textarea "x"
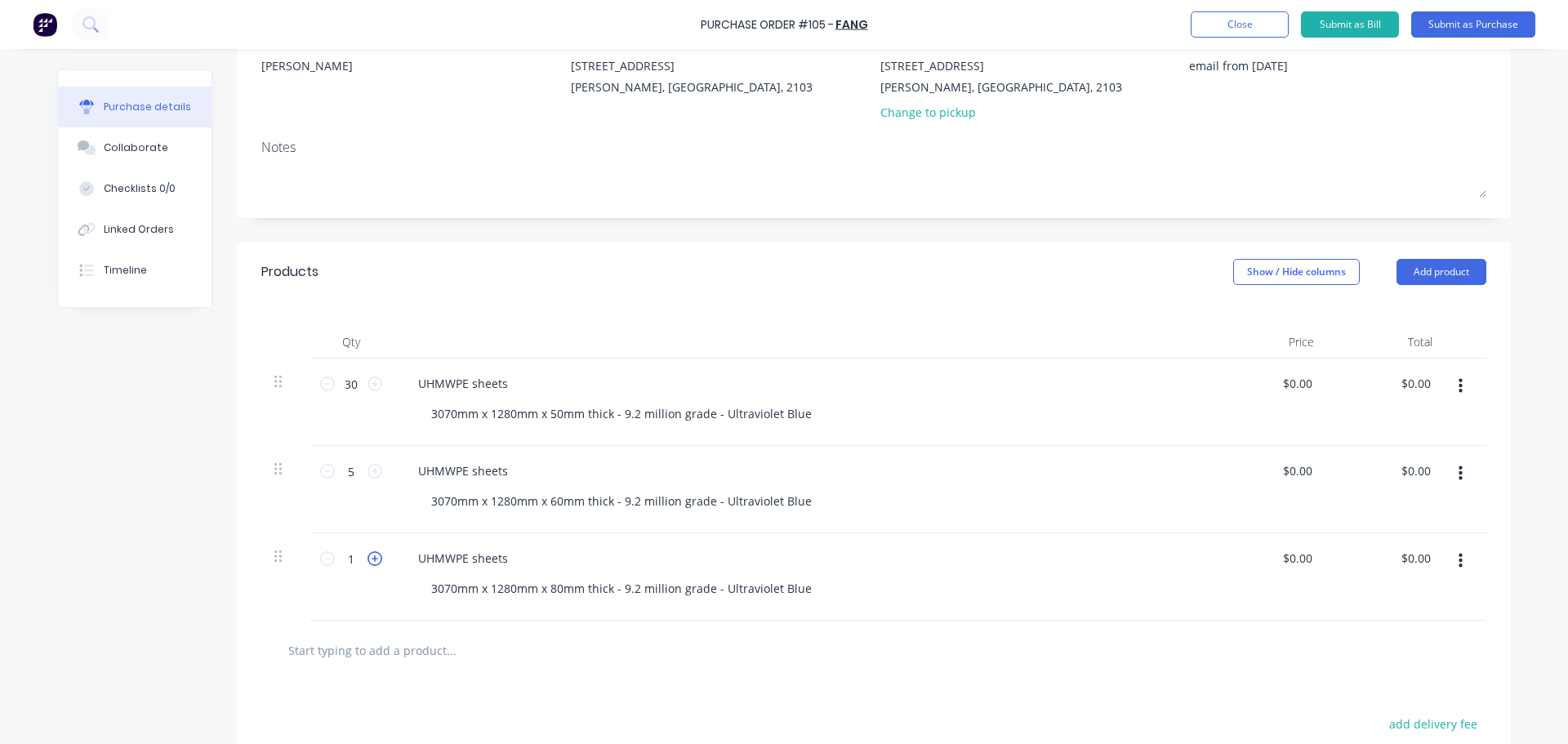
type input "2"
click at [368, 562] on icon at bounding box center [374, 558] width 15 height 15
type textarea "x"
type input "3"
click at [368, 562] on icon at bounding box center [374, 558] width 15 height 15
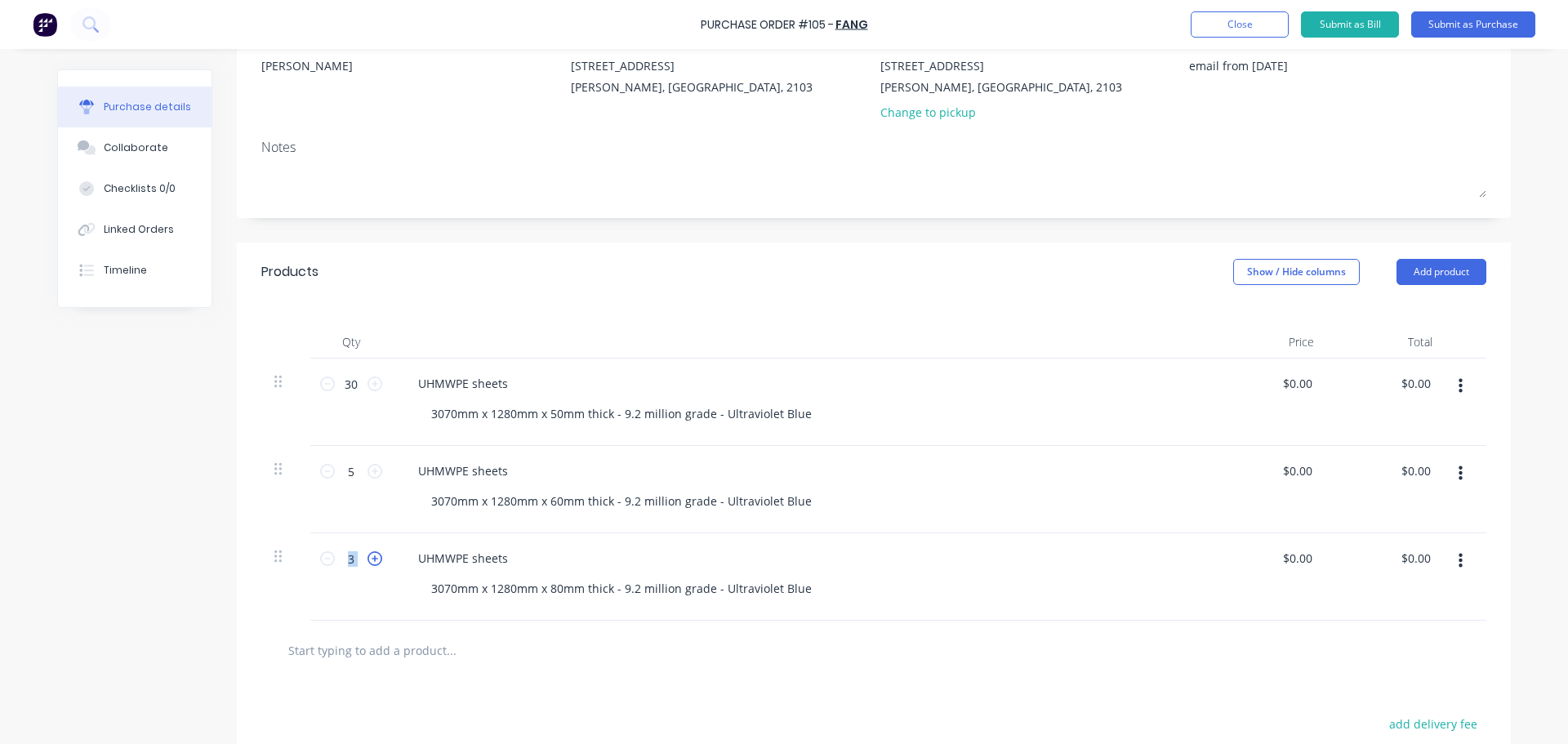
type textarea "x"
type input "4"
click at [368, 562] on icon at bounding box center [374, 558] width 15 height 15
type textarea "x"
type input "5"
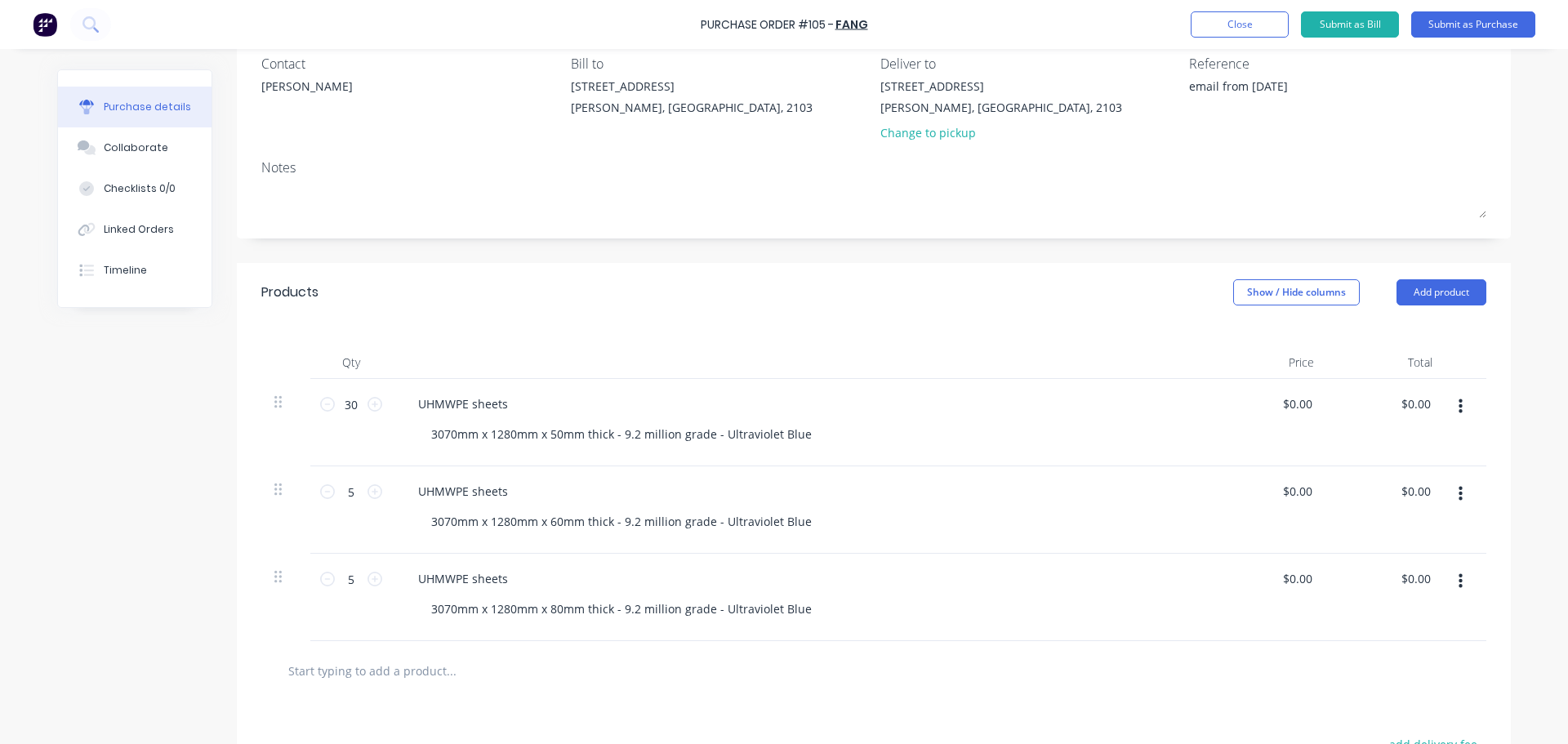
scroll to position [139, 0]
type textarea "x"
type input "0.00"
click at [1286, 408] on input "0.00" at bounding box center [1297, 407] width 38 height 24
click at [1286, 407] on input "0.00" at bounding box center [1300, 407] width 31 height 24
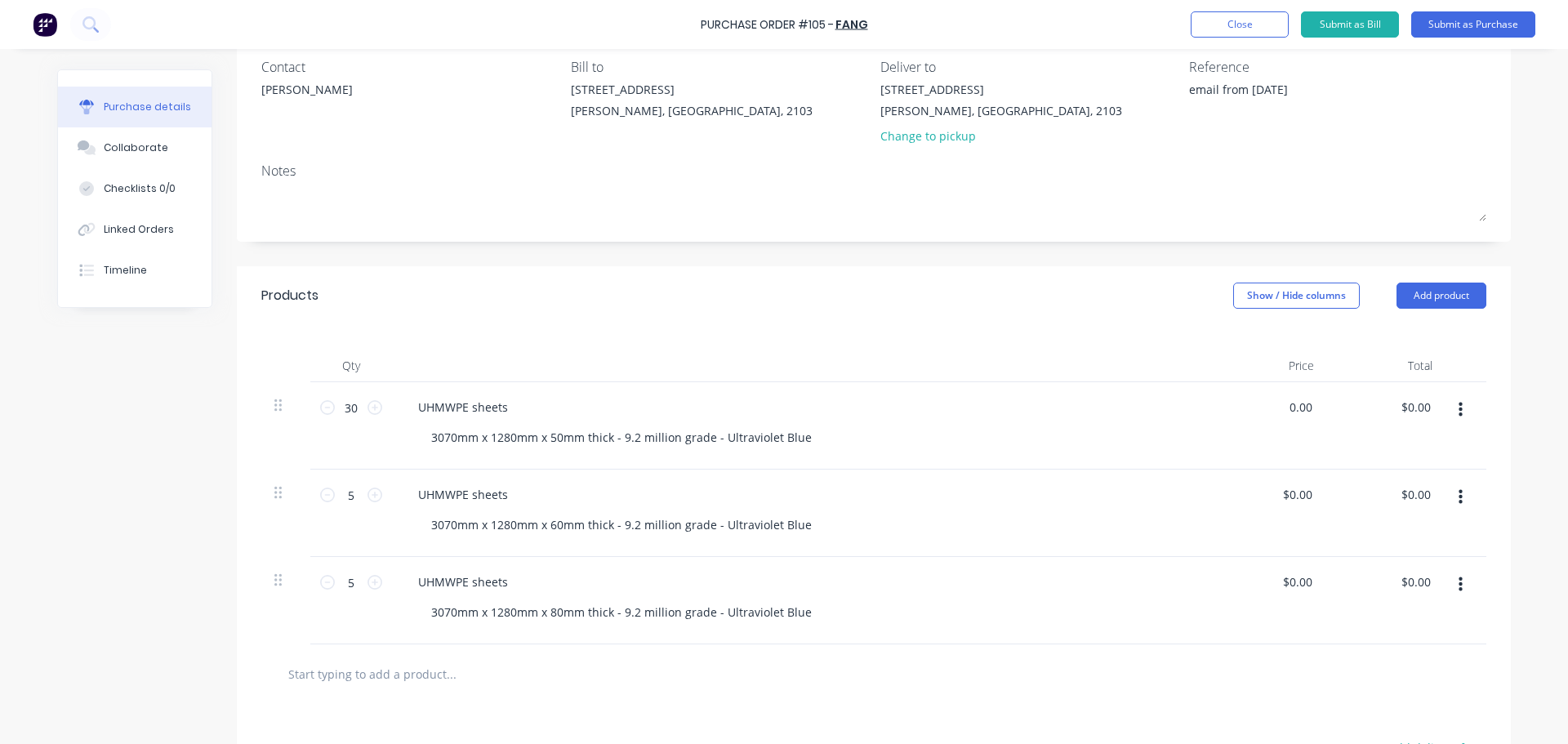
type textarea "x"
type input "0.00"
type textarea "x"
type input "0.00"
click at [1309, 408] on input "0.00" at bounding box center [1300, 407] width 31 height 24
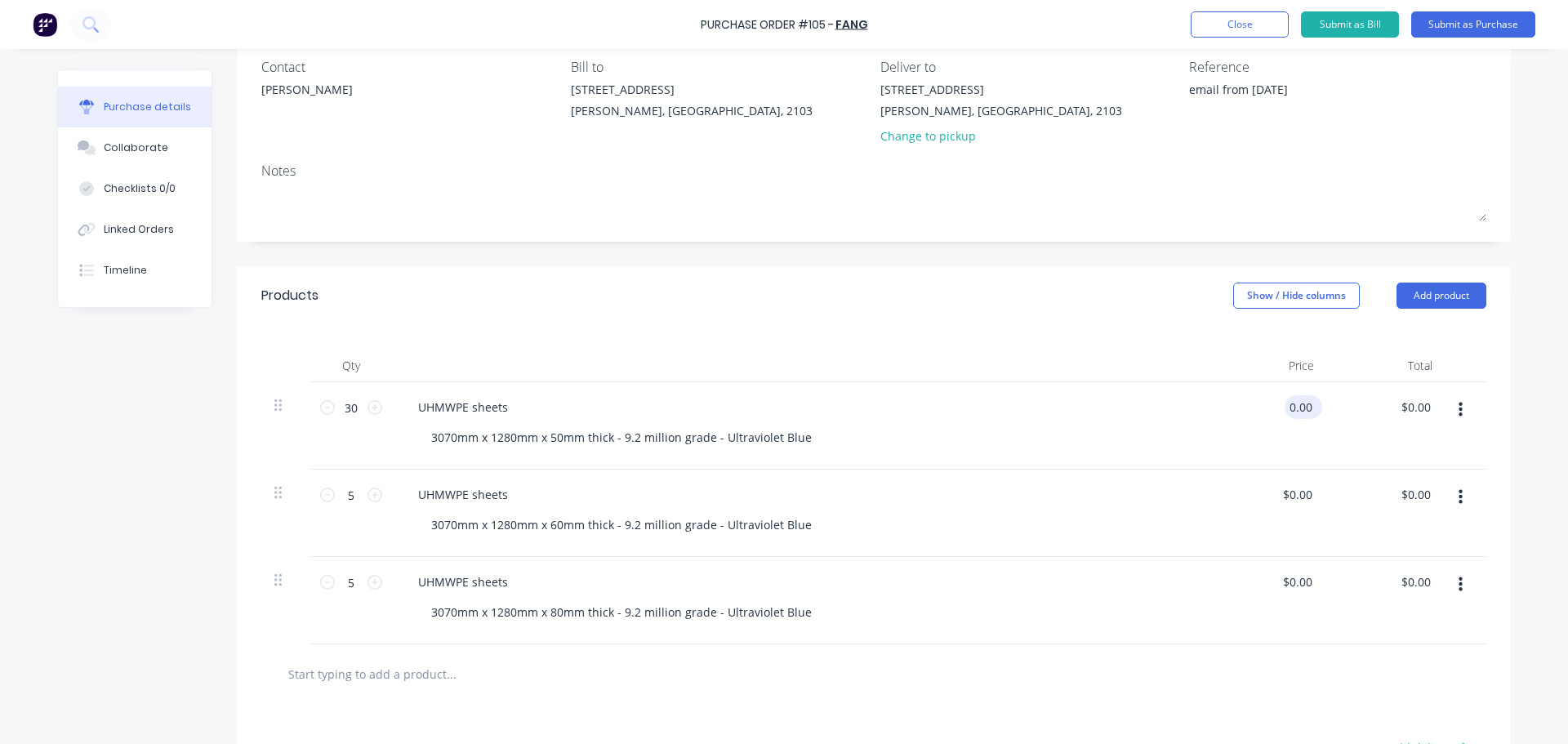
click at [1309, 408] on input "0.00" at bounding box center [1300, 407] width 31 height 24
type textarea "x"
type input "0.00"
click at [1300, 410] on input "0.00" at bounding box center [1297, 407] width 38 height 24
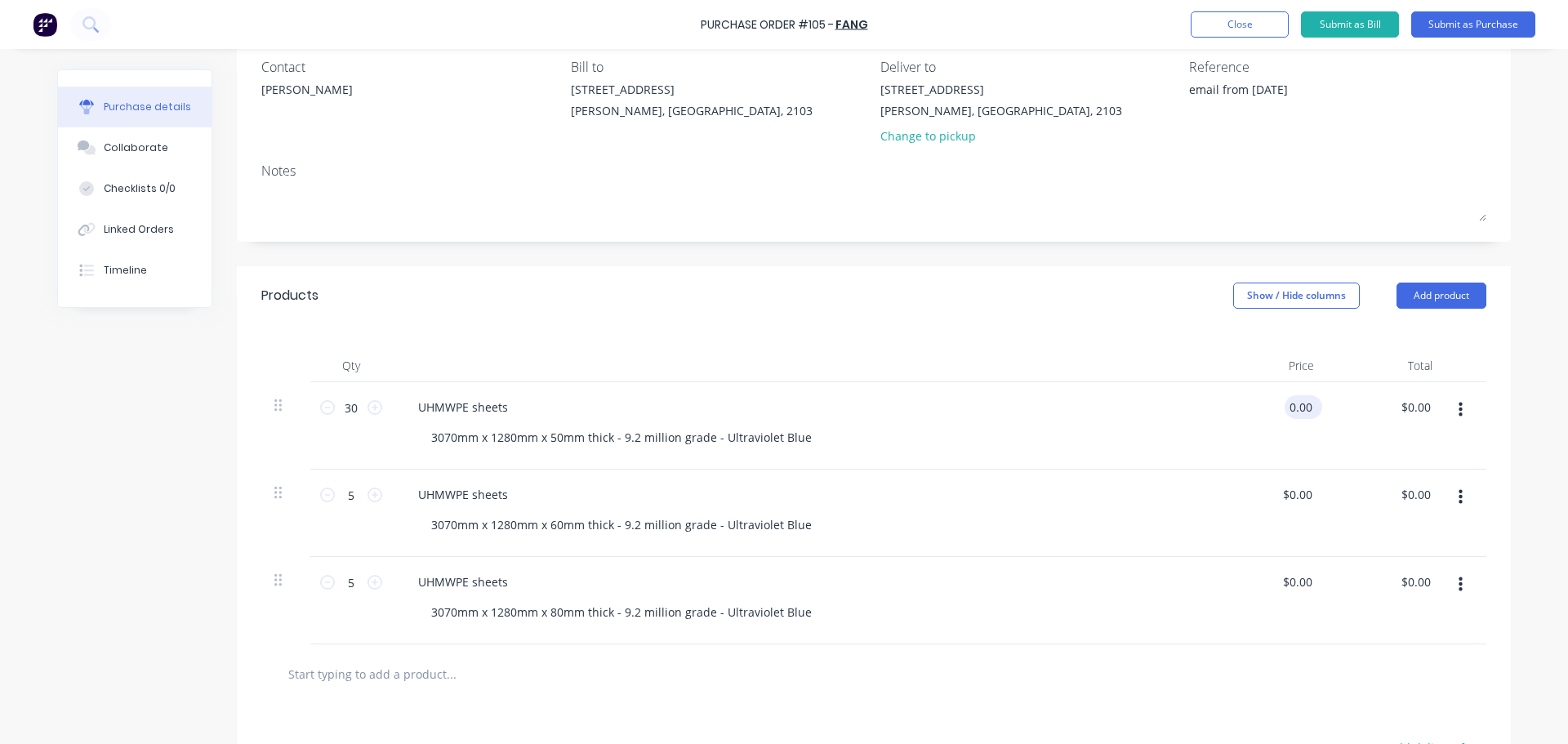
click at [1300, 410] on input "0.00" at bounding box center [1300, 407] width 31 height 24
type textarea "x"
click at [1300, 410] on input "0.00" at bounding box center [1300, 407] width 31 height 24
type input "815"
type textarea "x"
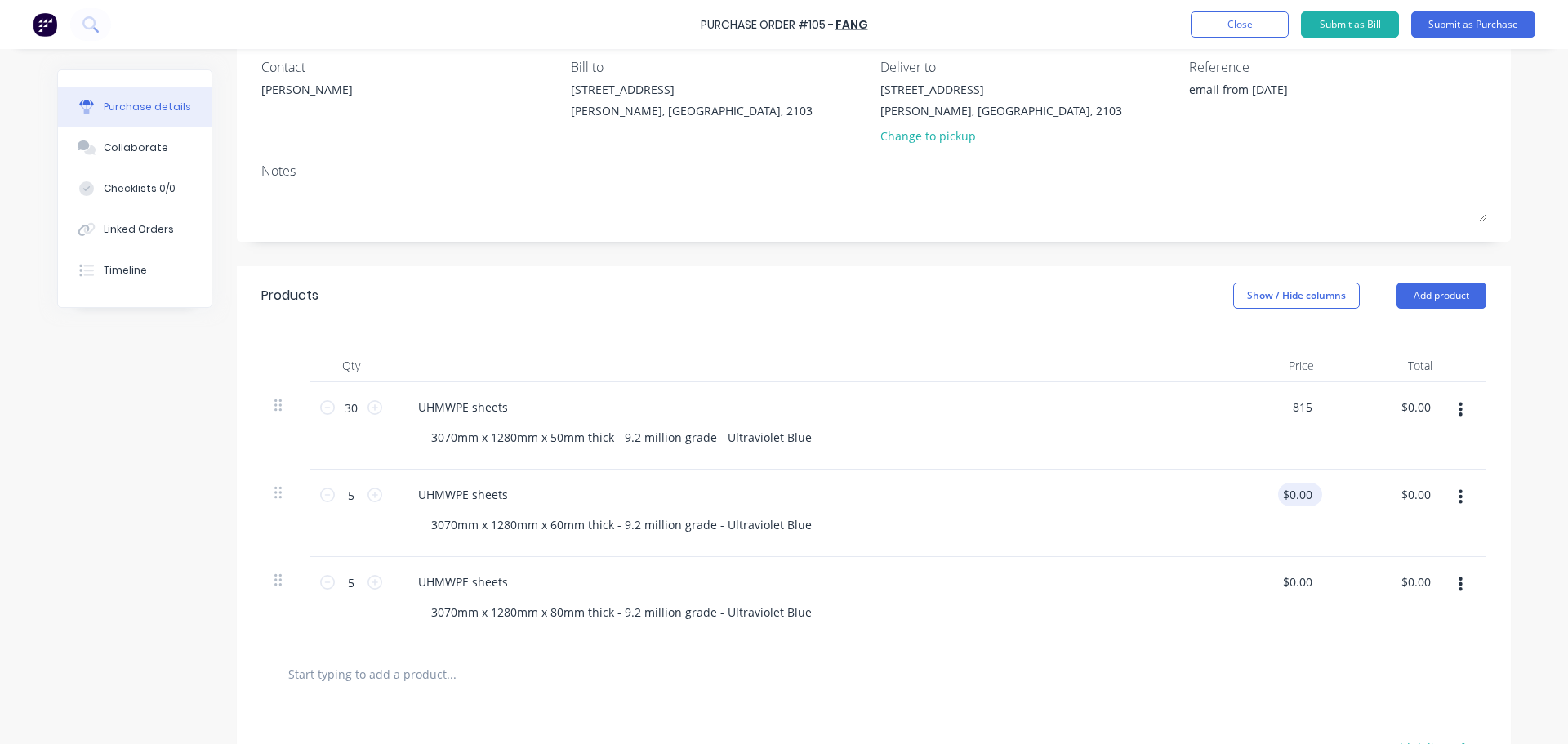
type input "$815.00"
type input "$24,450.00"
click at [1293, 480] on div "$0.00 $0.00" at bounding box center [1268, 513] width 118 height 87
type textarea "x"
type input "0.00"
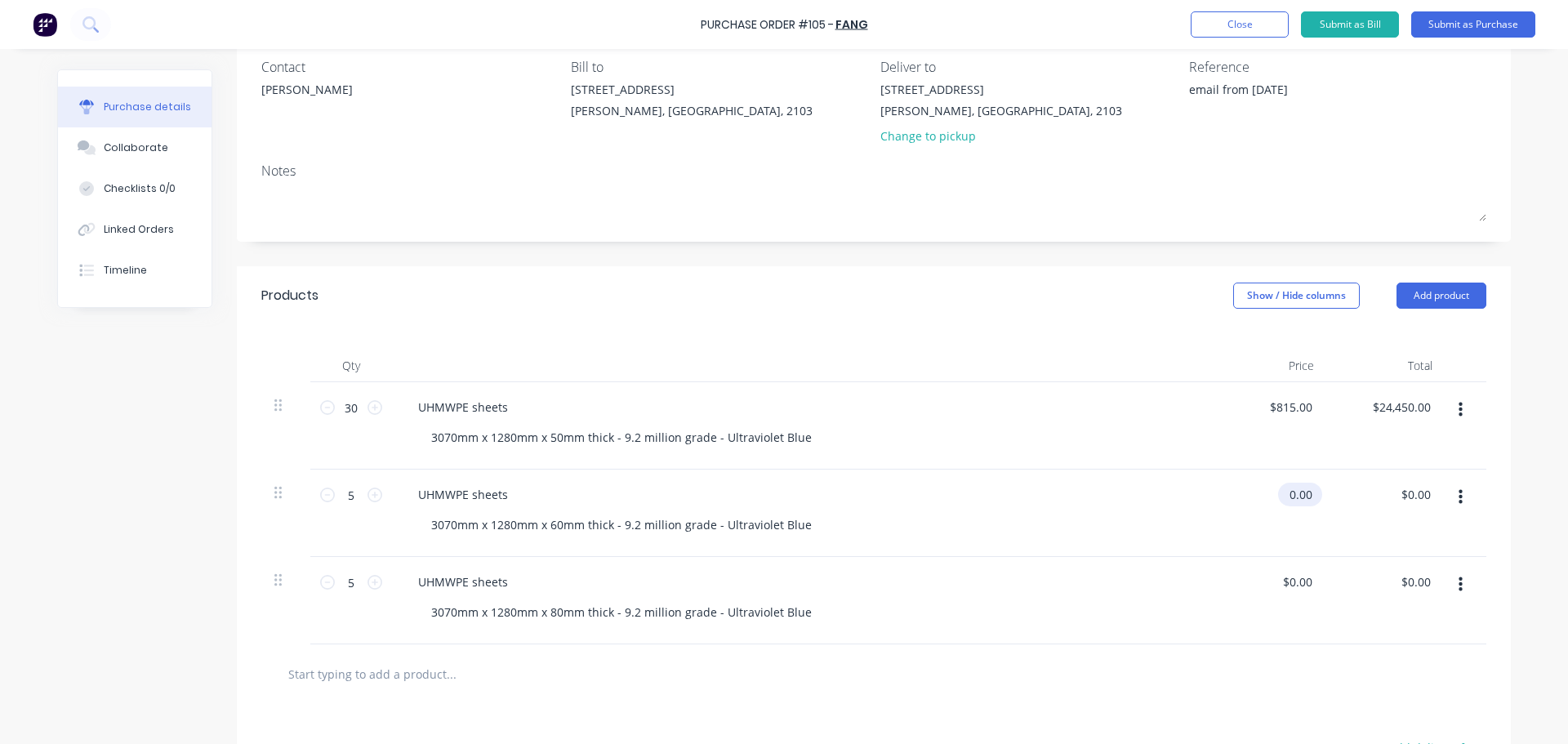
click at [1292, 489] on input "0.00" at bounding box center [1297, 494] width 38 height 24
type textarea "x"
click at [1292, 489] on input "0.00" at bounding box center [1300, 494] width 31 height 24
type input "885"
type textarea "x"
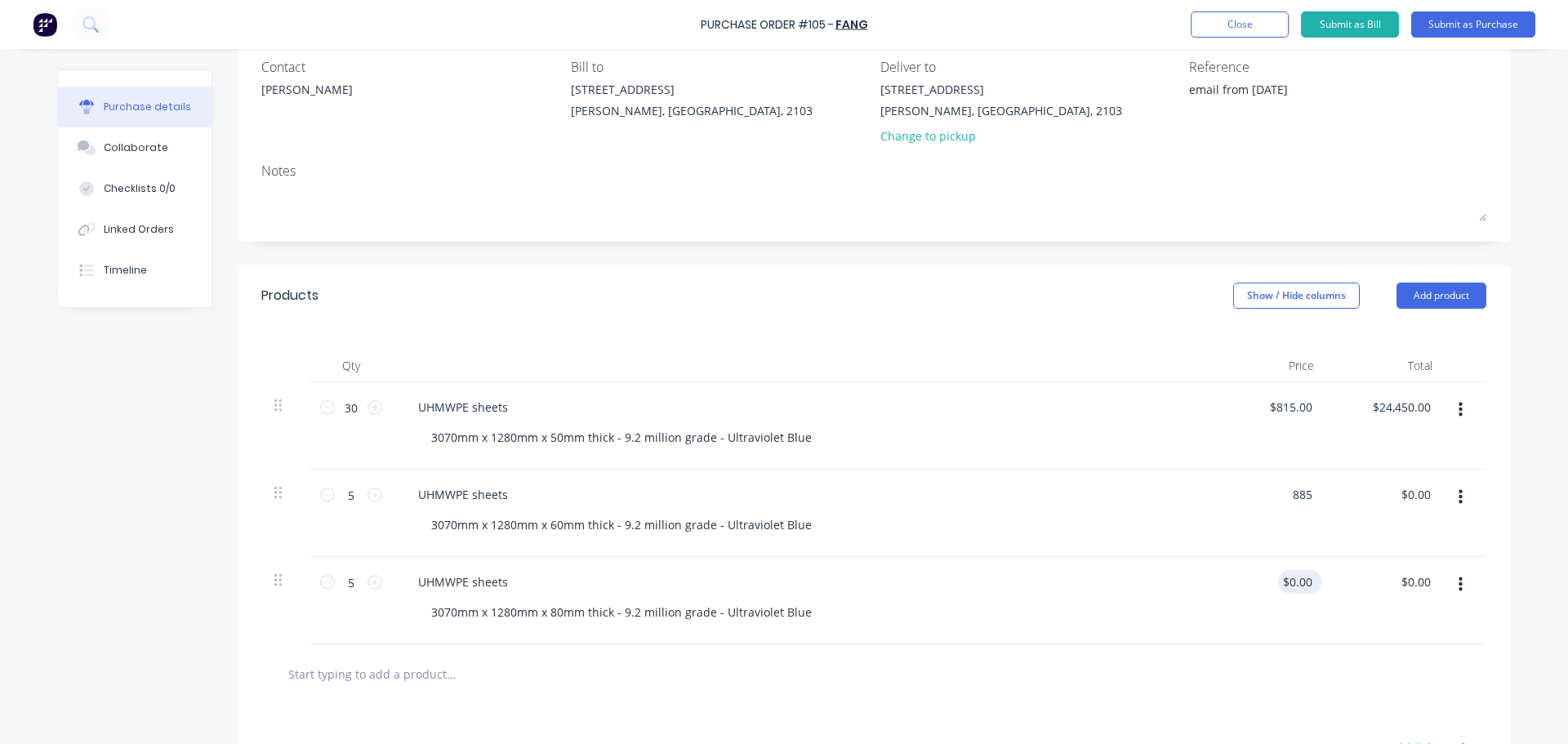
type input "$885.00"
type input "$4,425.00"
type input "0.00"
click at [1293, 574] on input "0.00" at bounding box center [1297, 582] width 38 height 24
type textarea "x"
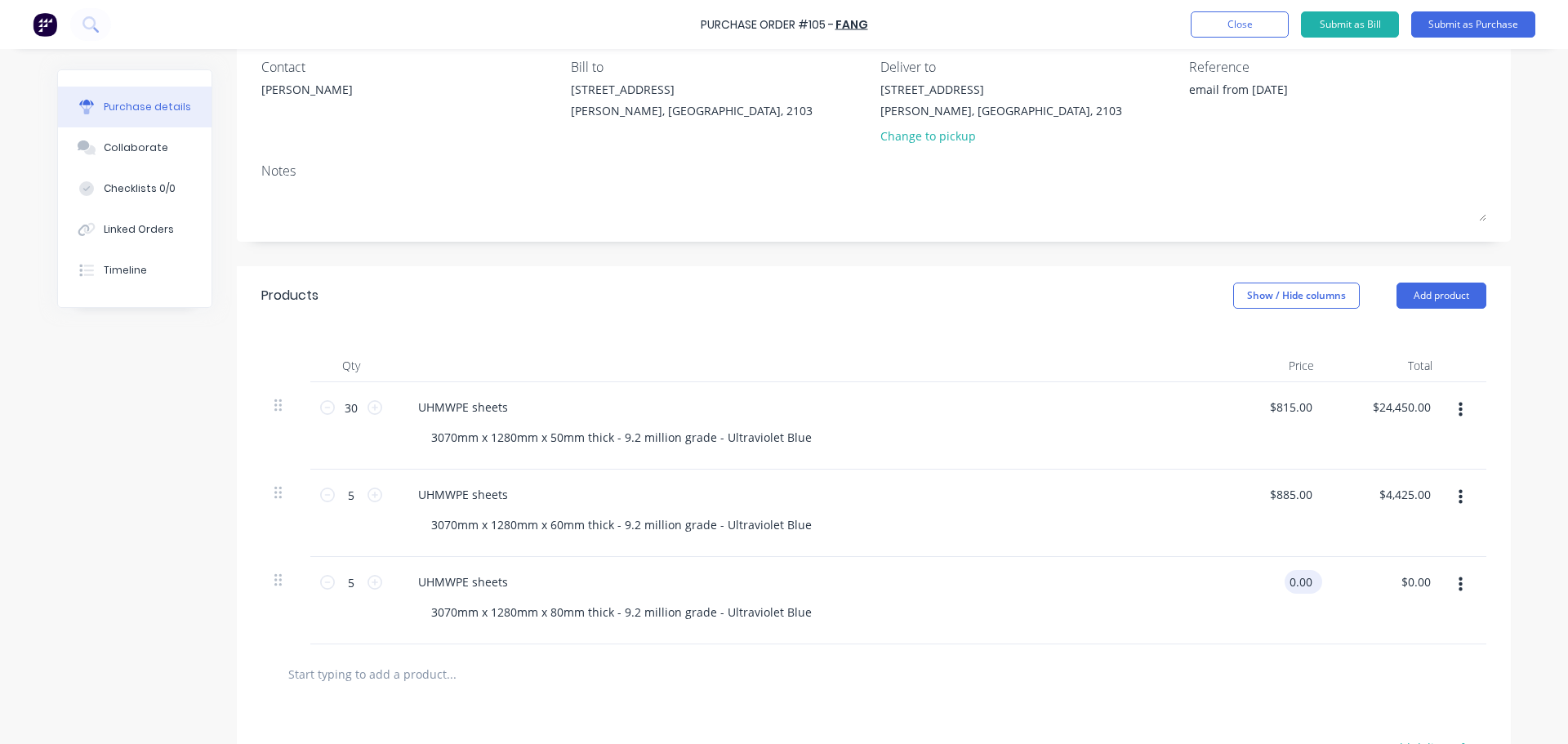
click at [1293, 574] on input "0.00" at bounding box center [1300, 582] width 31 height 24
type input "1245"
type textarea "x"
type input "$1,245.00"
type input "$6,225.00"
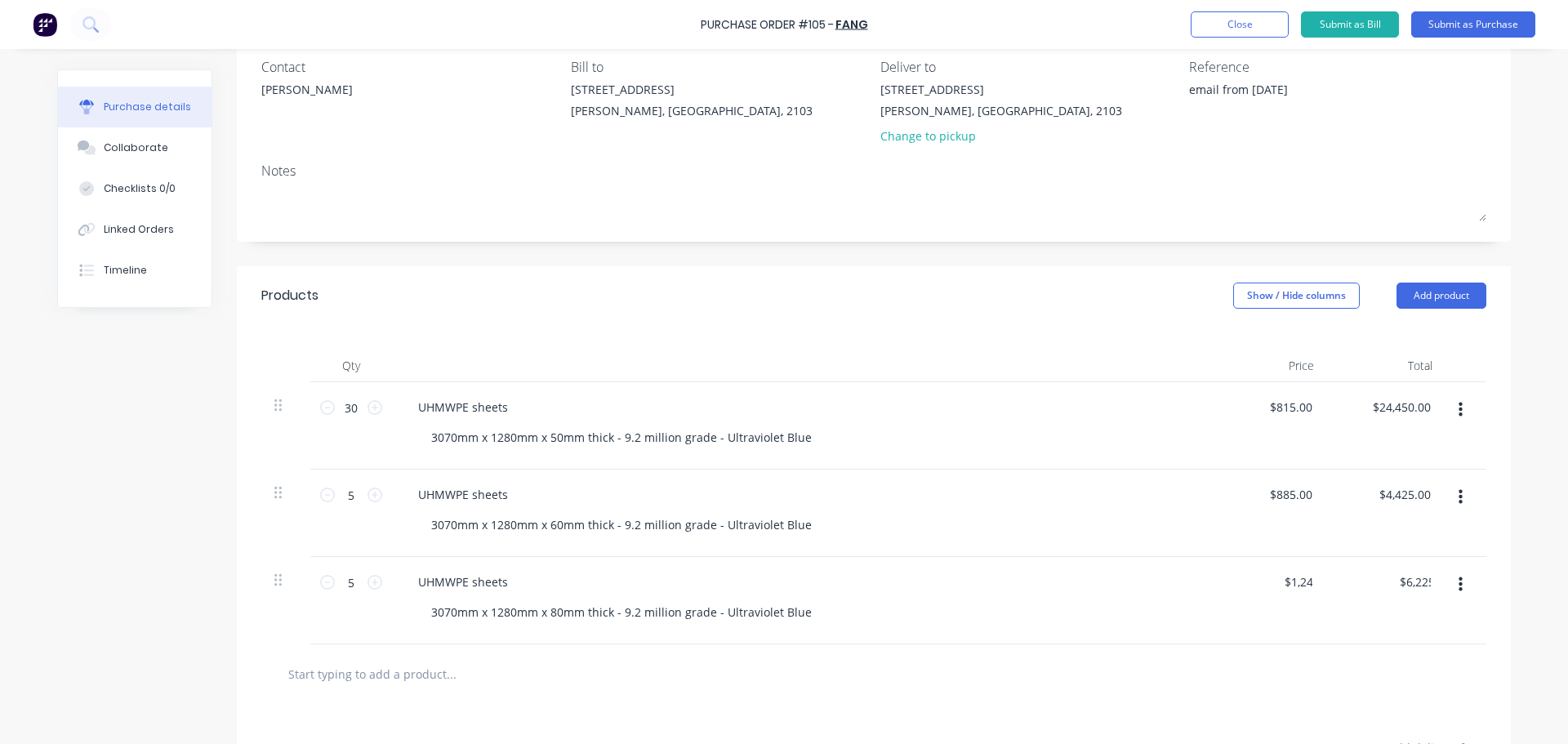
click at [1148, 657] on div at bounding box center [874, 674] width 1225 height 60
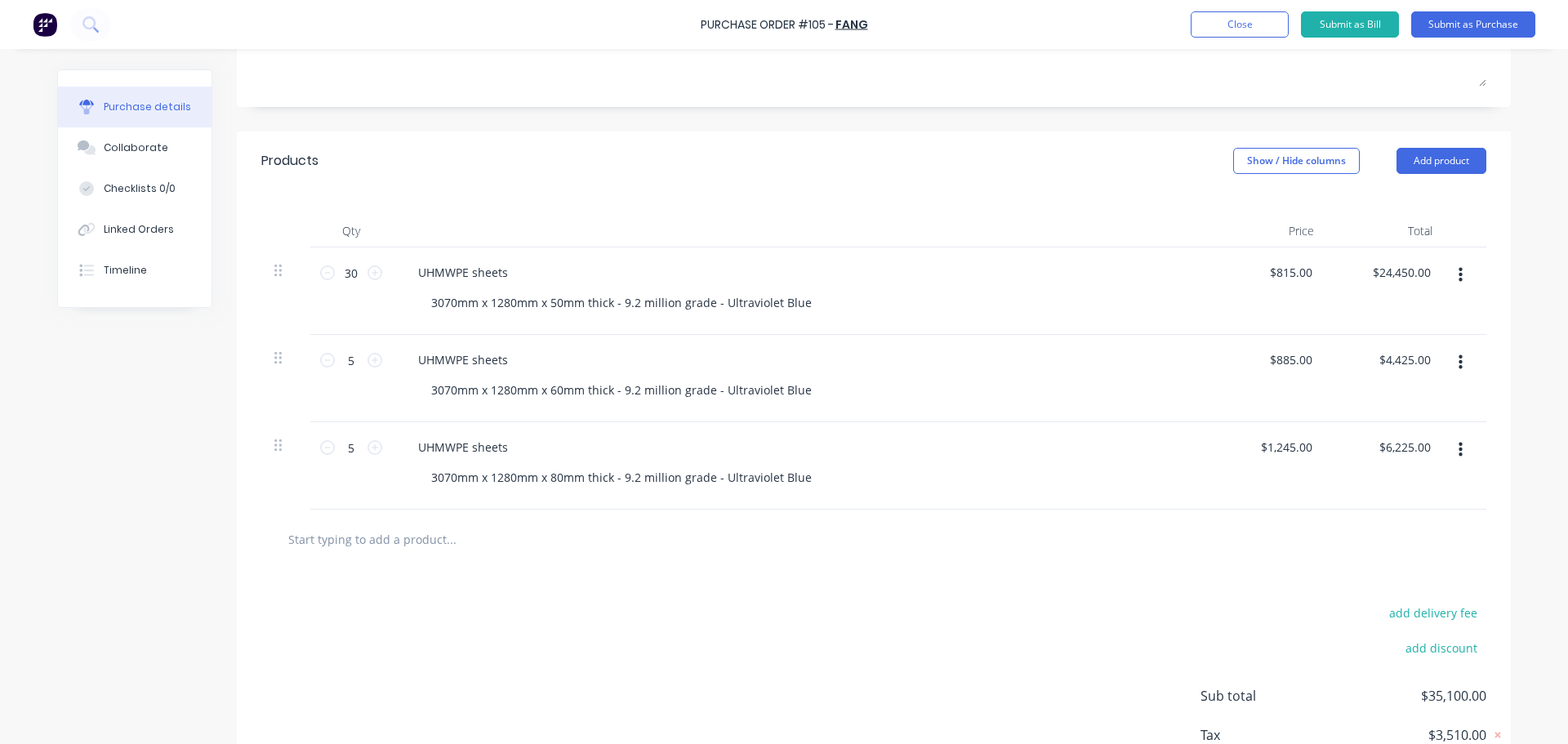
scroll to position [303, 0]
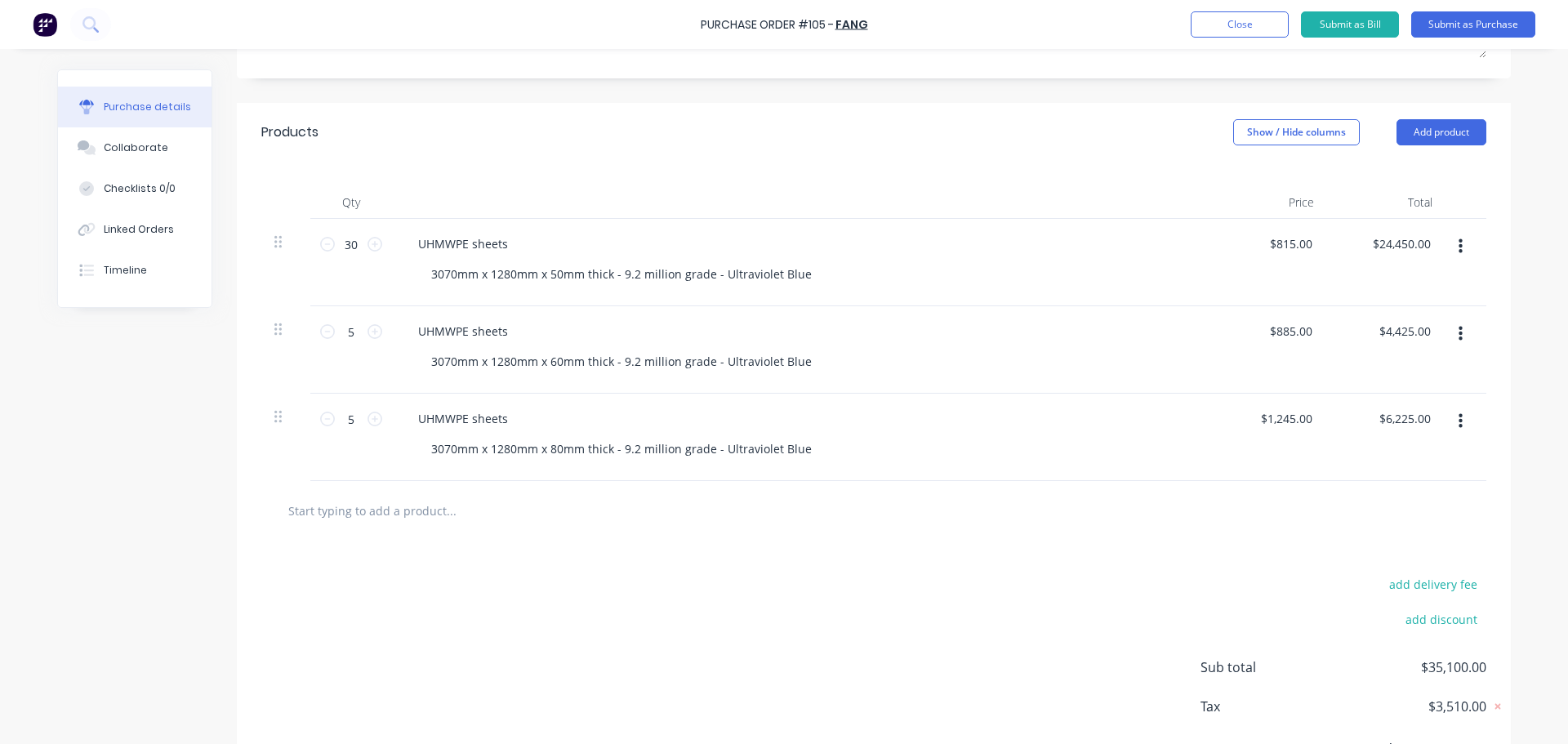
click at [398, 518] on input "text" at bounding box center [451, 510] width 327 height 33
click at [864, 583] on div "add delivery fee add discount Sub total $35,100.00 Tax $3,510.00 Total $38,610.…" at bounding box center [873, 674] width 1274 height 268
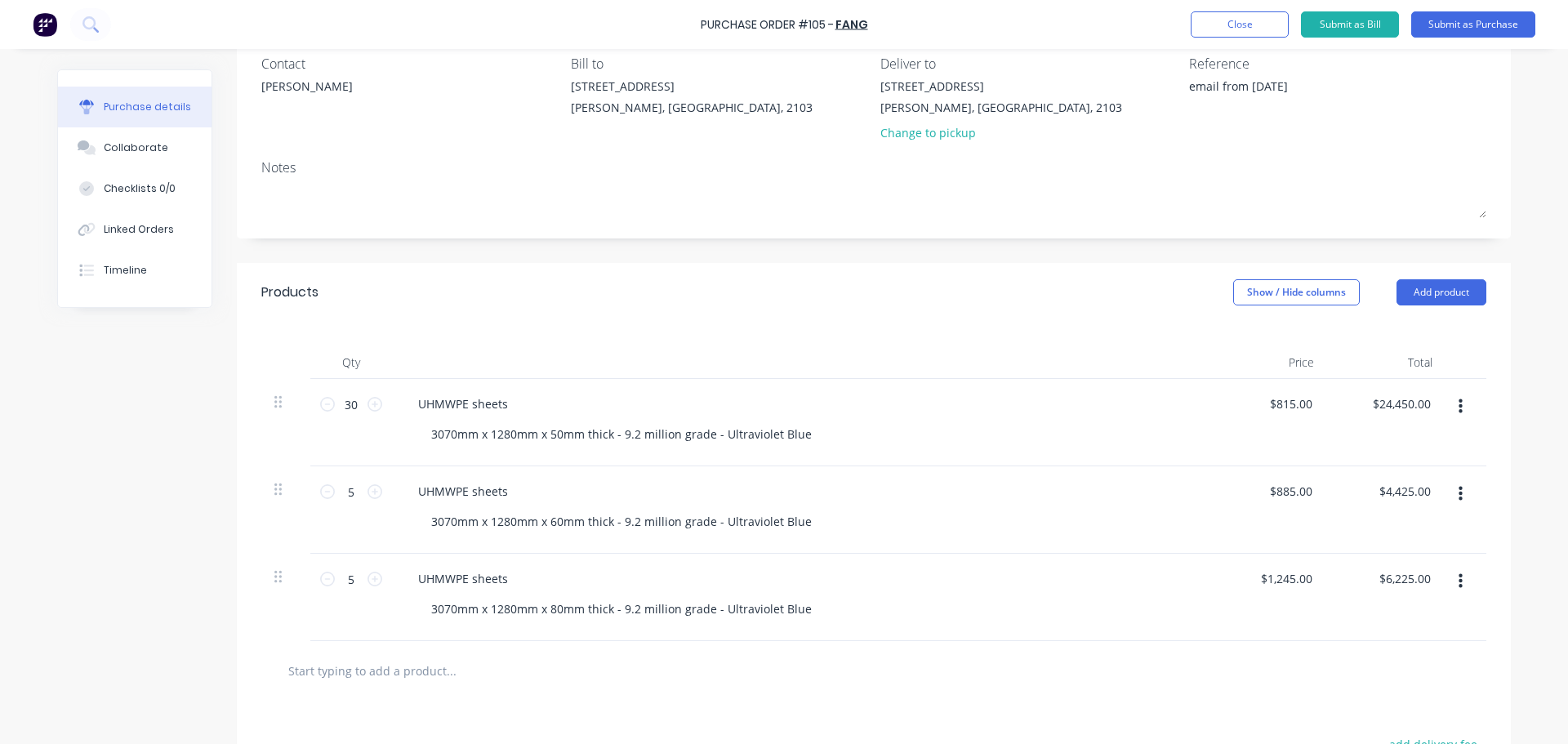
scroll to position [139, 0]
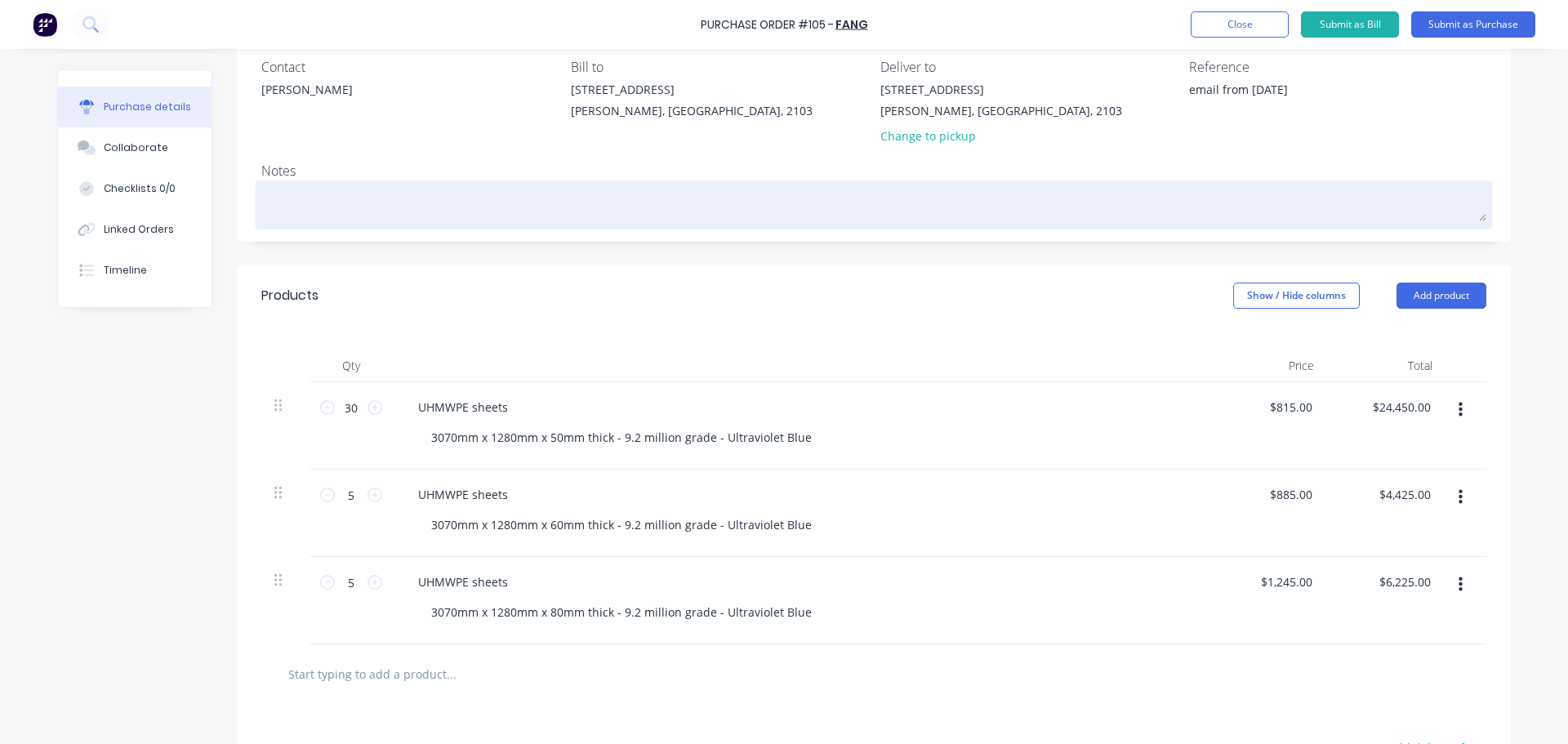
click at [355, 213] on textarea at bounding box center [874, 203] width 1225 height 37
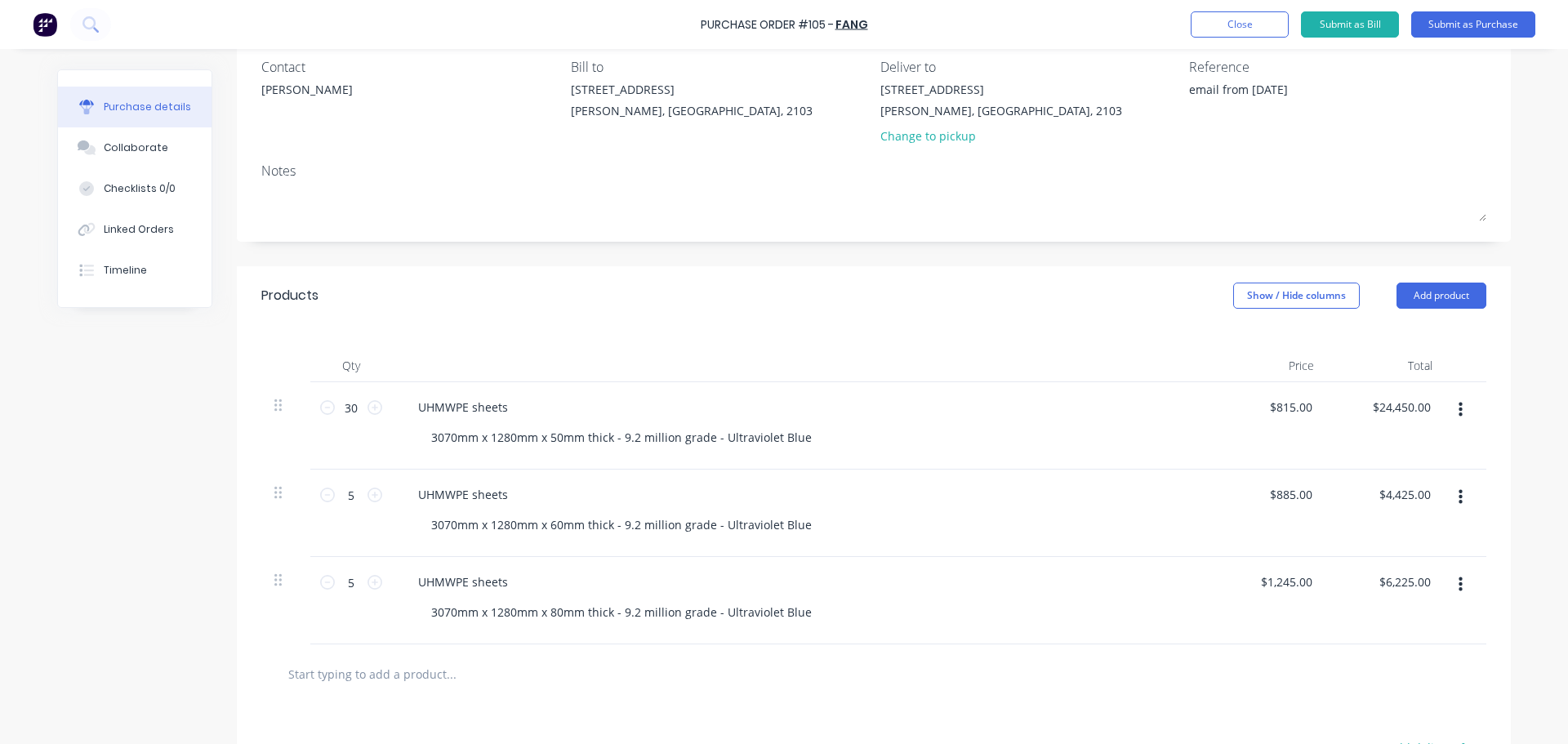
type textarea "x"
type textarea "P"
type textarea "x"
type textarea "Pr"
type textarea "x"
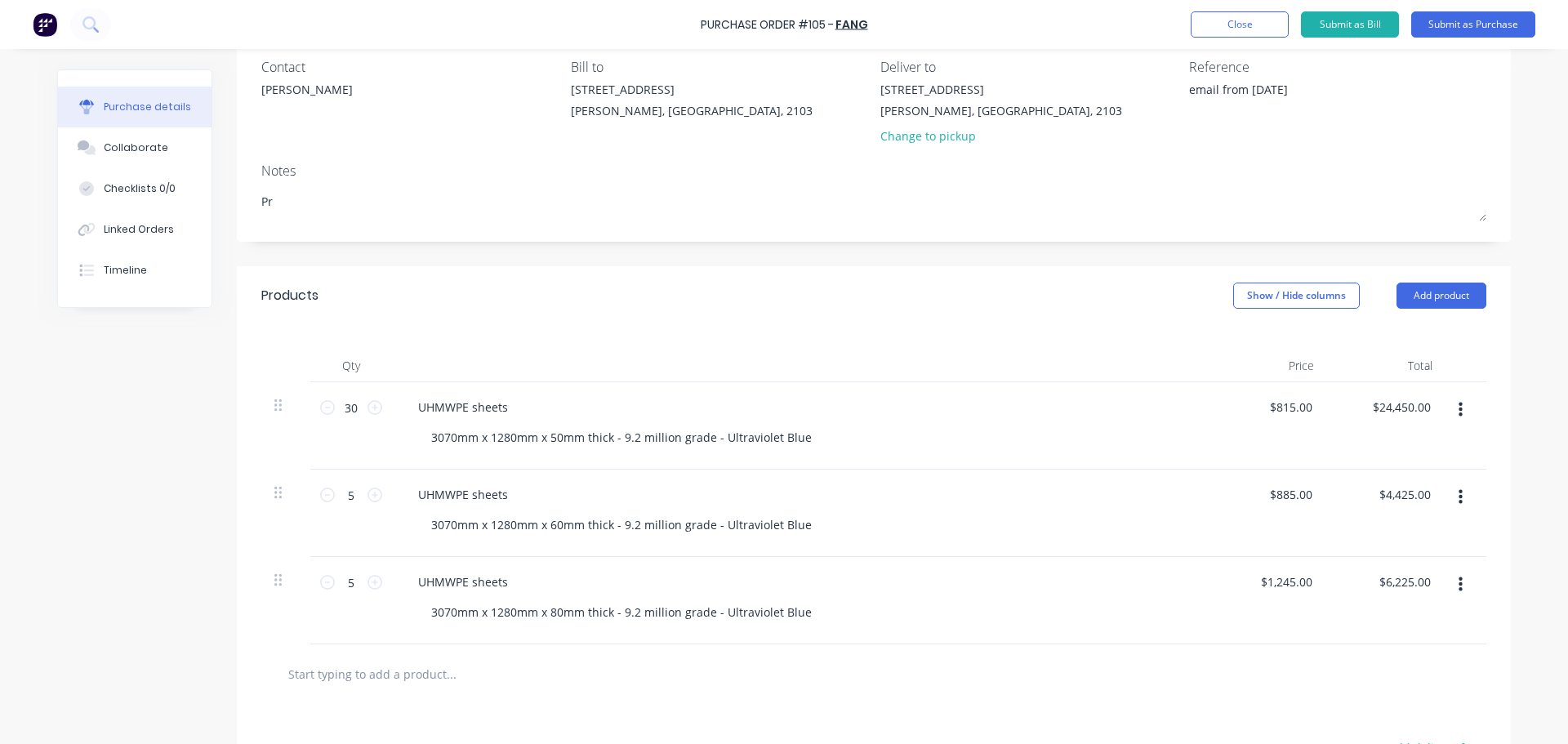
type textarea "Pri"
type textarea "x"
type textarea "Pric"
type textarea "x"
type textarea "Prici"
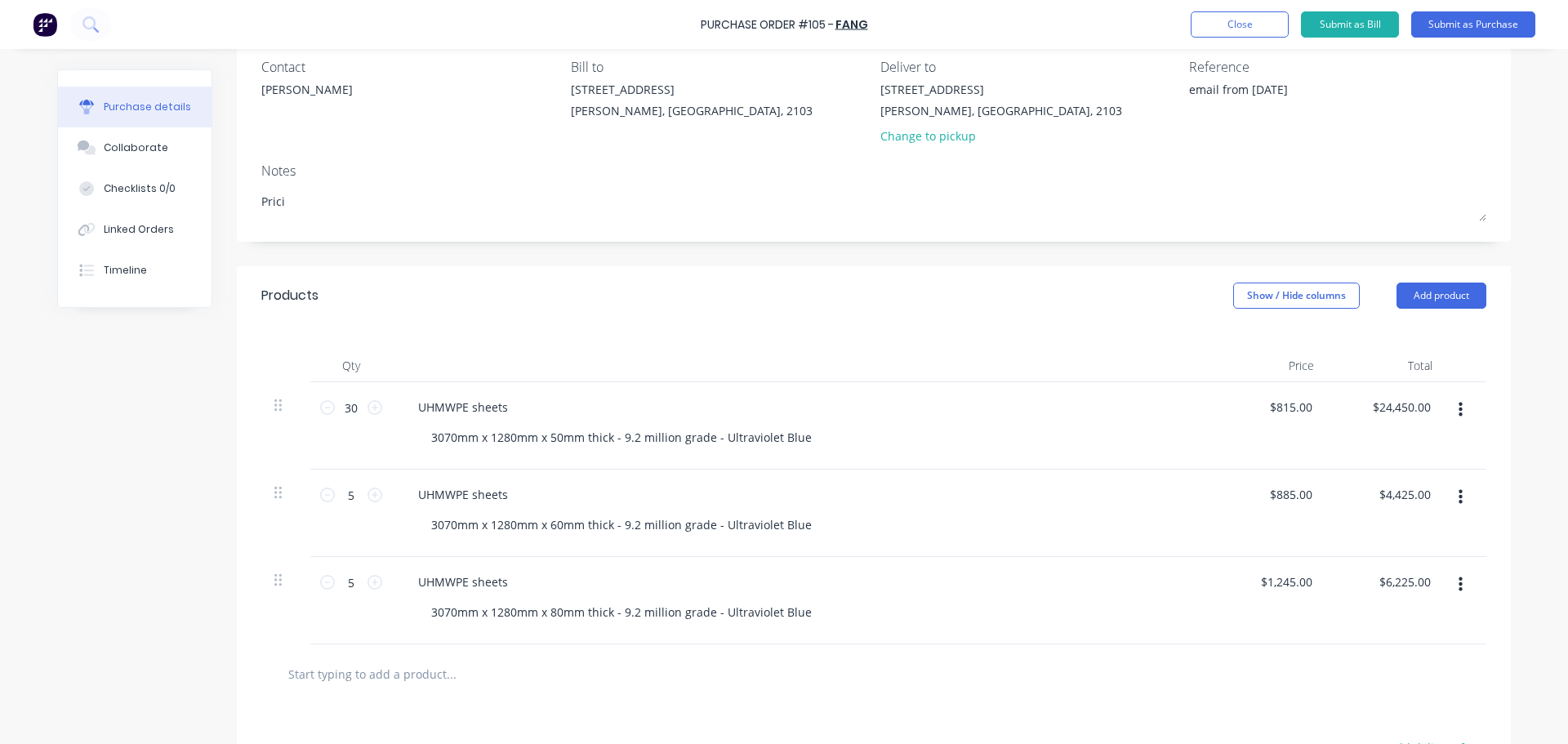
type textarea "x"
type textarea "Pricin"
type textarea "x"
type textarea "Pricing"
type textarea "x"
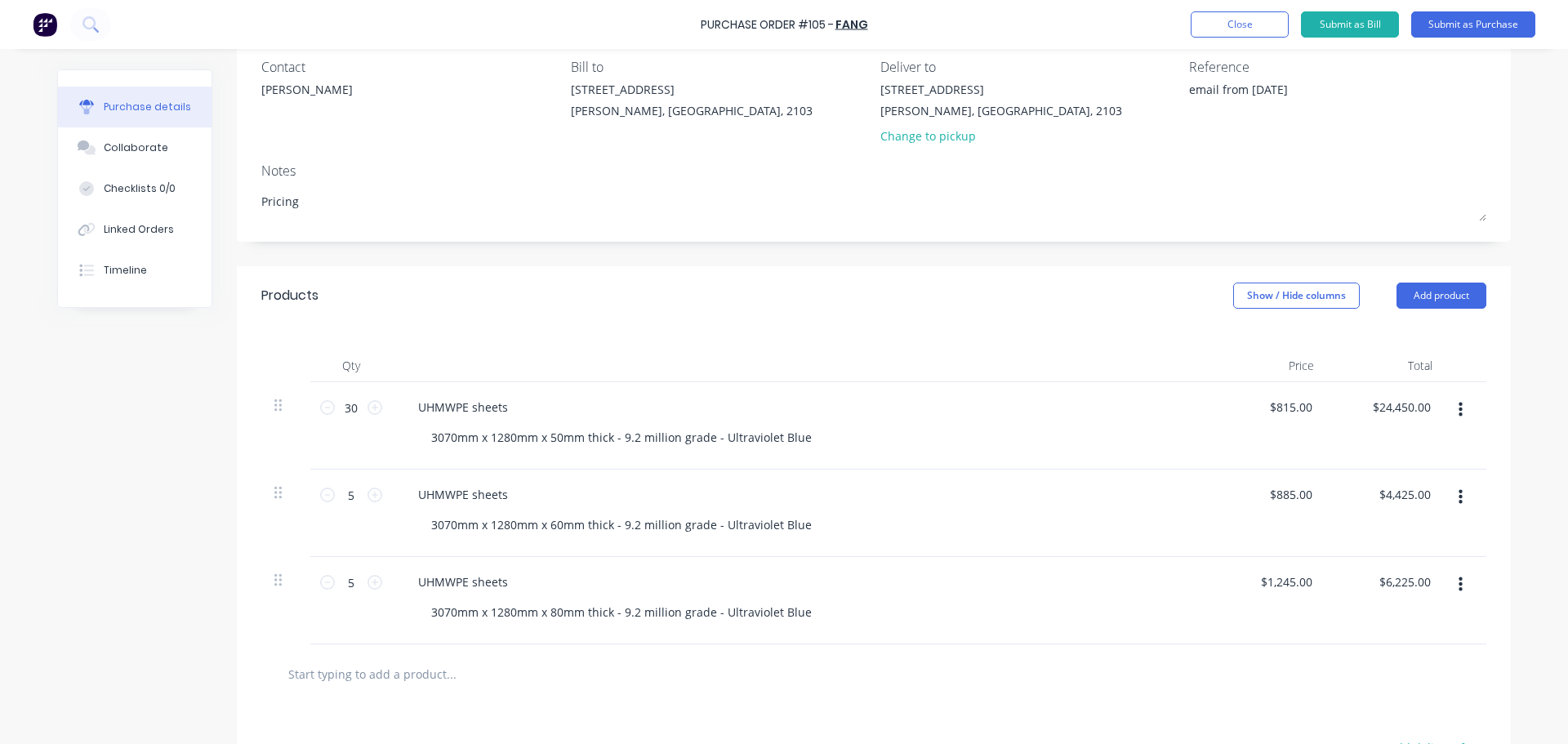
type textarea "Pricing"
type textarea "x"
type textarea "Pricing i"
type textarea "x"
type textarea "Pricing is"
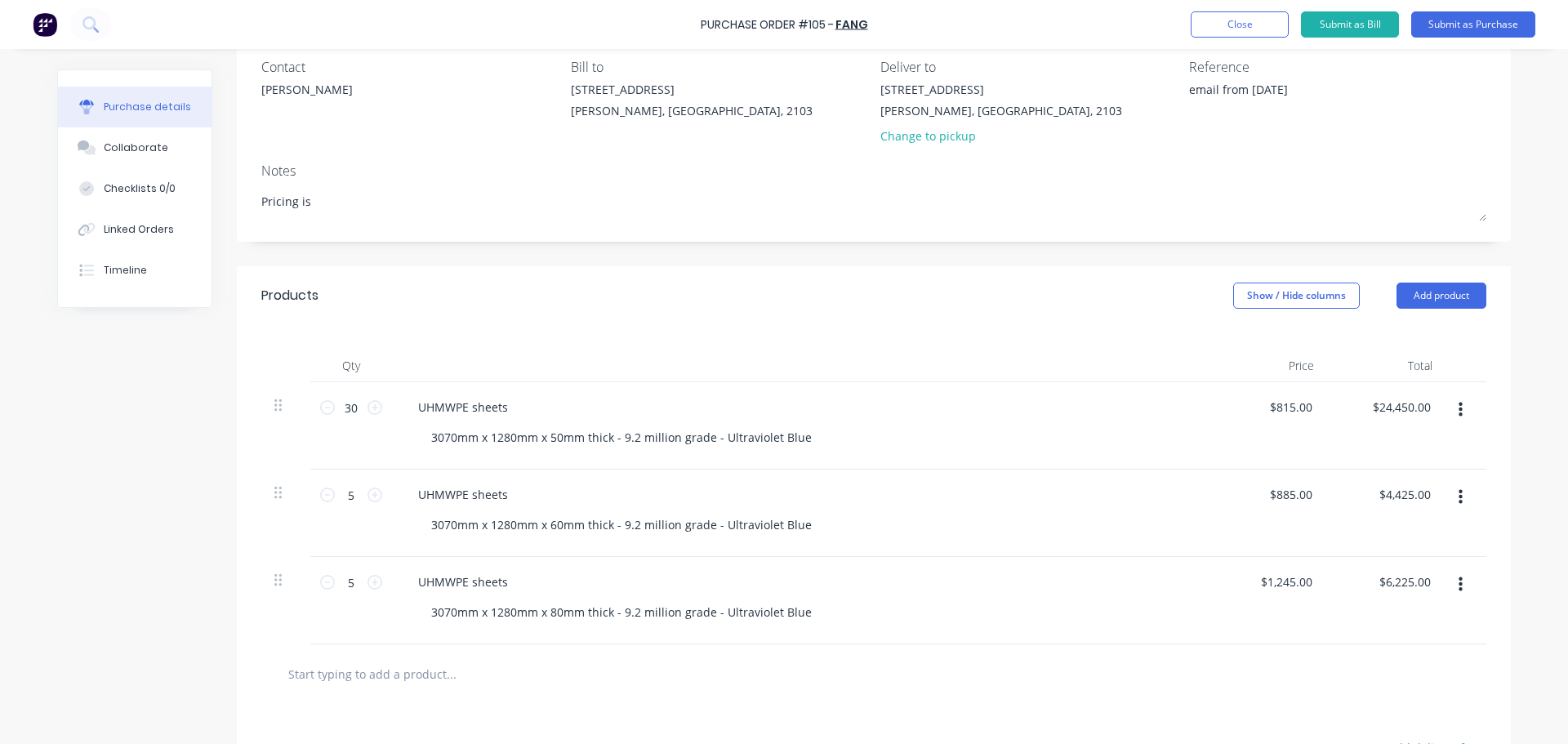
type textarea "x"
type textarea "Pricing is"
type textarea "x"
type textarea "Pricing is i"
type textarea "x"
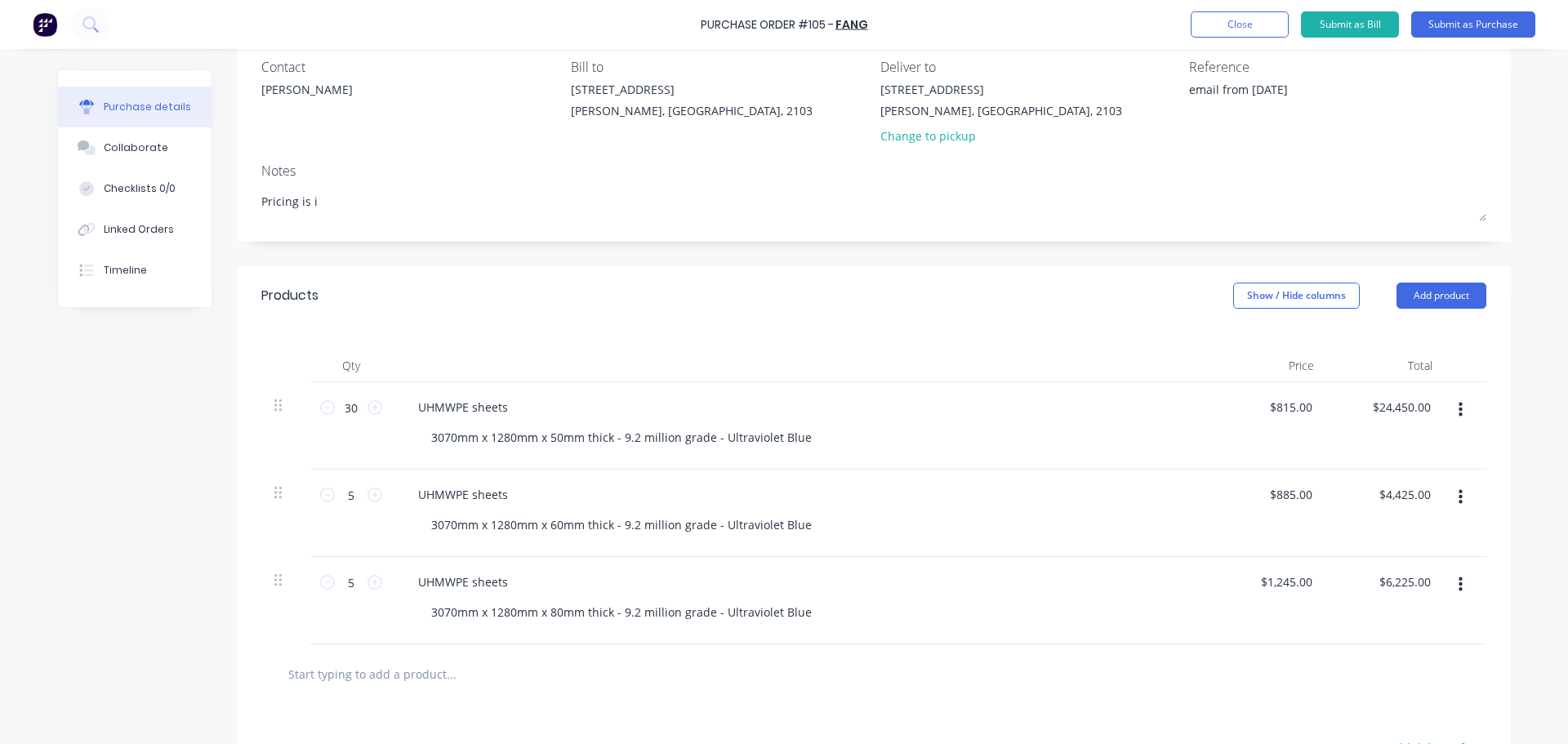
type textarea "Pricing is in"
type textarea "x"
type textarea "Pricing is in"
type textarea "x"
type textarea "Pricing is in U"
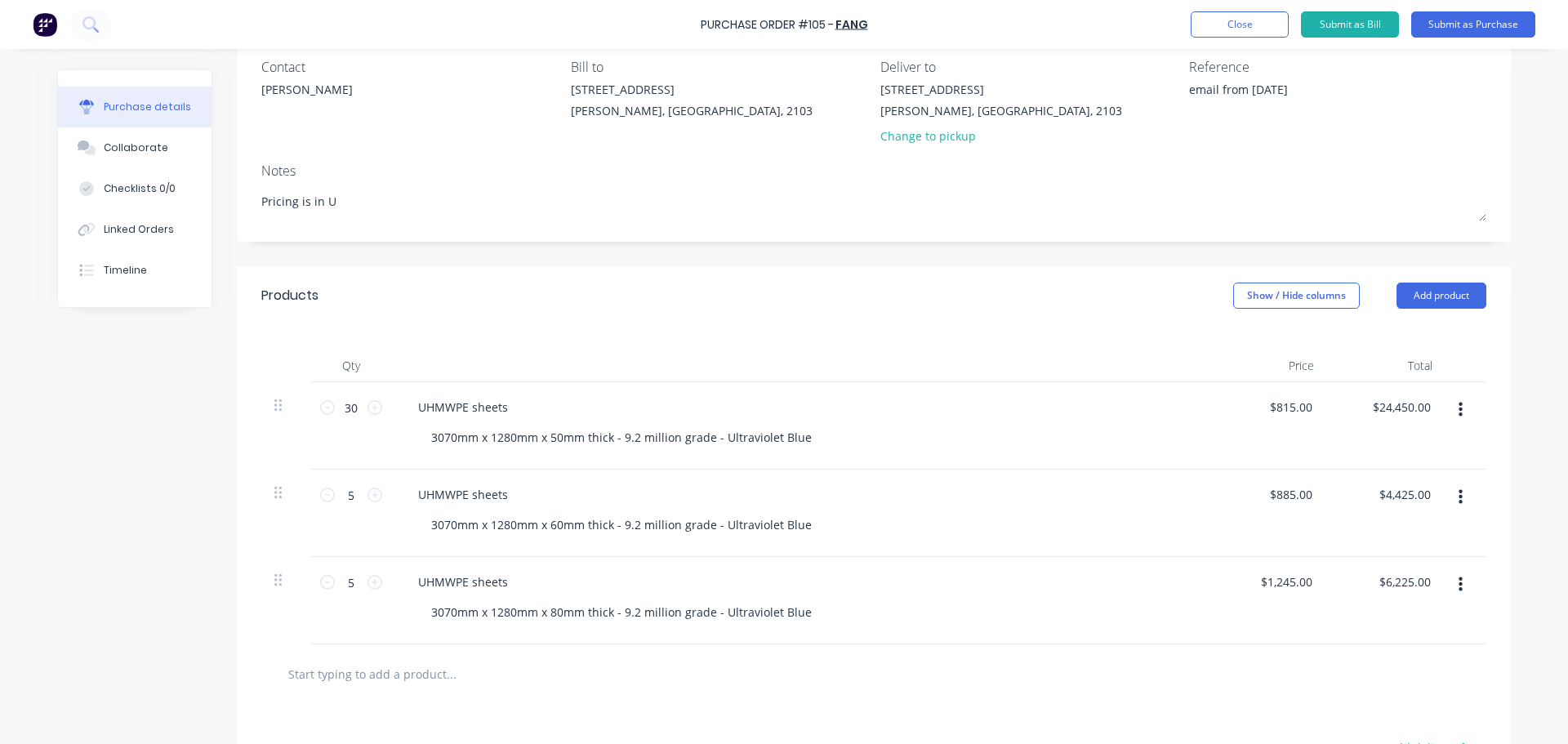
type textarea "x"
type textarea "Pricing is in [GEOGRAPHIC_DATA]"
type textarea "x"
type textarea "Pricing is in USD"
type textarea "x"
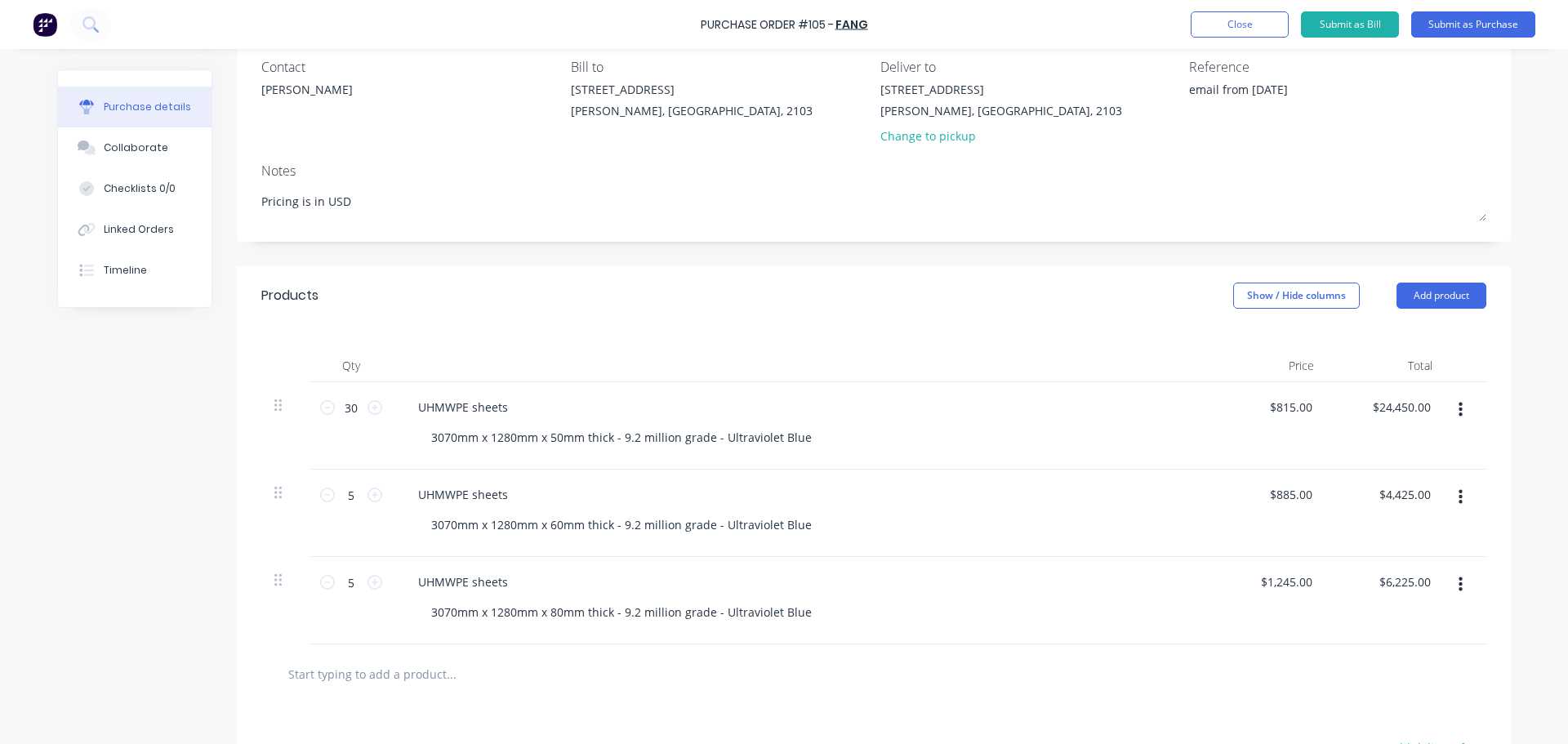
type textarea "Pricing is in USD!"
type textarea "x"
type textarea "Pricing is in USD!!"
type textarea "x"
type textarea "Pricing is in USD!!"
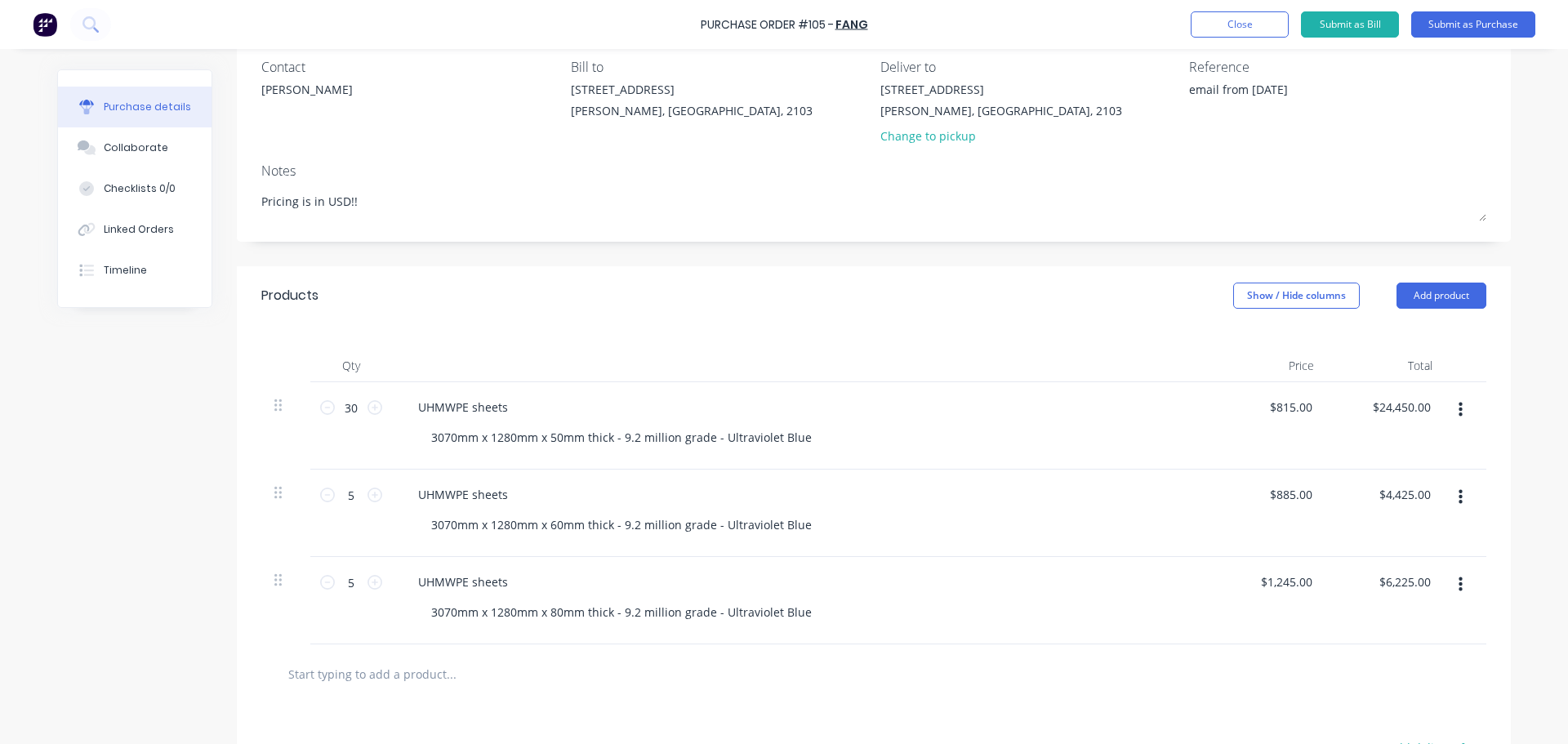
click at [507, 268] on div "Products Show / Hide columns Add product" at bounding box center [873, 296] width 1274 height 59
click at [1445, 31] on button "Submit as Purchase" at bounding box center [1474, 25] width 124 height 26
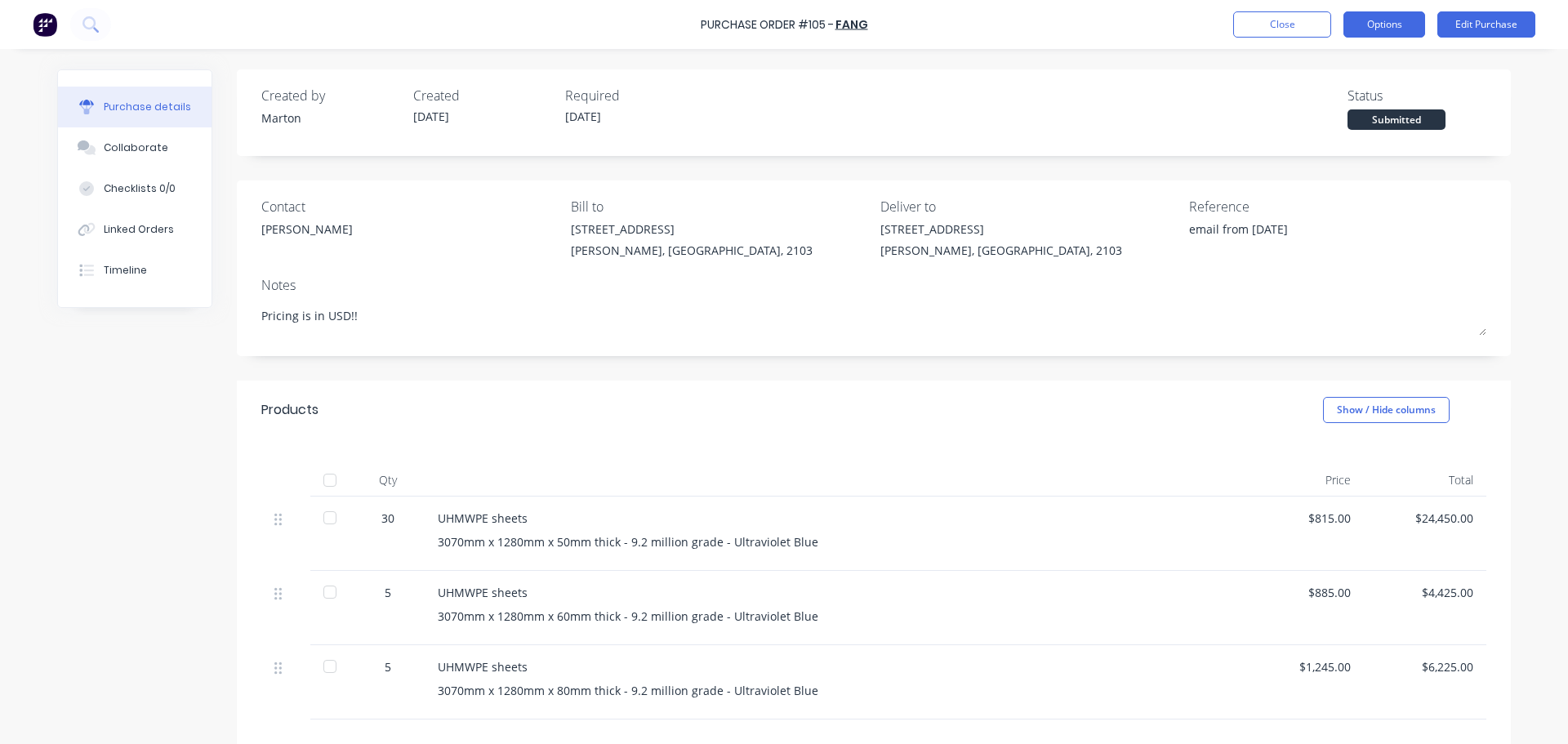
click at [1373, 26] on button "Options" at bounding box center [1384, 25] width 82 height 26
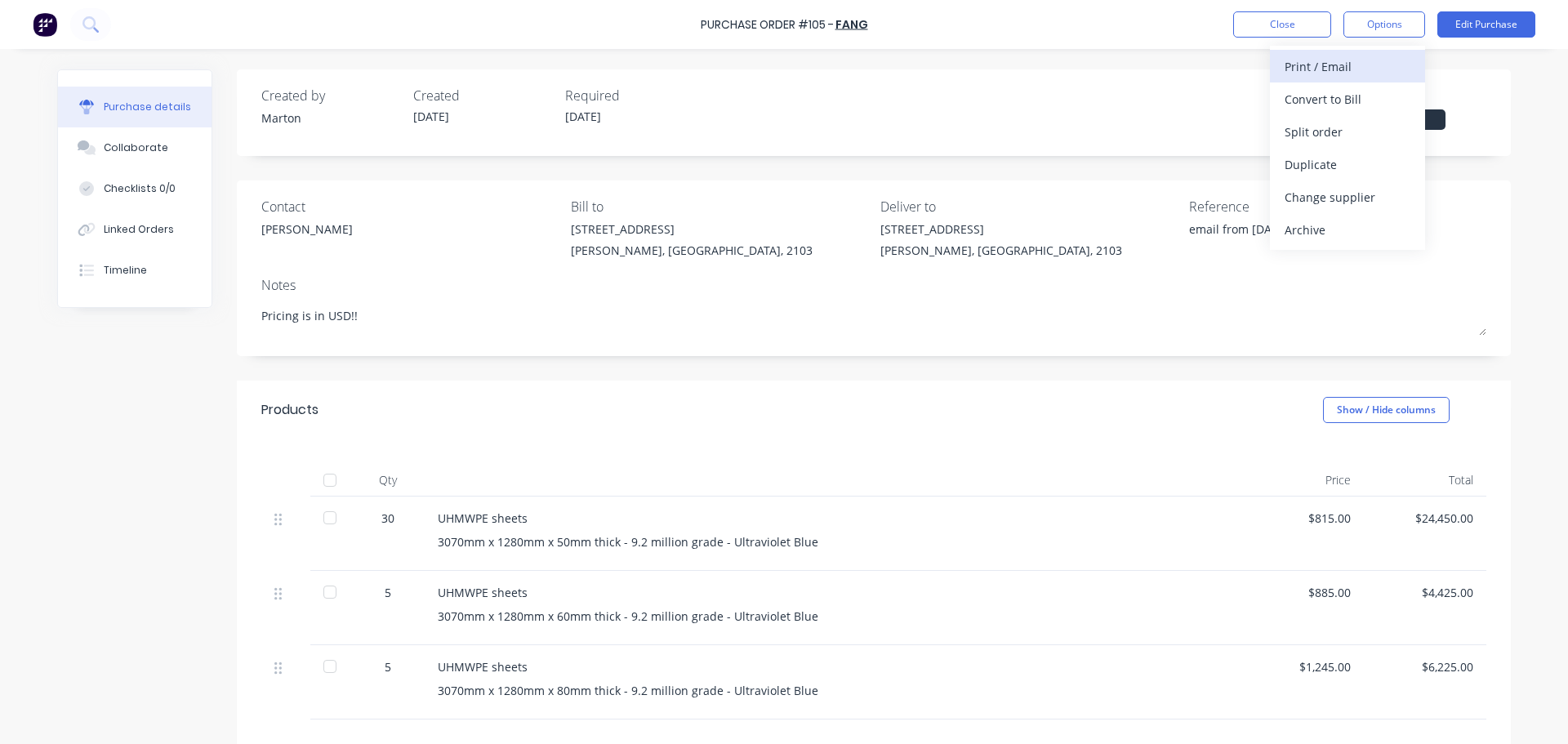
click at [1353, 64] on div "Print / Email" at bounding box center [1347, 66] width 125 height 24
click at [1183, 101] on div "Created by [PERSON_NAME] Created [DATE] Required [DATE] Status Submitted" at bounding box center [874, 108] width 1225 height 44
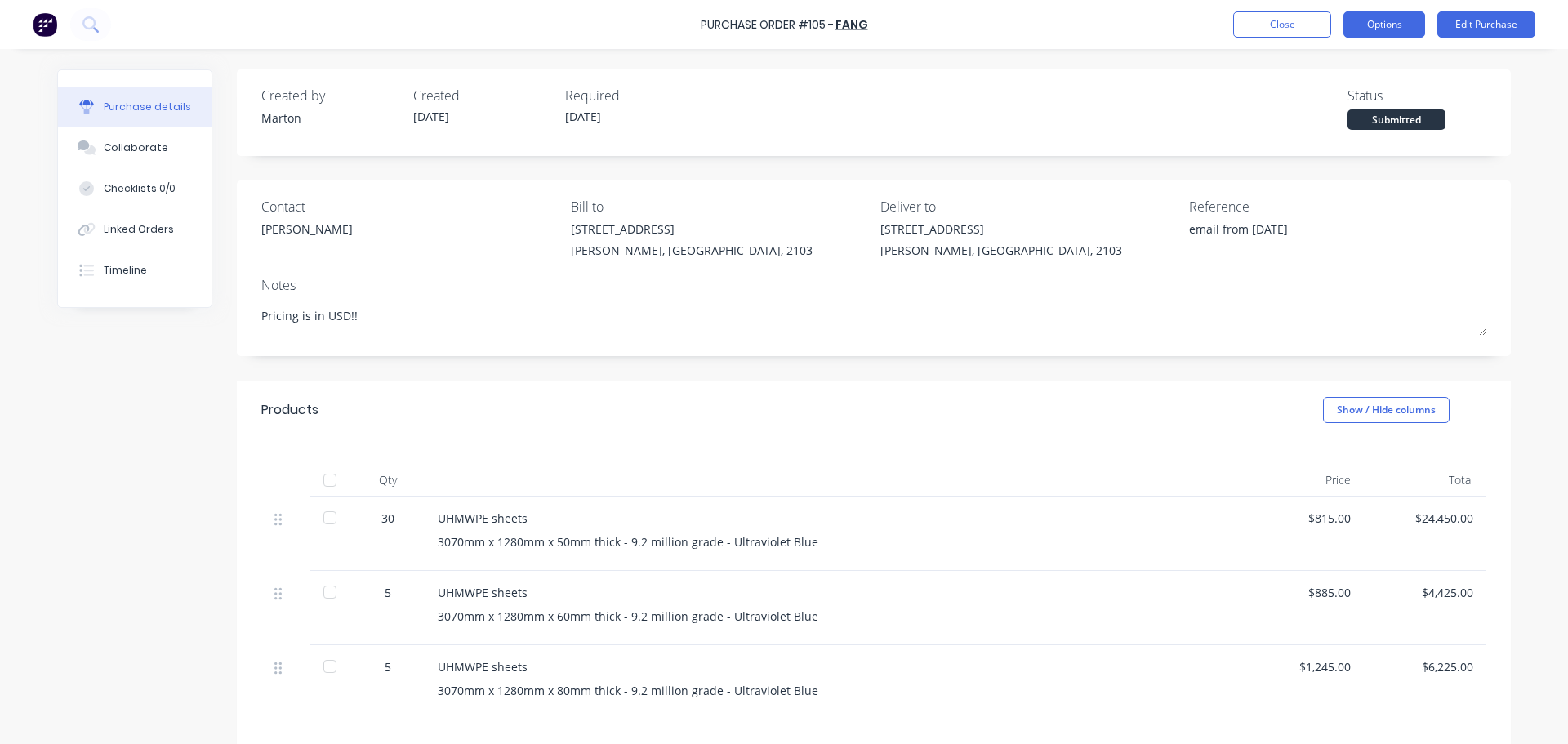
click at [1381, 28] on button "Options" at bounding box center [1384, 25] width 82 height 26
click at [1331, 102] on div "With pricing" at bounding box center [1347, 99] width 125 height 24
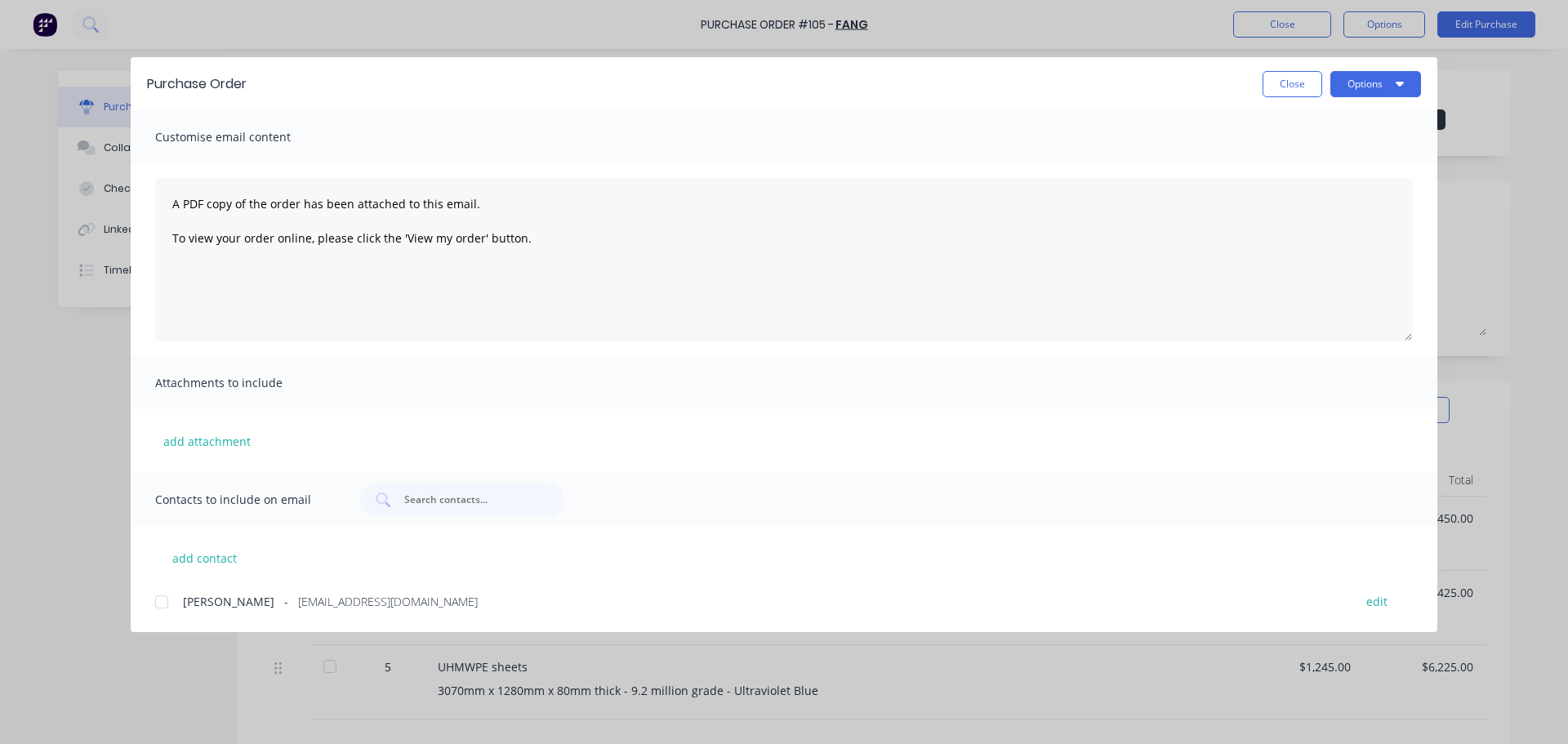
click at [162, 605] on div at bounding box center [162, 601] width 33 height 33
click at [1354, 82] on button "Options" at bounding box center [1376, 84] width 91 height 26
click at [1361, 182] on div "Email" at bounding box center [1344, 191] width 125 height 24
click at [1294, 81] on div "Purchase Order Close Options" at bounding box center [784, 84] width 1307 height 53
click at [1289, 77] on button "Close" at bounding box center [1293, 84] width 60 height 26
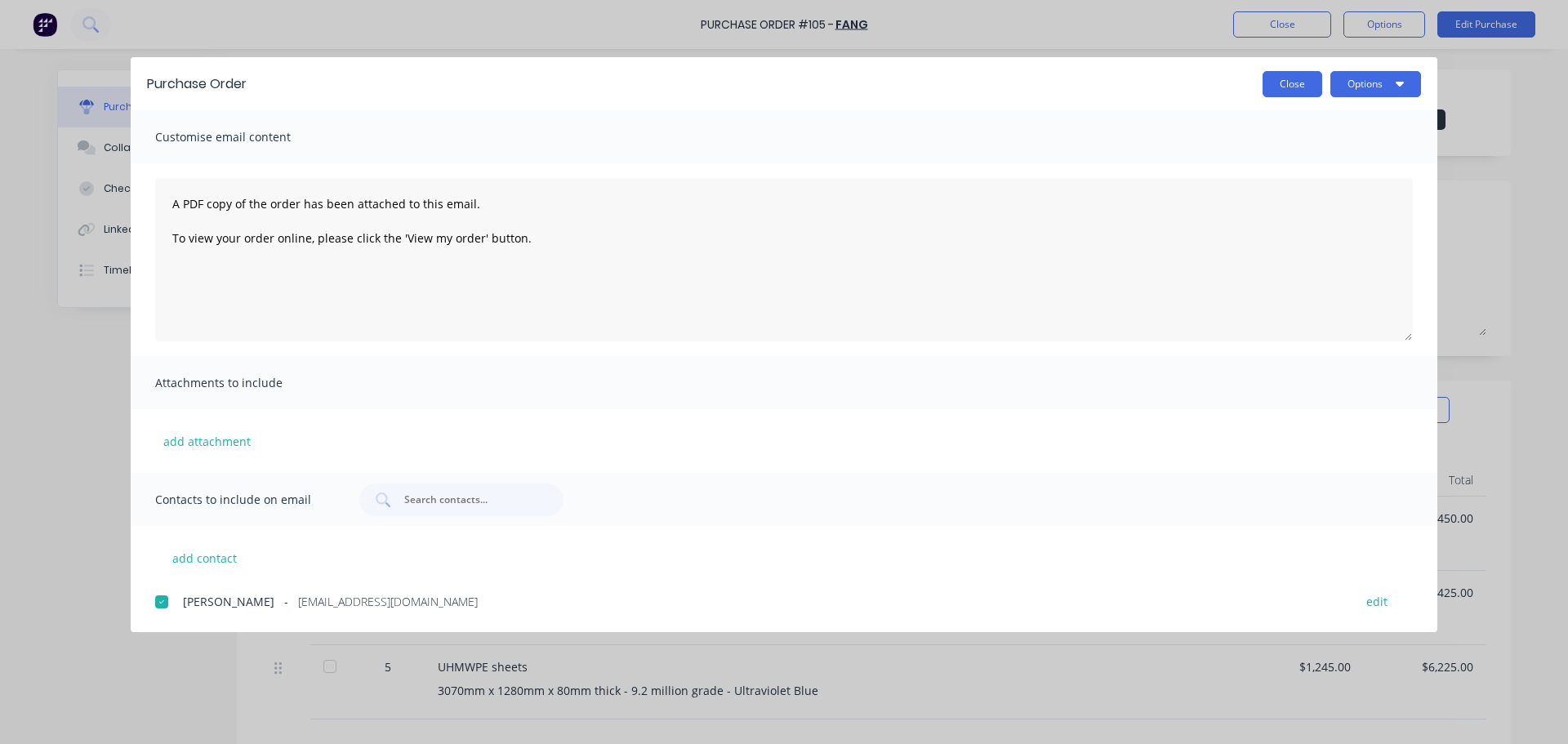
type textarea "x"
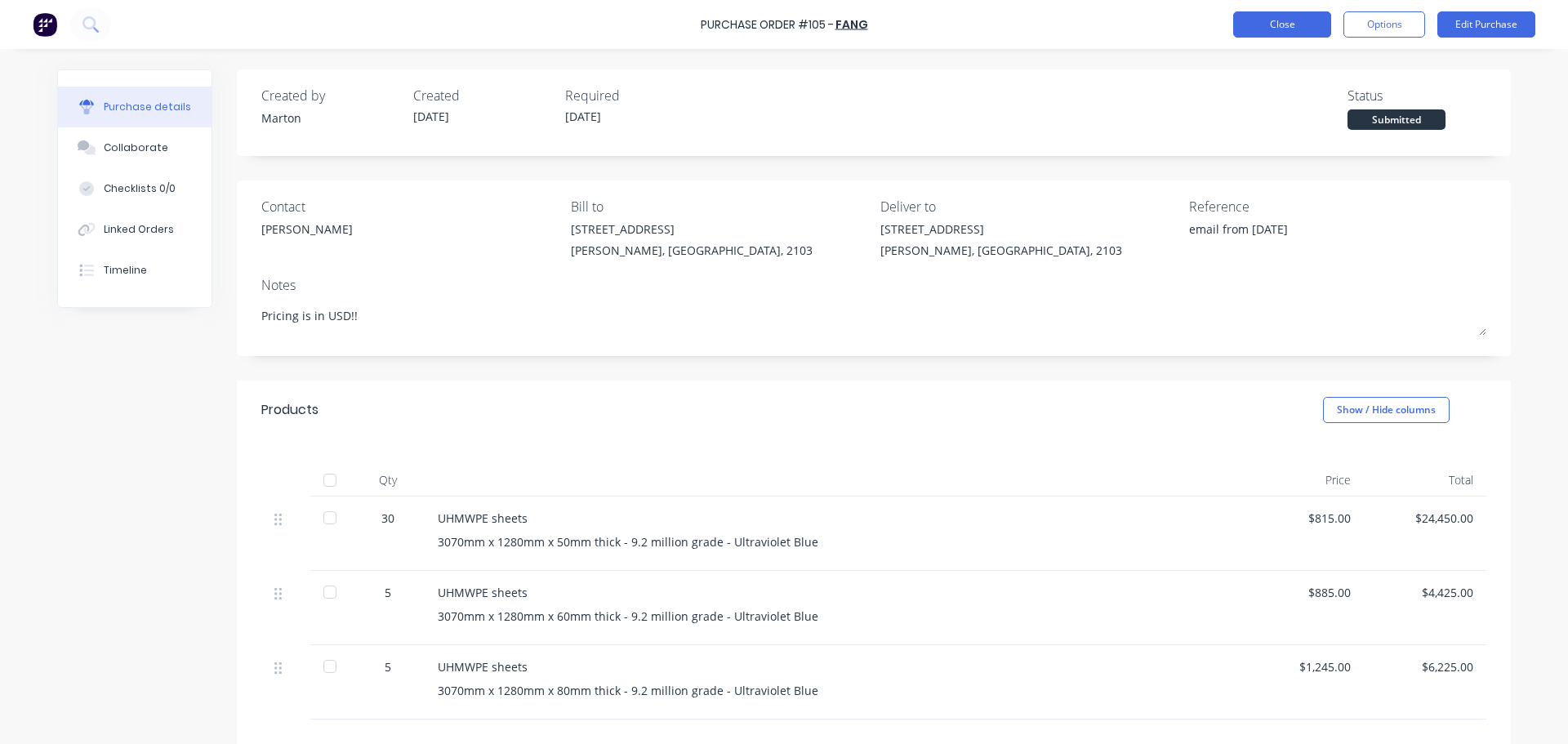
click at [1278, 26] on button "Close" at bounding box center [1282, 25] width 98 height 26
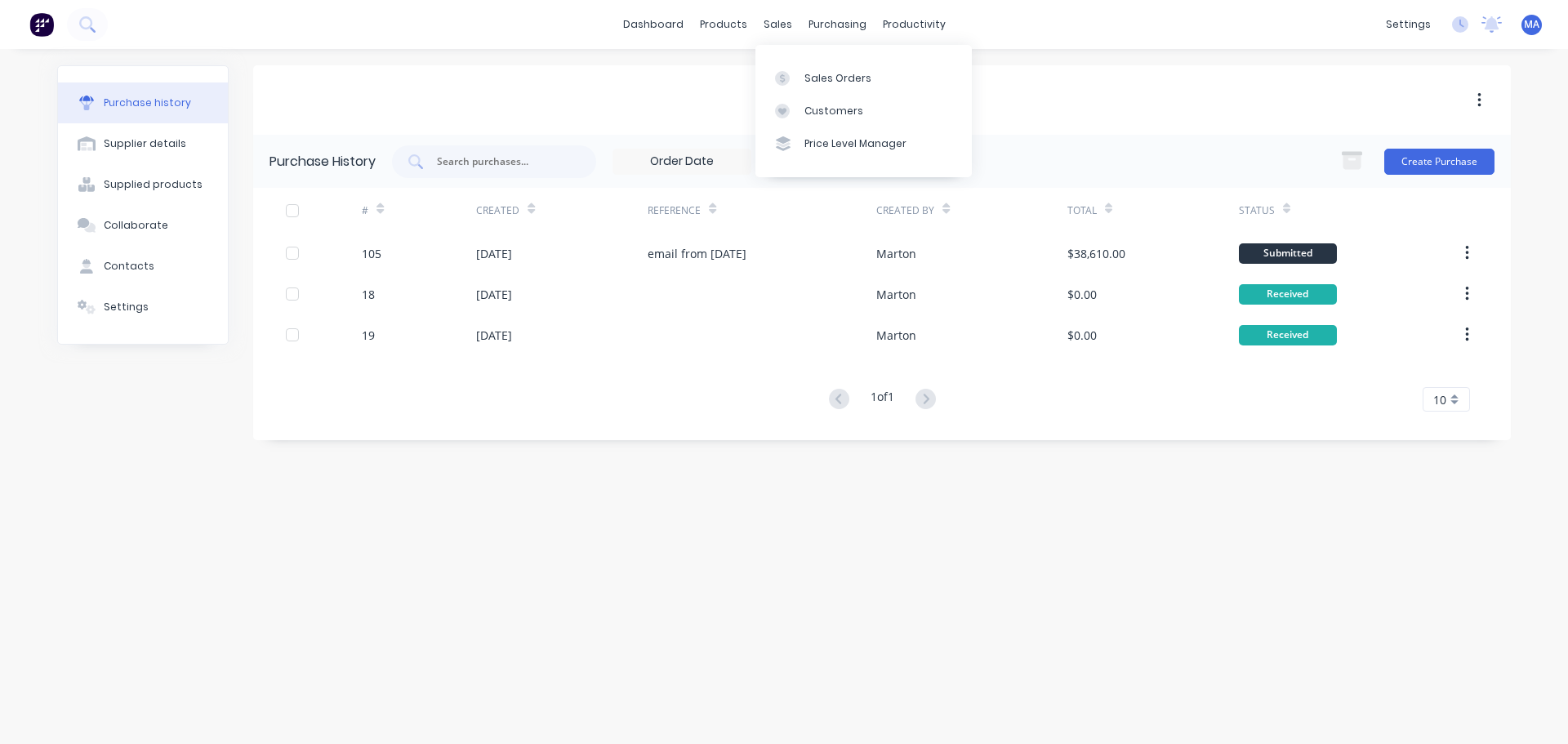
click at [773, 37] on div "sales" at bounding box center [778, 25] width 45 height 25
click at [790, 68] on link "Sales Orders" at bounding box center [863, 77] width 216 height 33
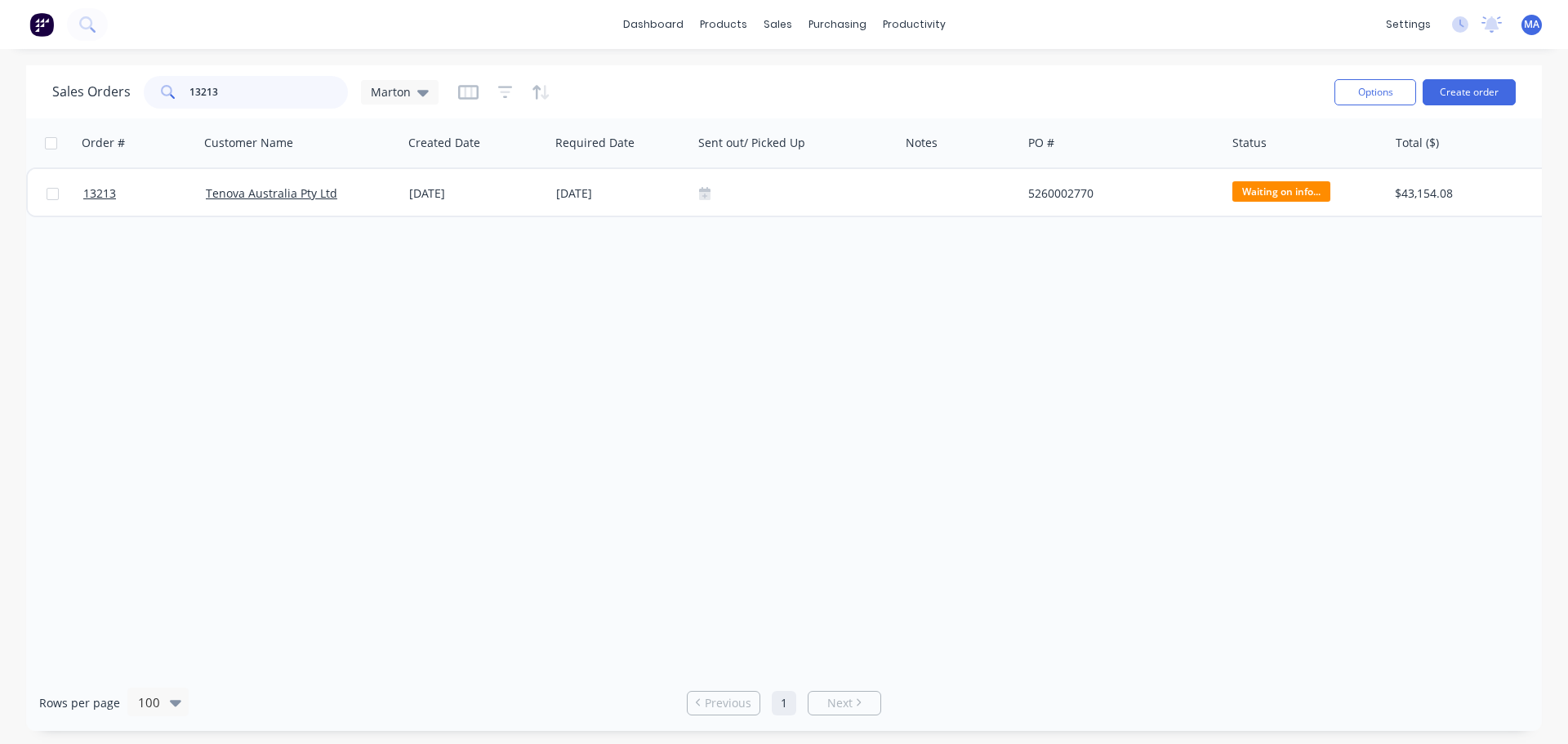
click at [257, 93] on input "13213" at bounding box center [269, 92] width 159 height 33
click at [669, 80] on div "Sales Orders Marton" at bounding box center [687, 91] width 1270 height 40
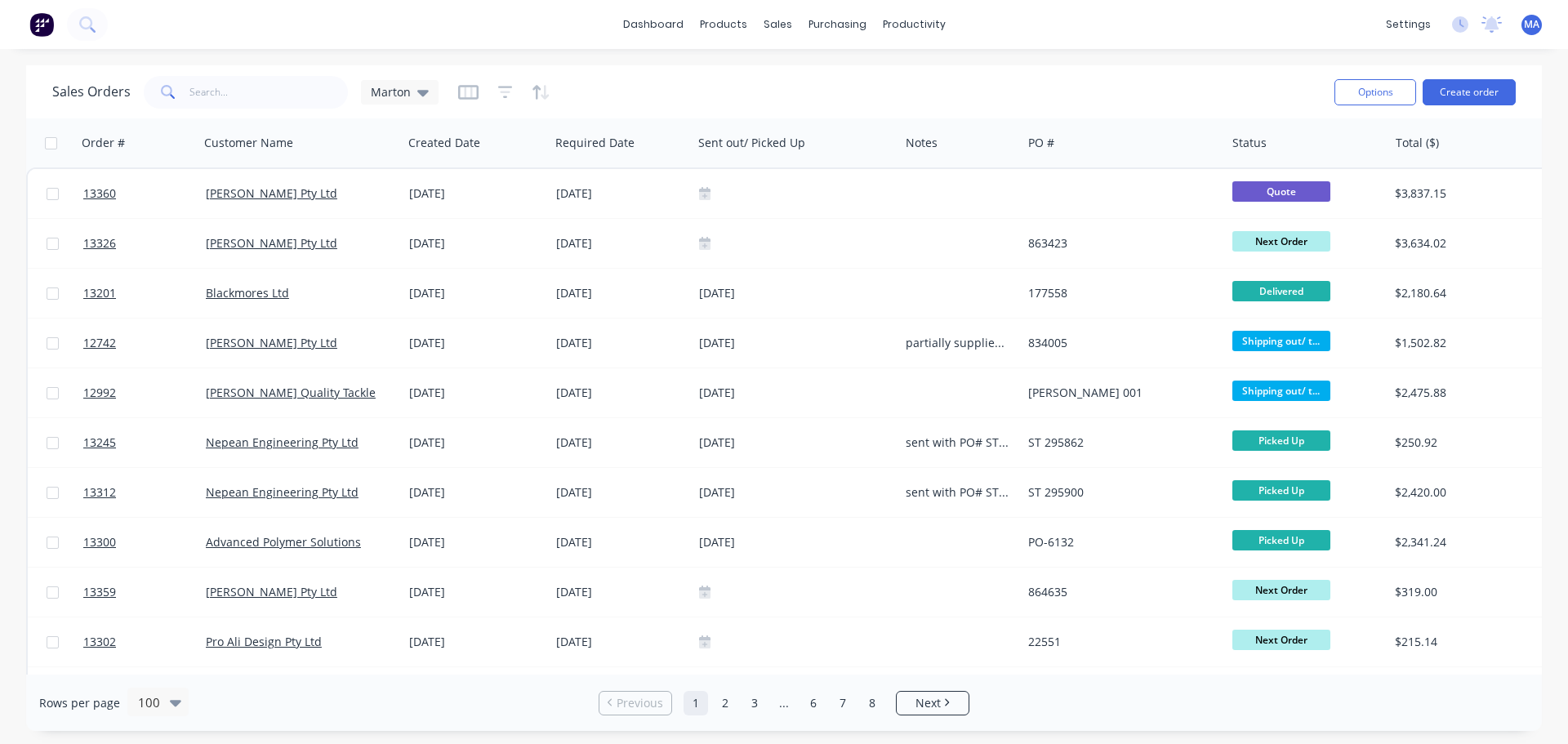
drag, startPoint x: 734, startPoint y: 79, endPoint x: 684, endPoint y: 38, distance: 64.7
click at [732, 78] on div "Sales Orders Marton" at bounding box center [687, 91] width 1270 height 40
click at [682, 35] on link "dashboard" at bounding box center [653, 25] width 77 height 25
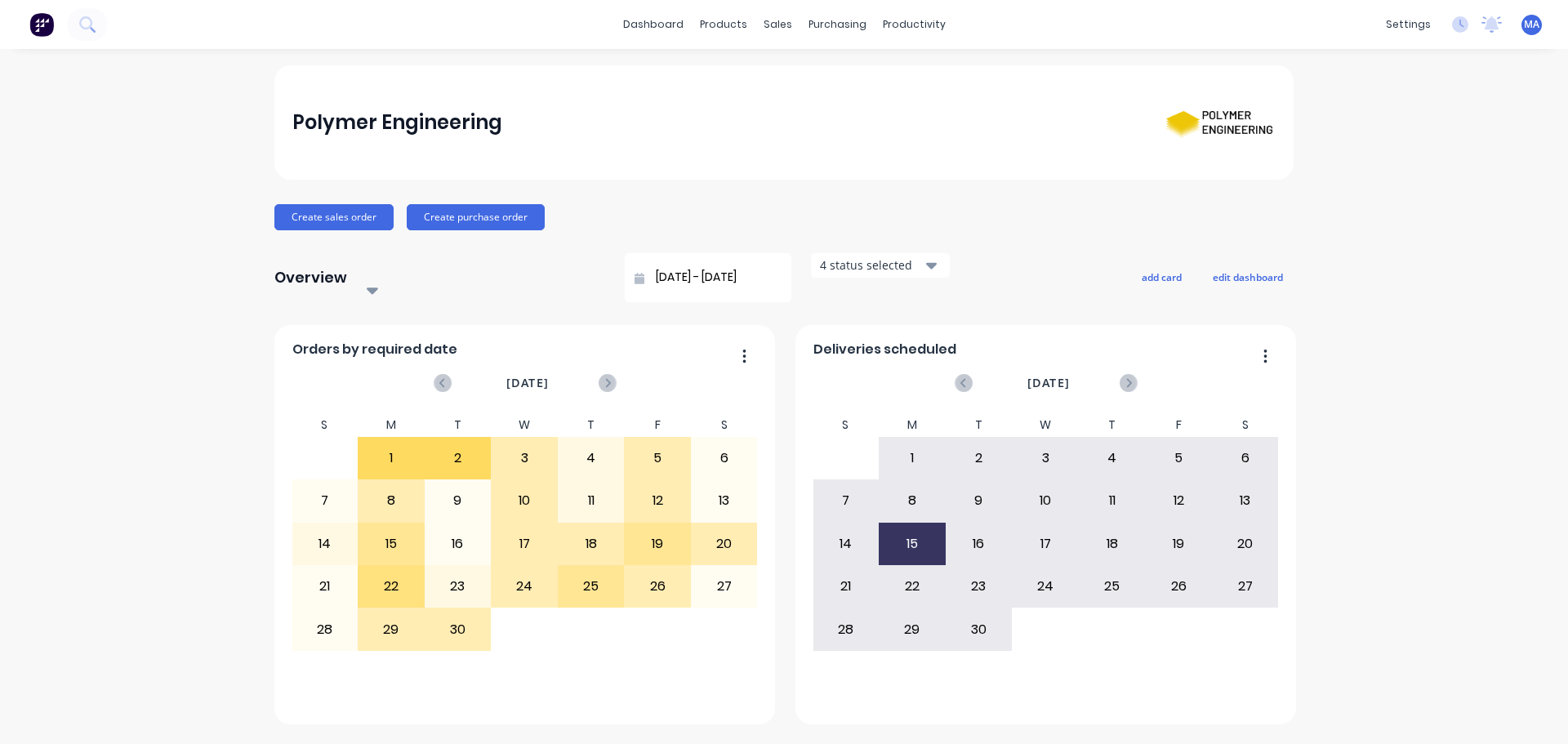
drag, startPoint x: 650, startPoint y: 30, endPoint x: 649, endPoint y: 41, distance: 11.0
click at [650, 30] on link "dashboard" at bounding box center [653, 25] width 77 height 25
click at [918, 96] on div "Polymer Engineering" at bounding box center [784, 123] width 984 height 64
click at [629, 141] on div "Polymer Engineering" at bounding box center [784, 123] width 984 height 64
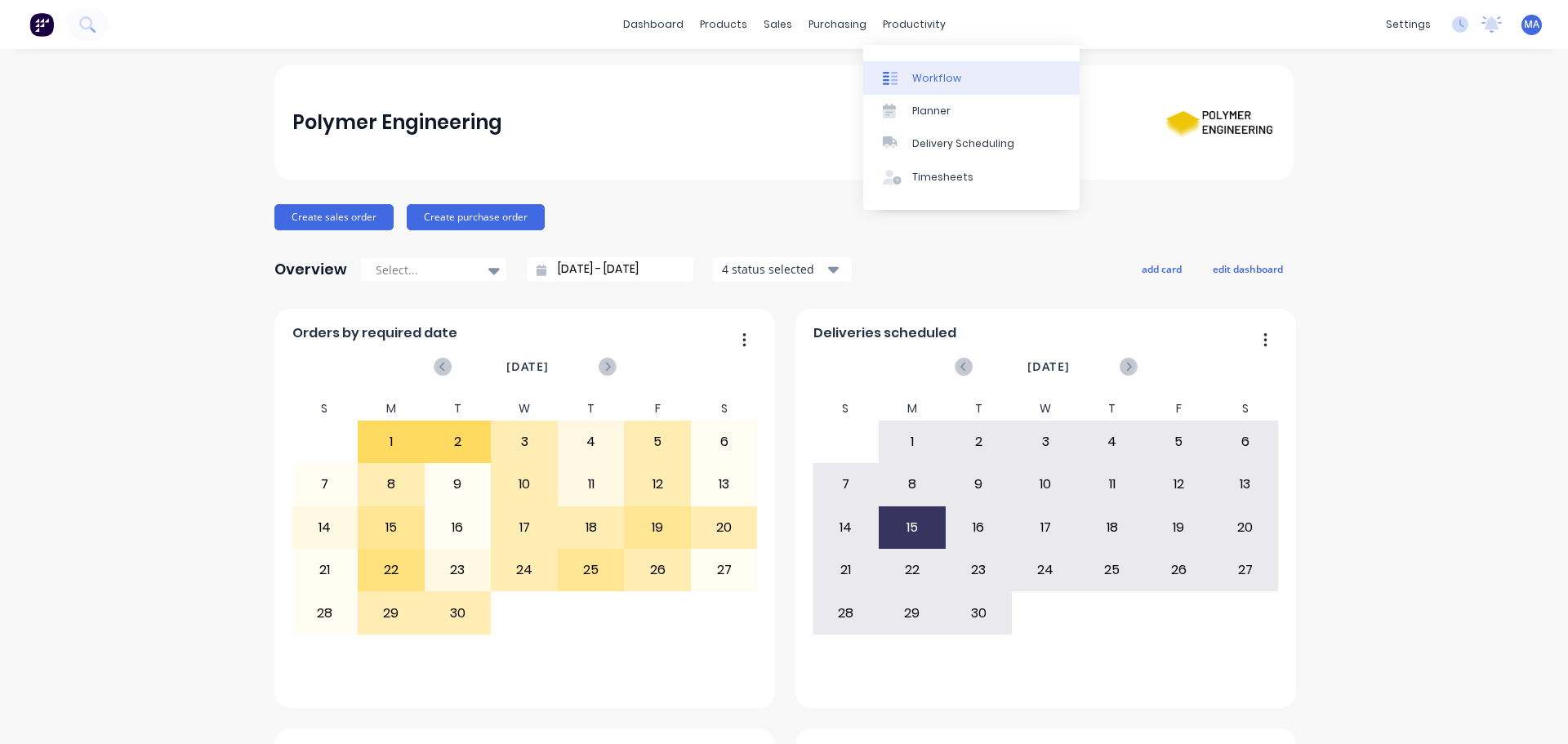
click at [923, 71] on div "Workflow" at bounding box center [937, 78] width 49 height 15
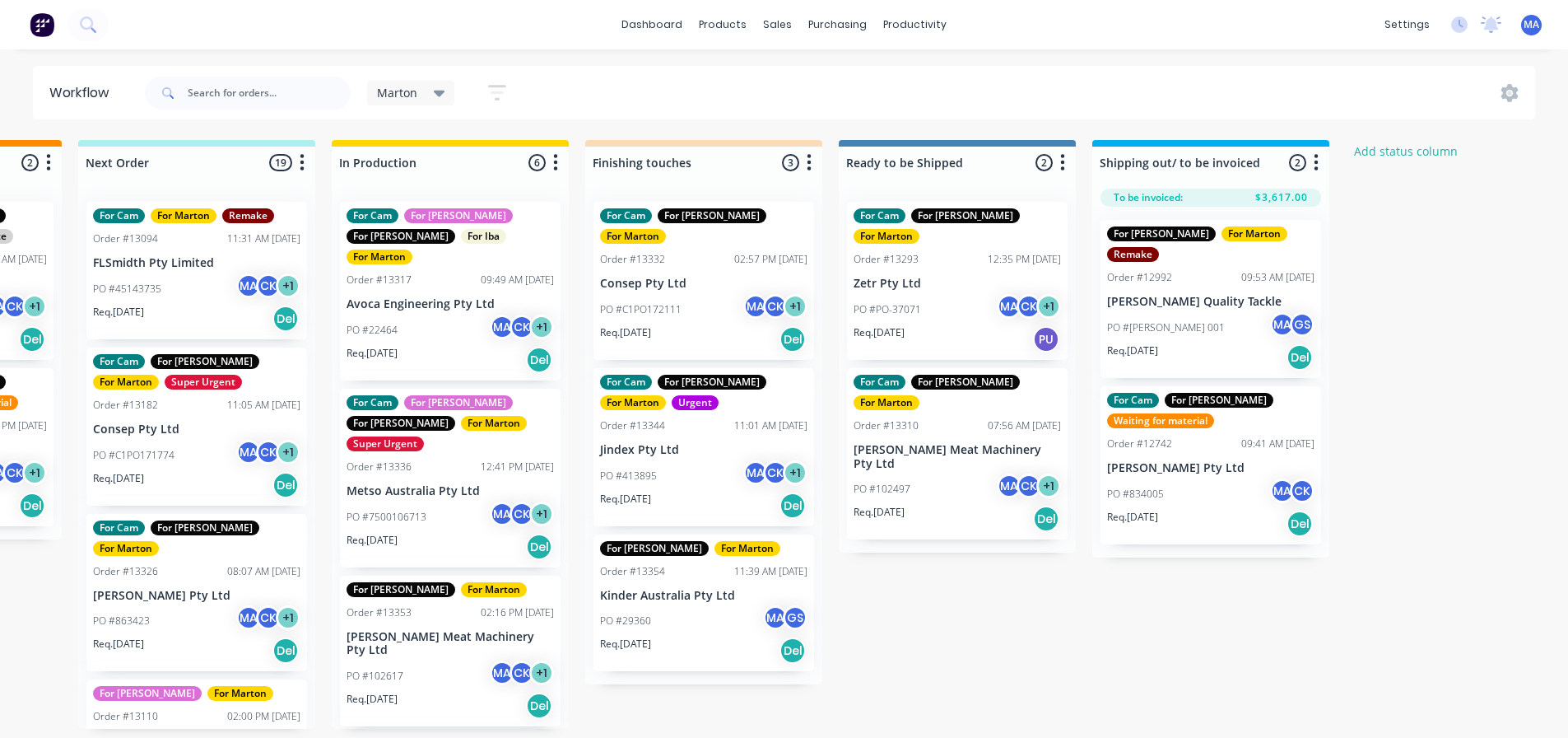
scroll to position [0, 466]
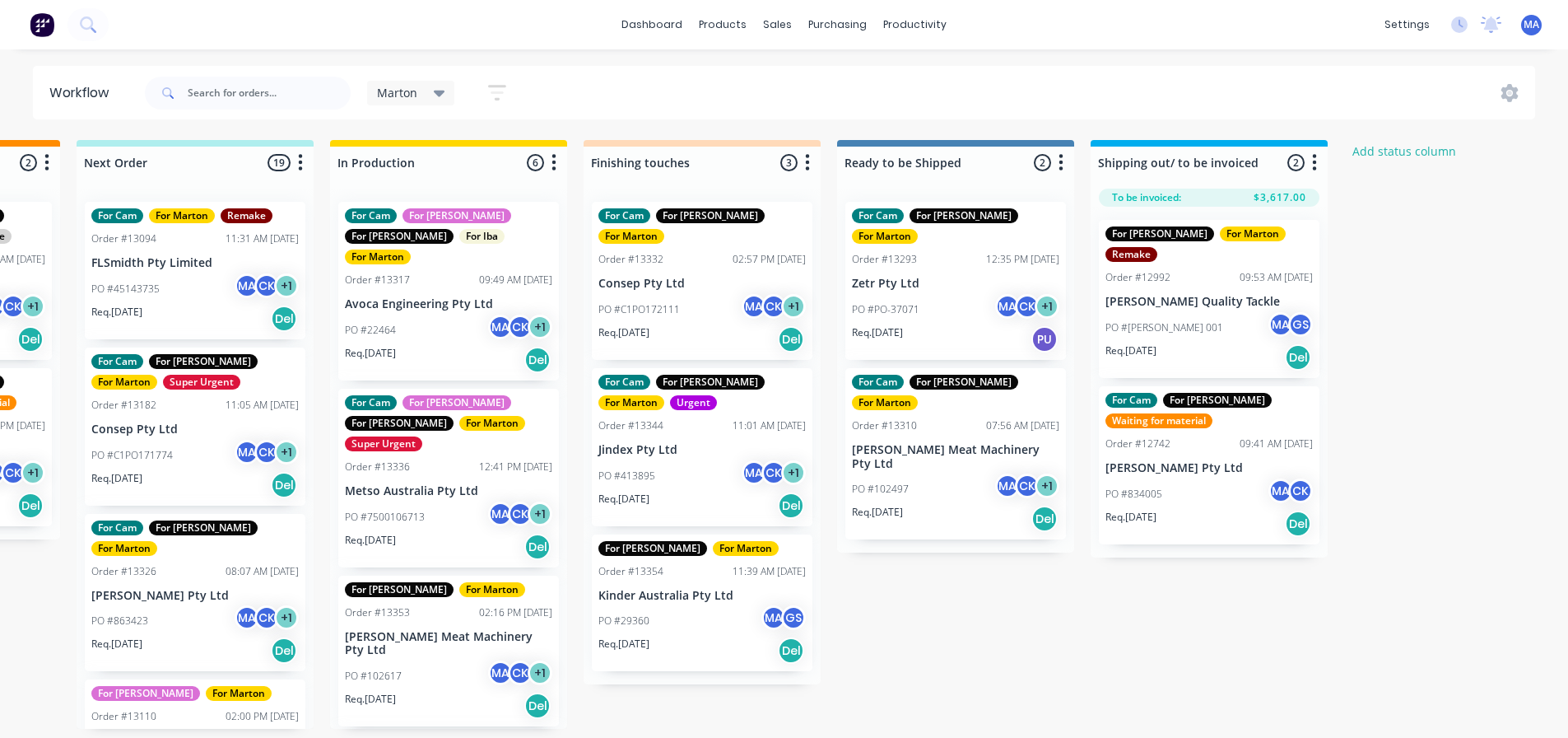
click at [918, 474] on div "PO #102497 MA CK + 1" at bounding box center [956, 489] width 207 height 31
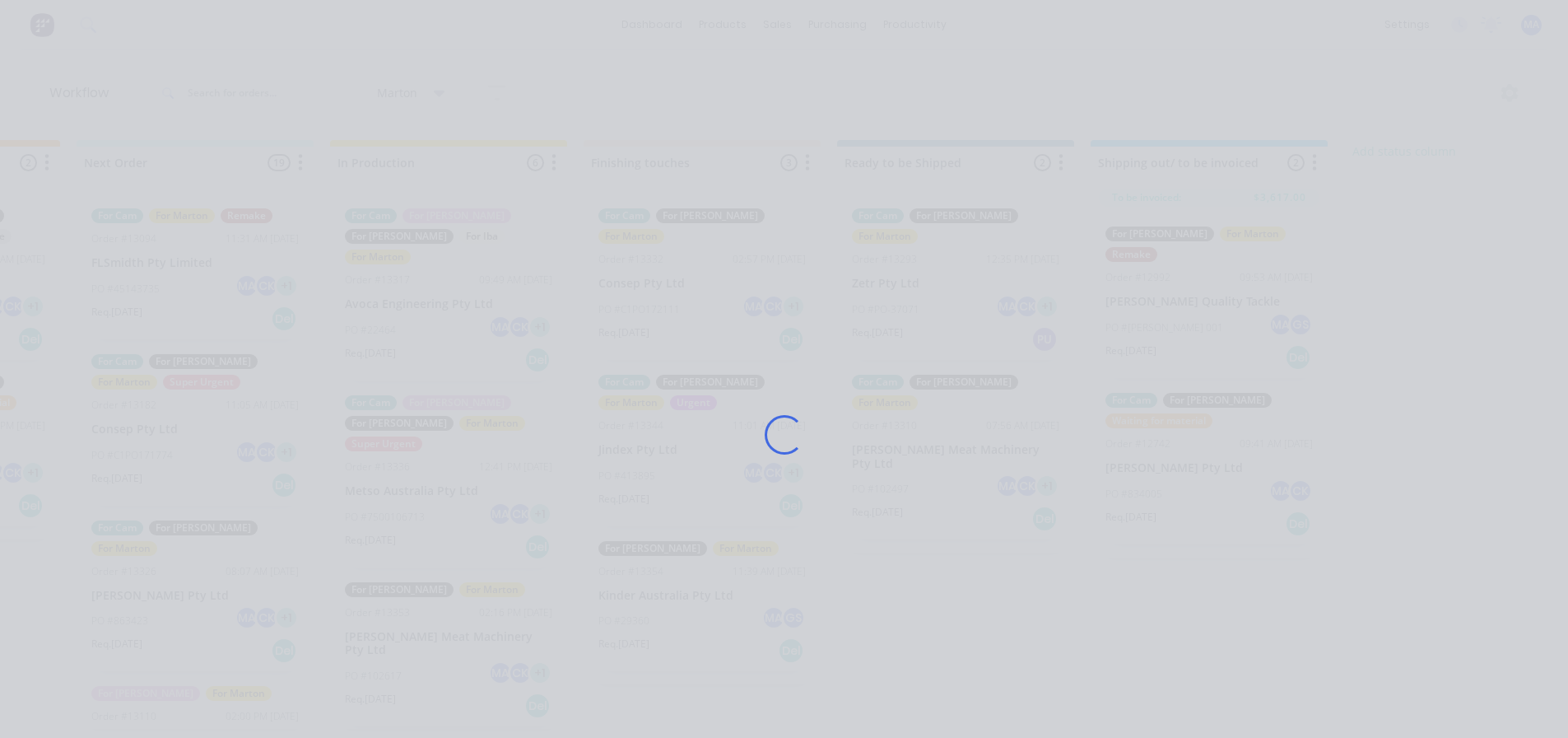
click at [918, 442] on div "Loading..." at bounding box center [785, 434] width 1317 height 738
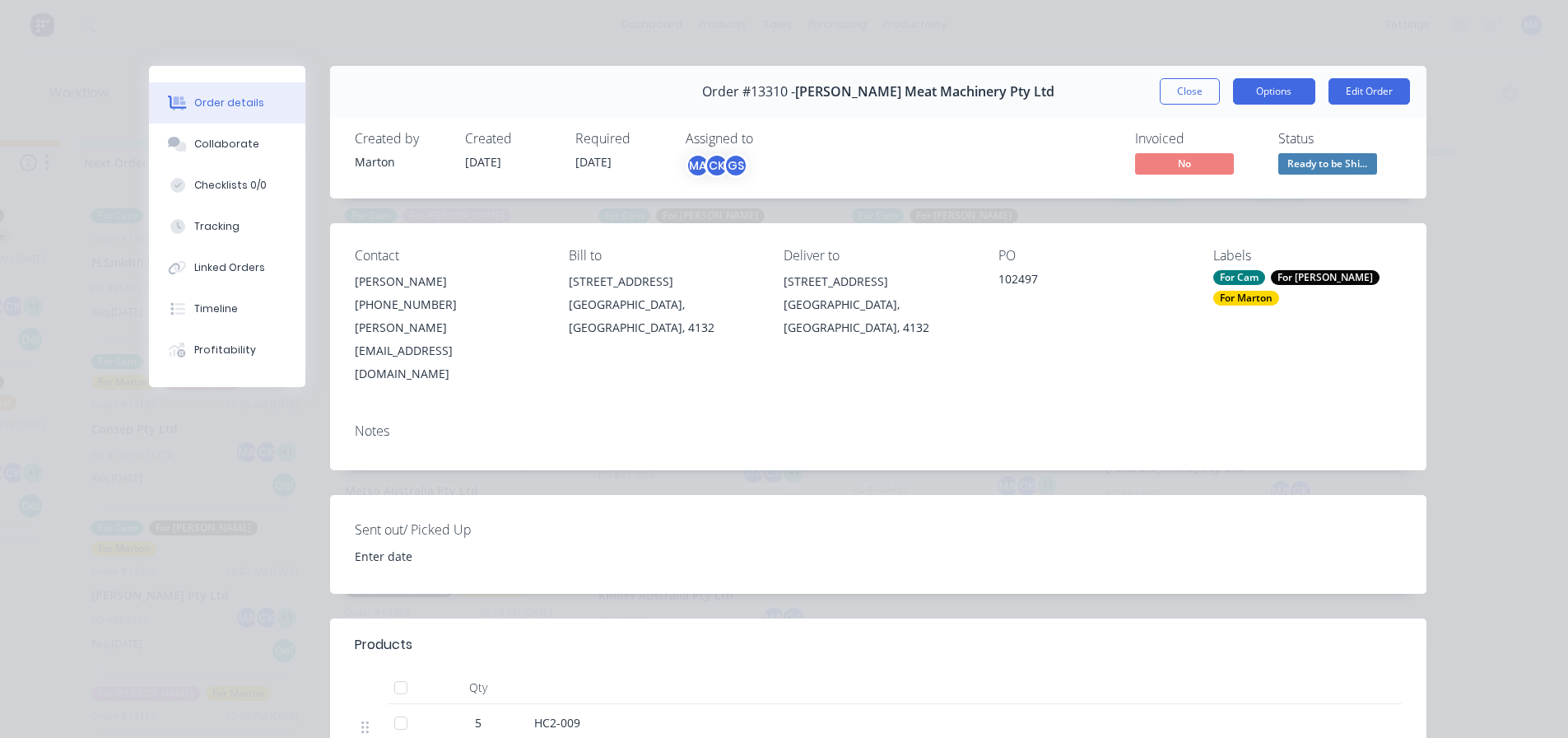
click at [1284, 97] on button "Options" at bounding box center [1274, 92] width 83 height 27
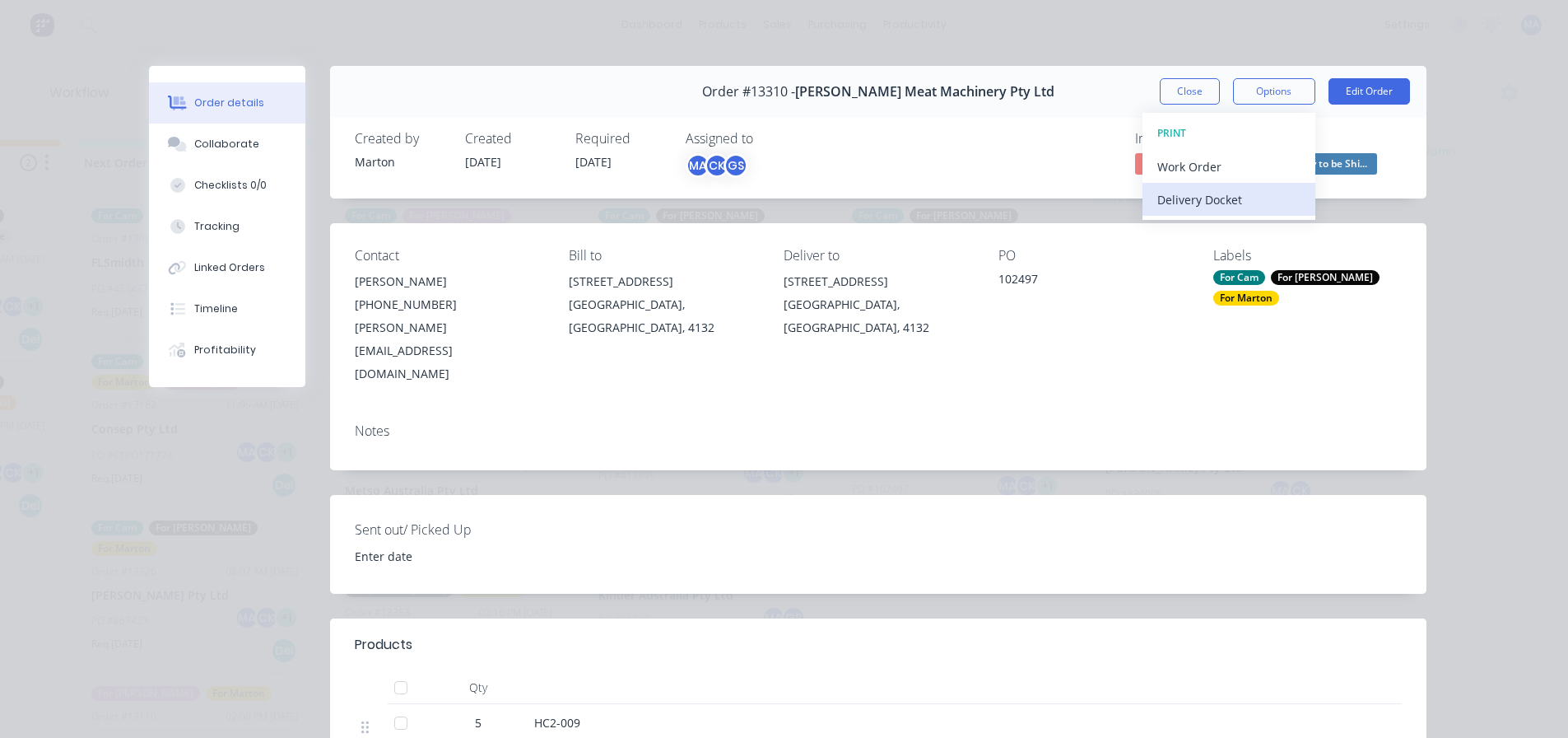
click at [1234, 196] on div "Delivery Docket" at bounding box center [1229, 199] width 143 height 24
click at [1232, 201] on div "Standard" at bounding box center [1229, 199] width 143 height 24
click at [1178, 93] on button "Close" at bounding box center [1191, 92] width 61 height 27
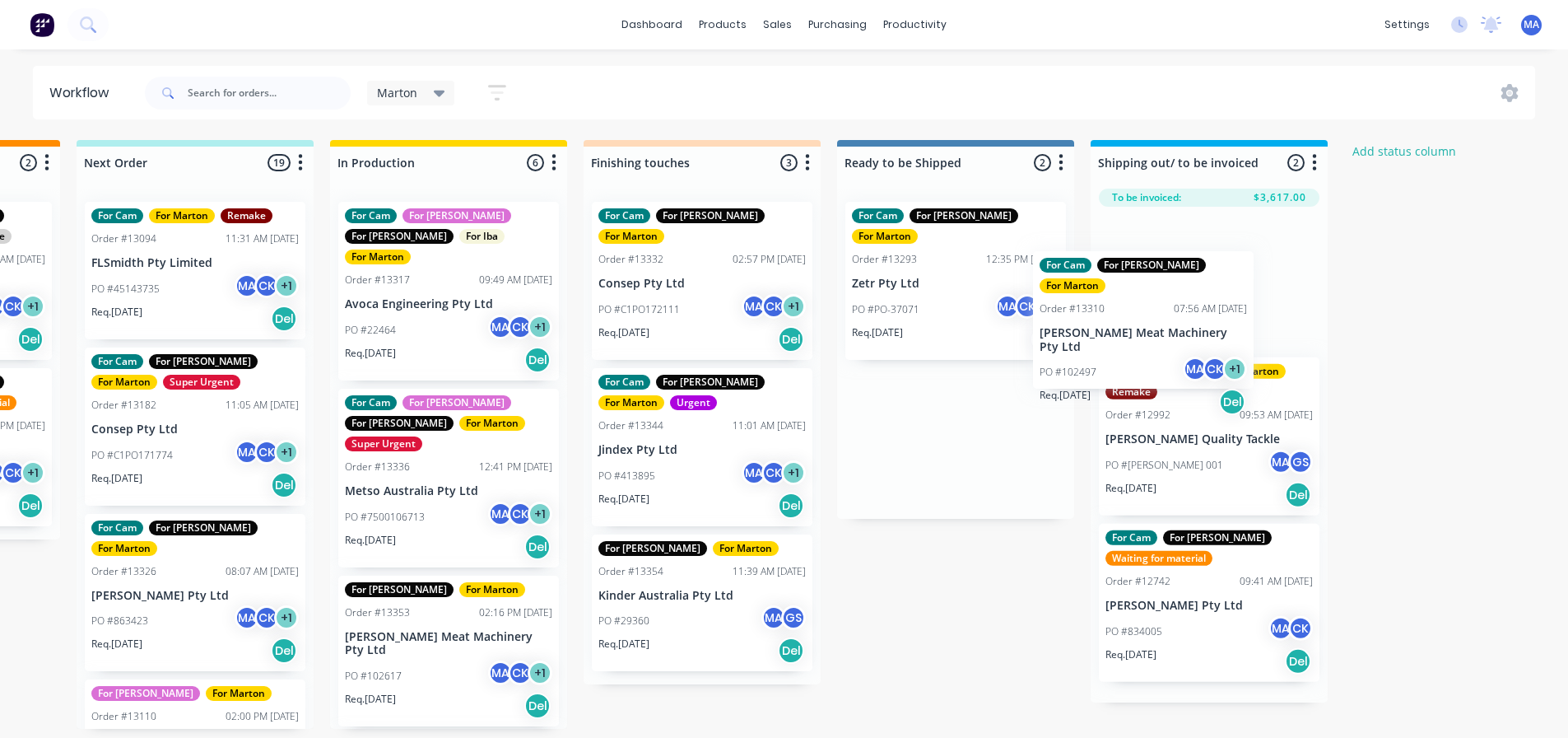
drag, startPoint x: 936, startPoint y: 429, endPoint x: 1129, endPoint y: 329, distance: 217.4
click at [1129, 329] on div "Submitted 1 Status colour #32CD32 hex #32CD32 Save Cancel Summaries Total order…" at bounding box center [655, 434] width 2268 height 588
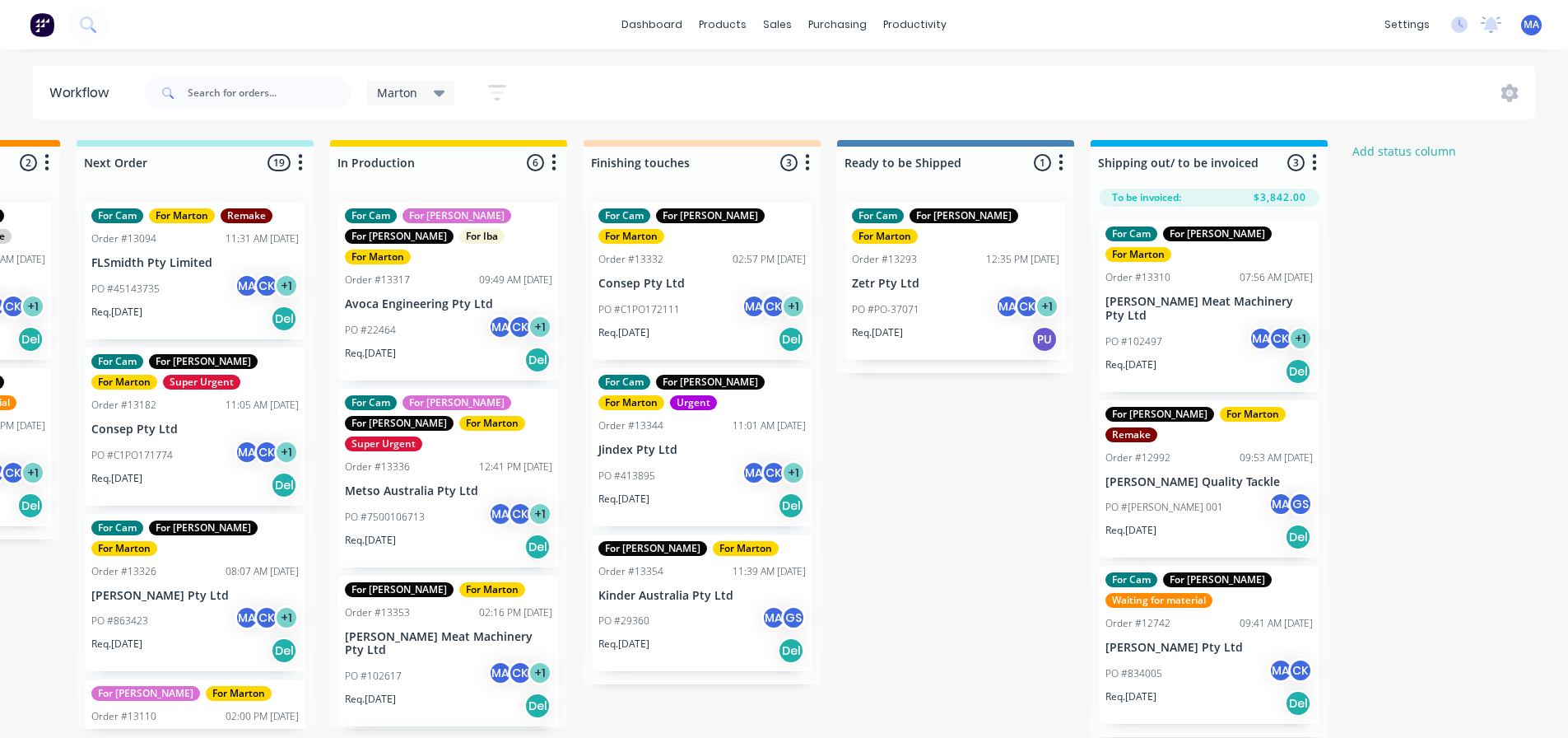
click at [941, 329] on div "Req. 26/09/25 PU" at bounding box center [956, 338] width 207 height 28
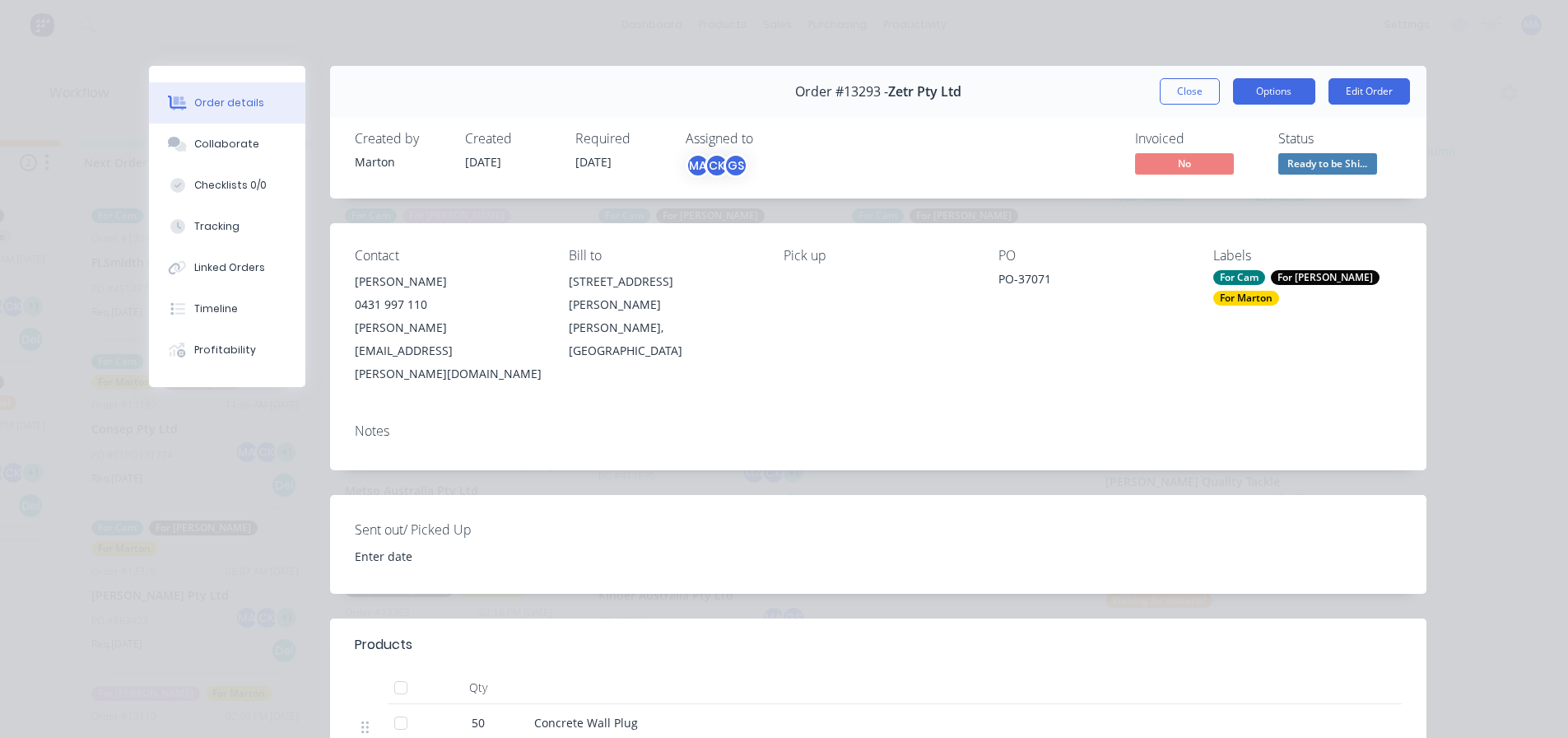
click at [1281, 88] on button "Options" at bounding box center [1274, 92] width 83 height 27
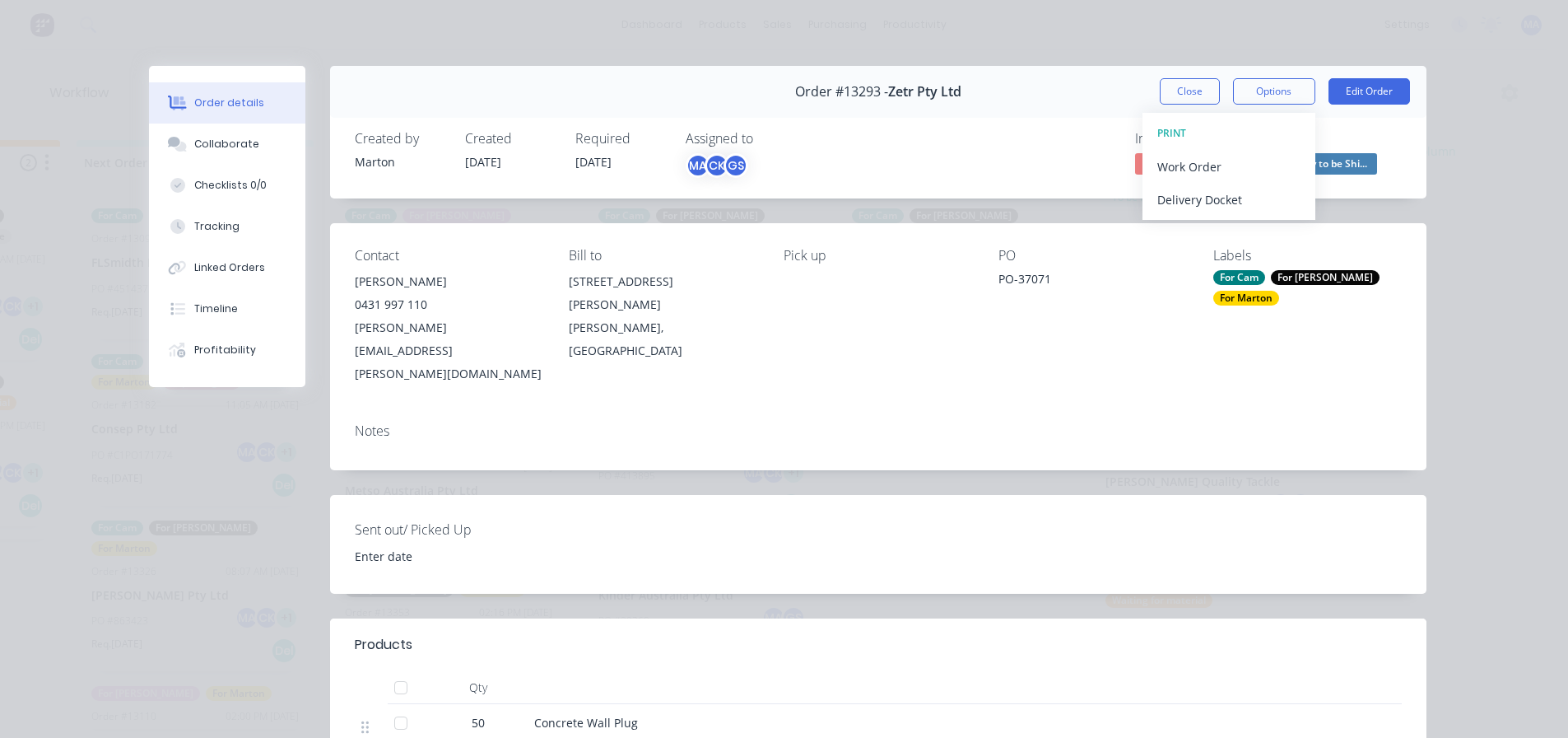
click at [1043, 139] on div "Invoiced No Status Ready to be Shi..." at bounding box center [1127, 155] width 552 height 48
